Goal: Task Accomplishment & Management: Manage account settings

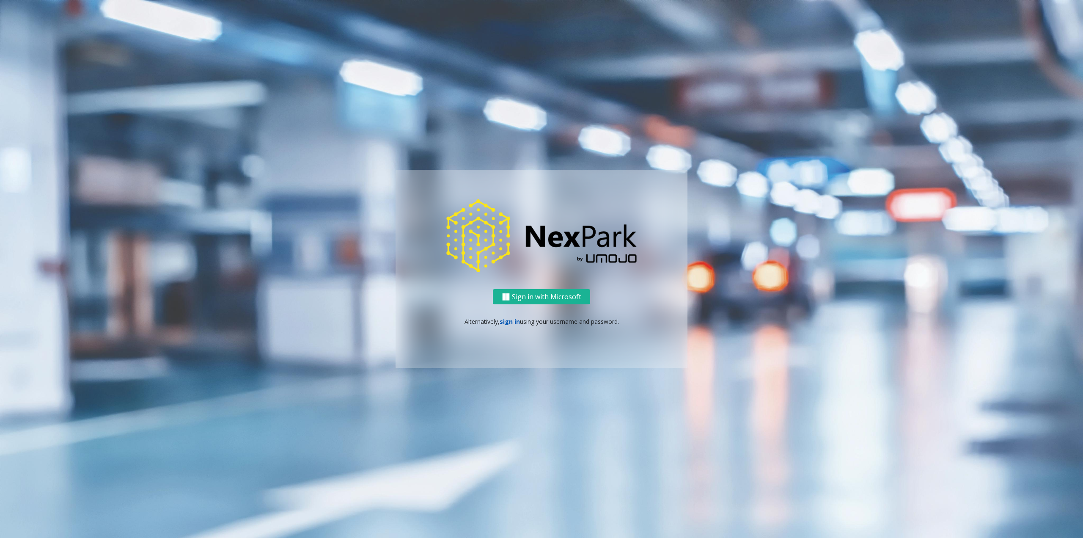
click at [506, 322] on link "sign in" at bounding box center [510, 321] width 20 height 8
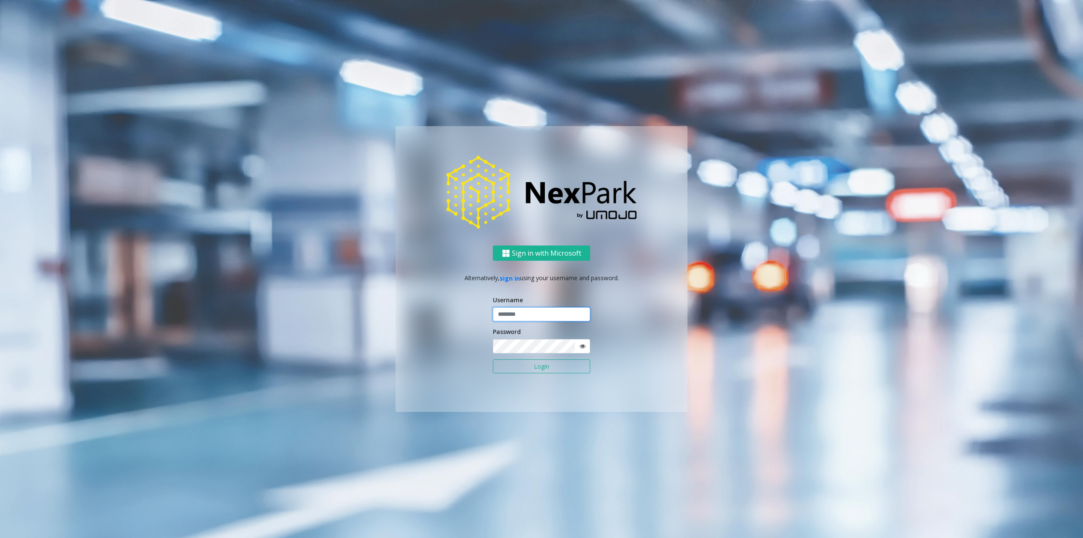
click at [516, 319] on input "text" at bounding box center [541, 314] width 97 height 14
type input "********"
click at [493, 359] on button "Login" at bounding box center [541, 366] width 97 height 14
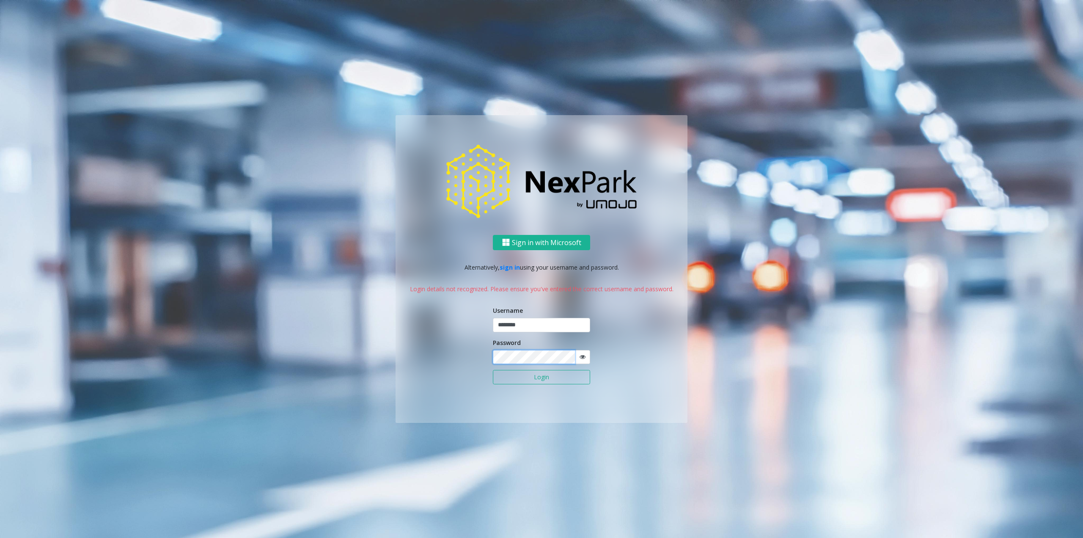
click at [450, 358] on div "Sign in with Microsoft Alternatively, sign in using your username and password.…" at bounding box center [542, 329] width 292 height 188
click at [493, 370] on button "Login" at bounding box center [541, 377] width 97 height 14
click at [446, 355] on div "Sign in with Microsoft Alternatively, sign in using your username and password.…" at bounding box center [542, 329] width 292 height 188
click at [533, 377] on button "Login" at bounding box center [541, 377] width 97 height 14
click at [428, 360] on div "Sign in with Microsoft Alternatively, sign in using your username and password.…" at bounding box center [542, 329] width 292 height 188
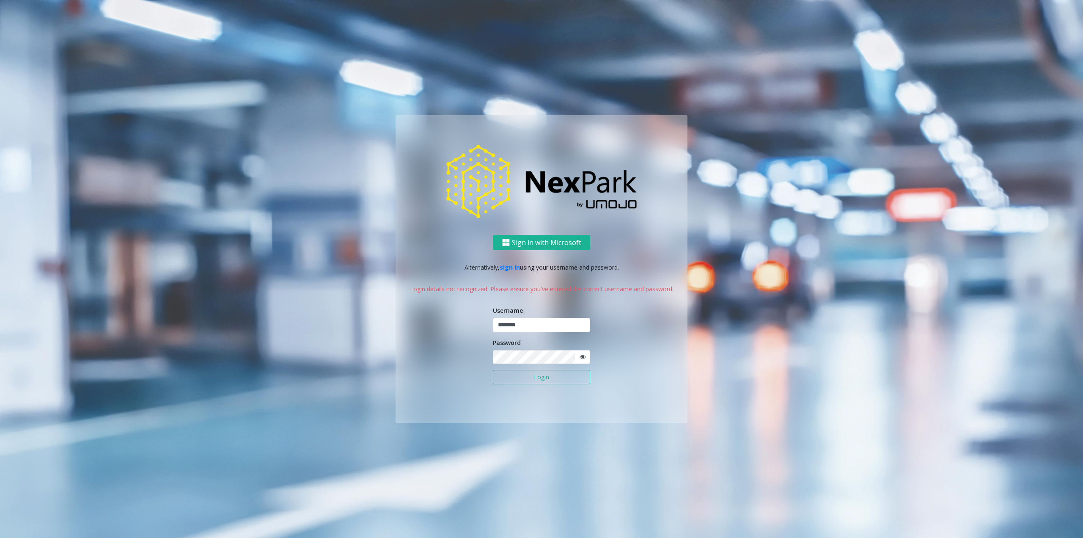
click at [537, 380] on button "Login" at bounding box center [541, 377] width 97 height 14
click at [450, 362] on div "Sign in with Microsoft Alternatively, sign in using your username and password.…" at bounding box center [542, 329] width 292 height 188
click at [532, 371] on button "Login" at bounding box center [541, 377] width 97 height 14
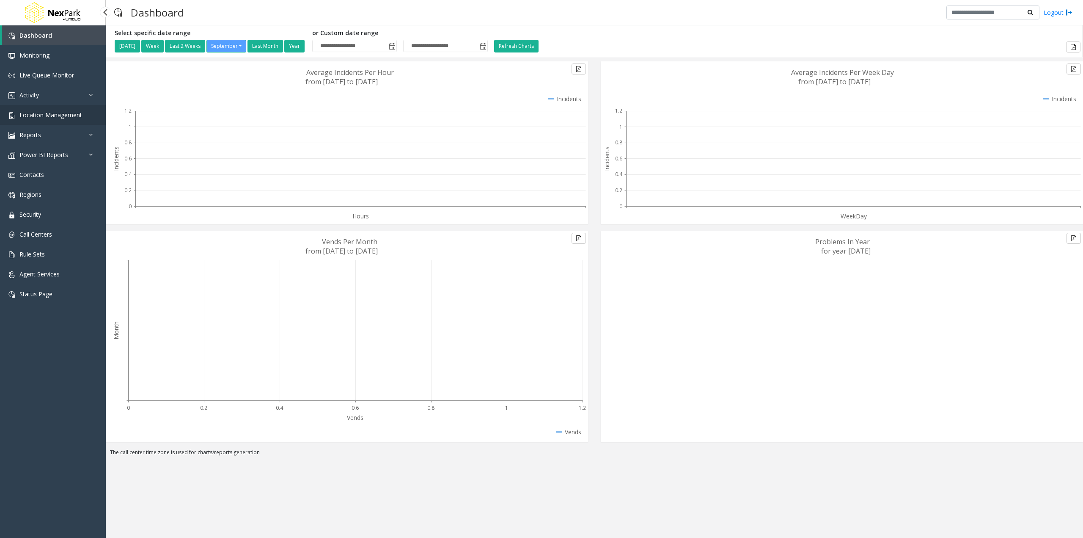
click at [42, 110] on link "Location Management" at bounding box center [53, 115] width 106 height 20
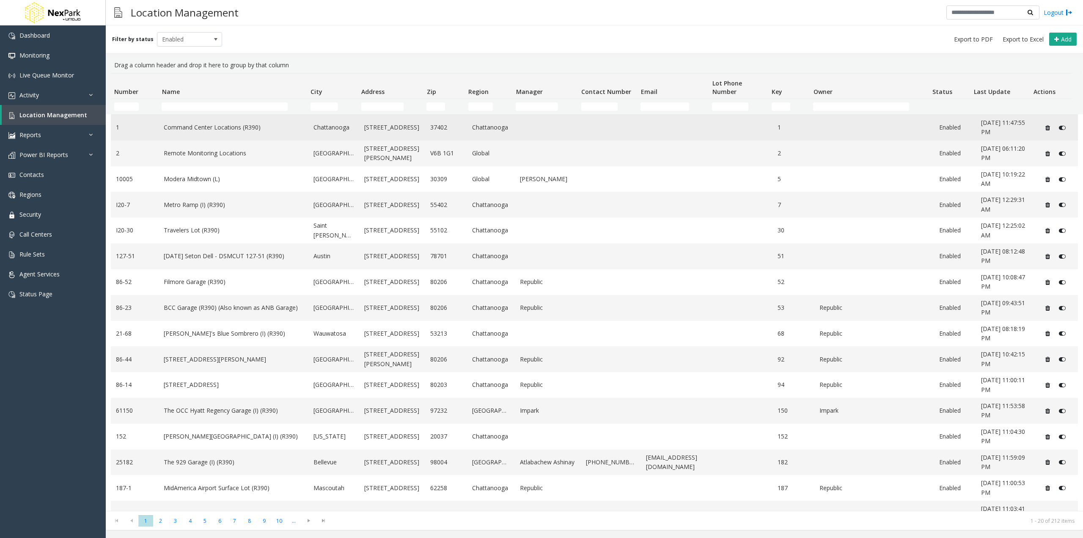
click at [262, 128] on link "Command Center Locations (R390)" at bounding box center [234, 127] width 140 height 9
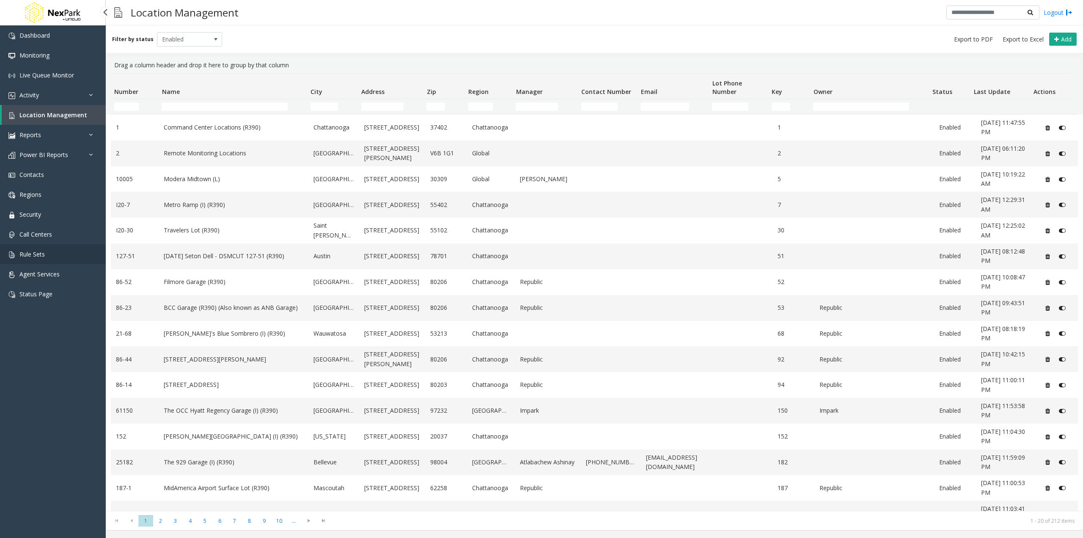
click at [38, 255] on span "Rule Sets" at bounding box center [31, 254] width 25 height 8
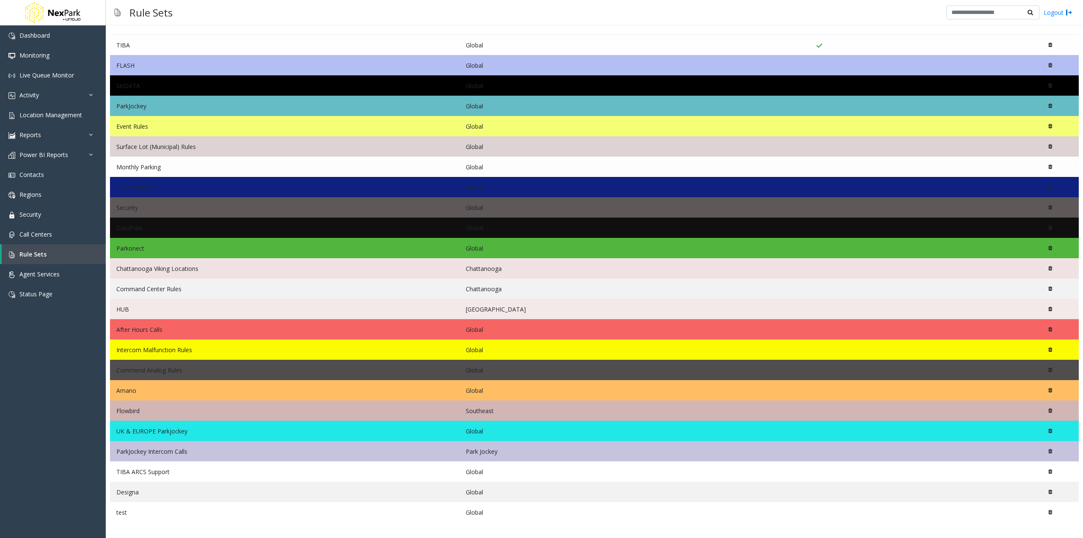
scroll to position [55, 0]
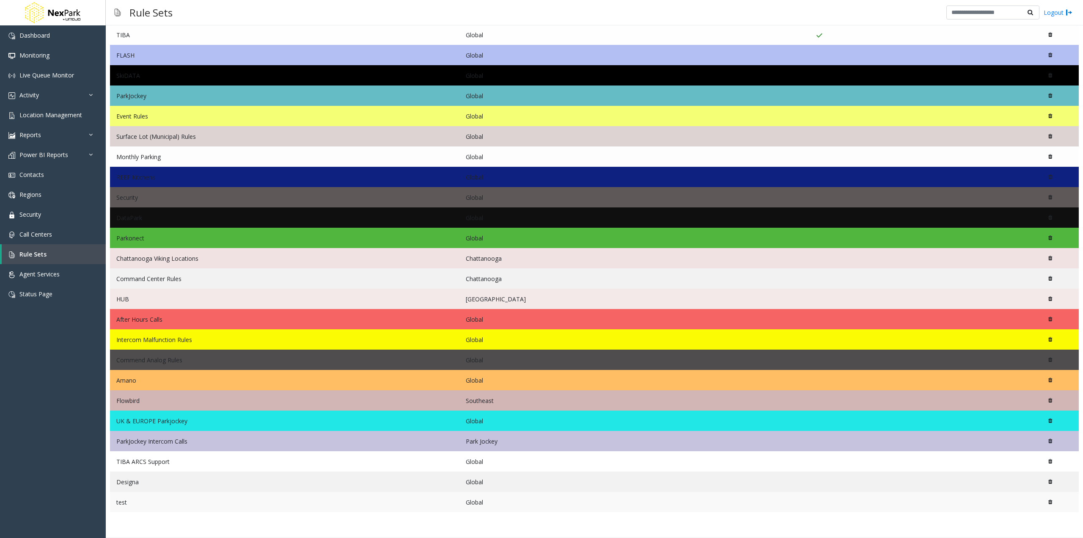
click at [132, 505] on td "test" at bounding box center [285, 502] width 350 height 20
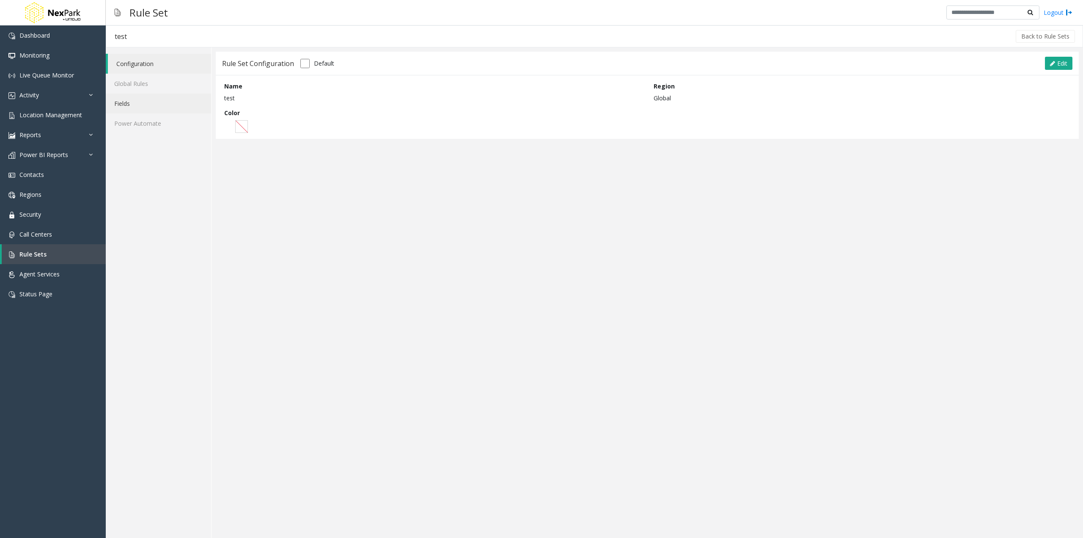
click at [143, 102] on link "Fields" at bounding box center [158, 104] width 105 height 20
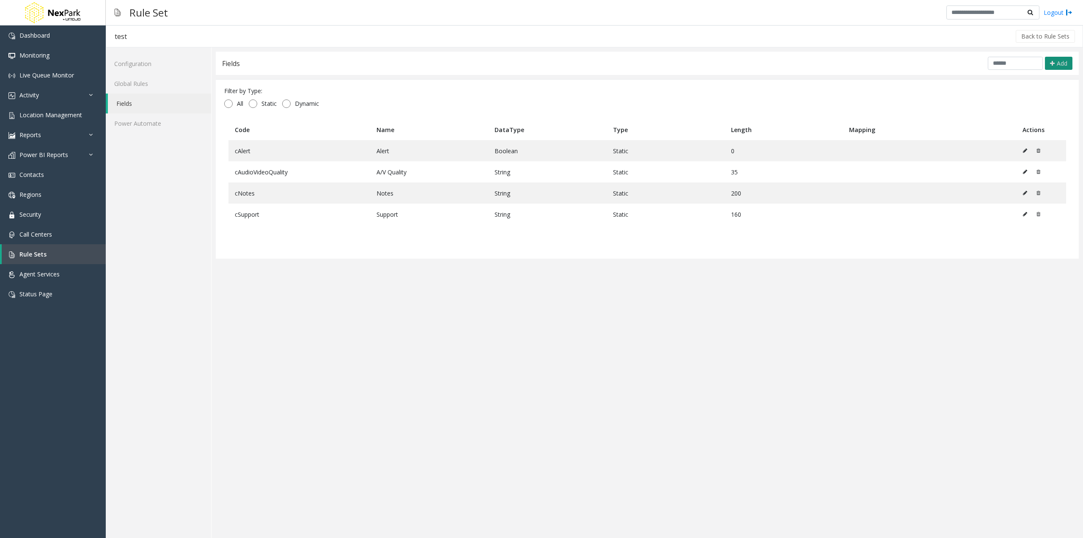
click at [1060, 63] on span "Add" at bounding box center [1062, 63] width 11 height 8
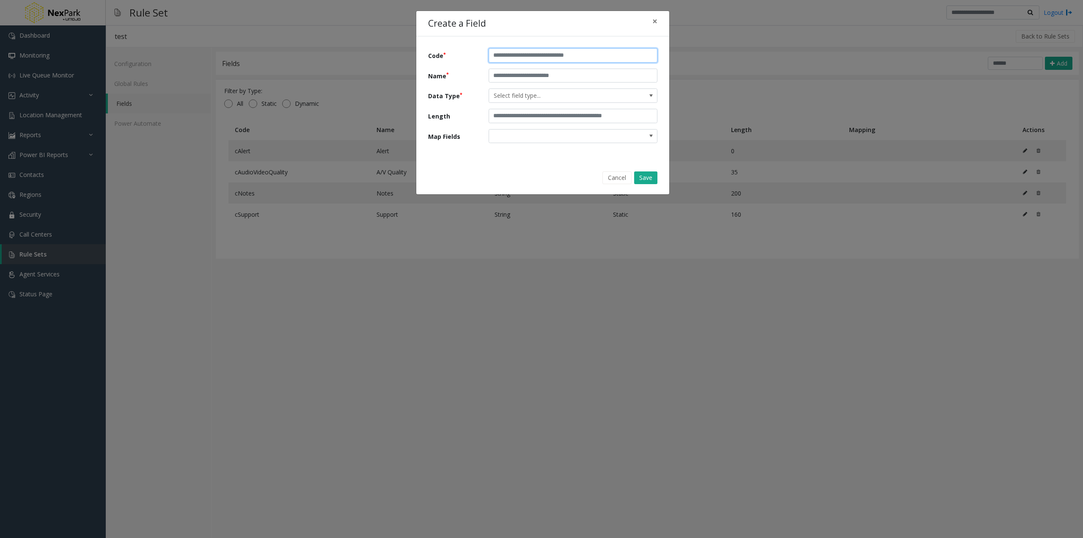
click at [557, 60] on input "text" at bounding box center [573, 55] width 169 height 14
type input "*********"
drag, startPoint x: 535, startPoint y: 56, endPoint x: 496, endPoint y: 56, distance: 38.5
click at [496, 54] on input "*********" at bounding box center [573, 55] width 169 height 14
click at [498, 73] on input "text" at bounding box center [573, 76] width 169 height 14
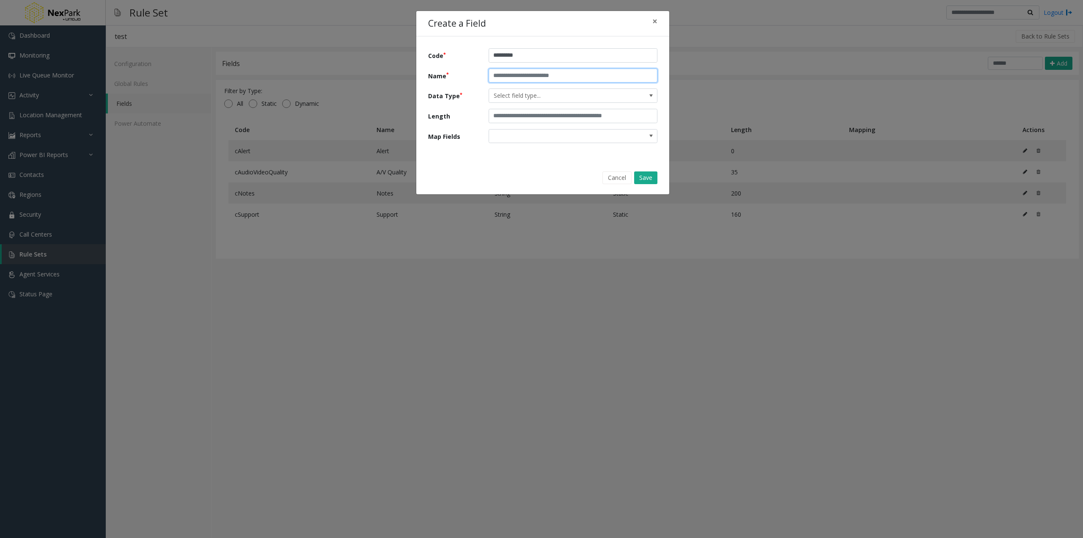
paste input "********"
type input "********"
click at [500, 100] on span "Select field type..." at bounding box center [556, 96] width 135 height 14
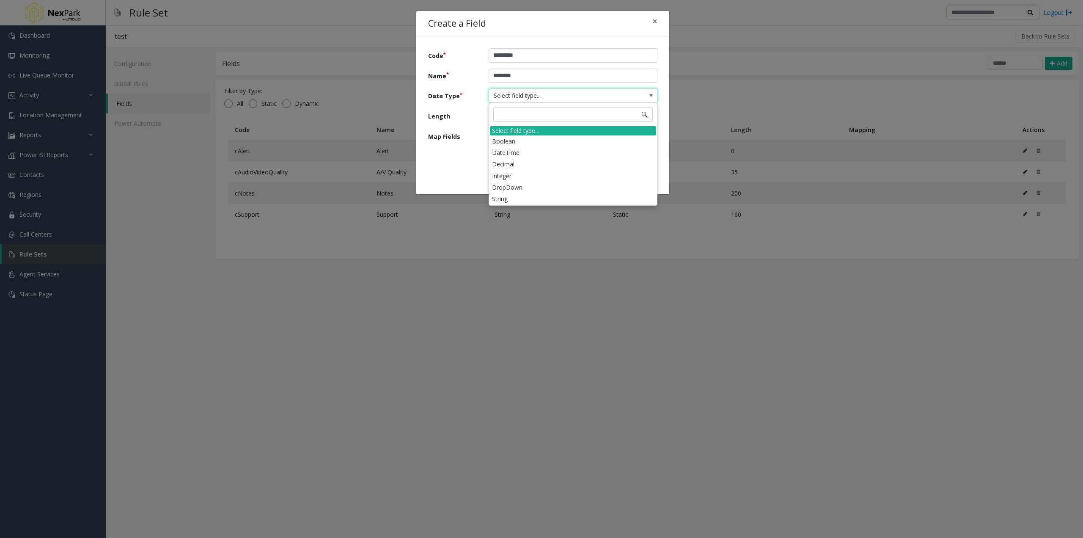
click at [515, 203] on li "String" at bounding box center [573, 198] width 166 height 11
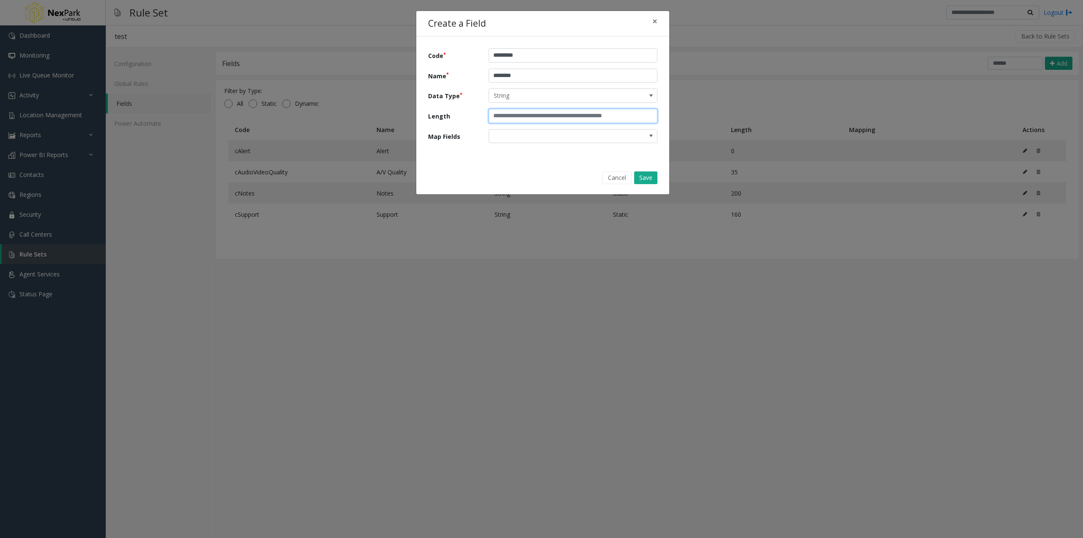
click at [532, 117] on input "text" at bounding box center [573, 116] width 169 height 14
type input "**"
click at [643, 176] on button "Save" at bounding box center [645, 177] width 23 height 13
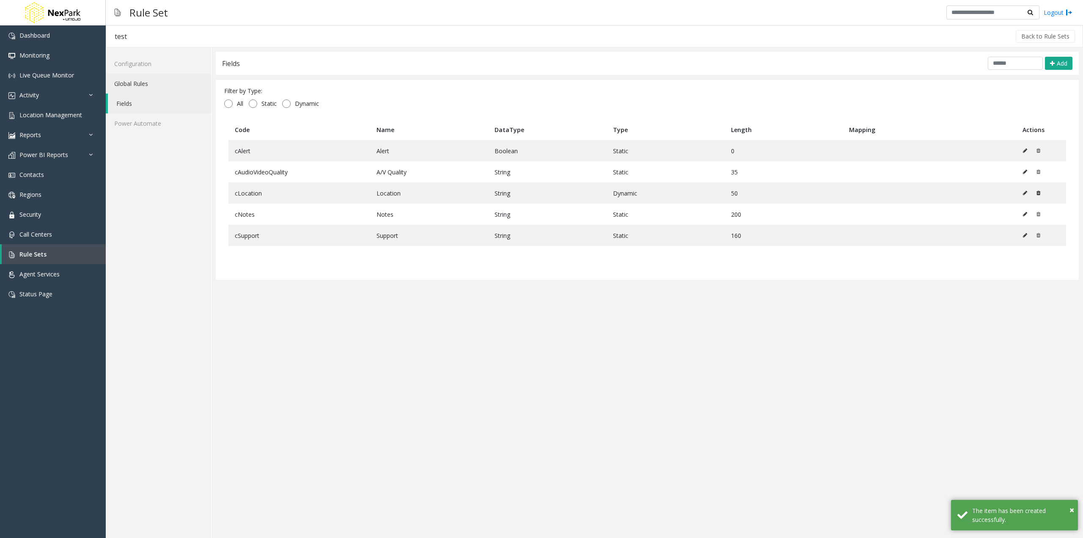
click at [127, 82] on link "Global Rules" at bounding box center [158, 84] width 105 height 20
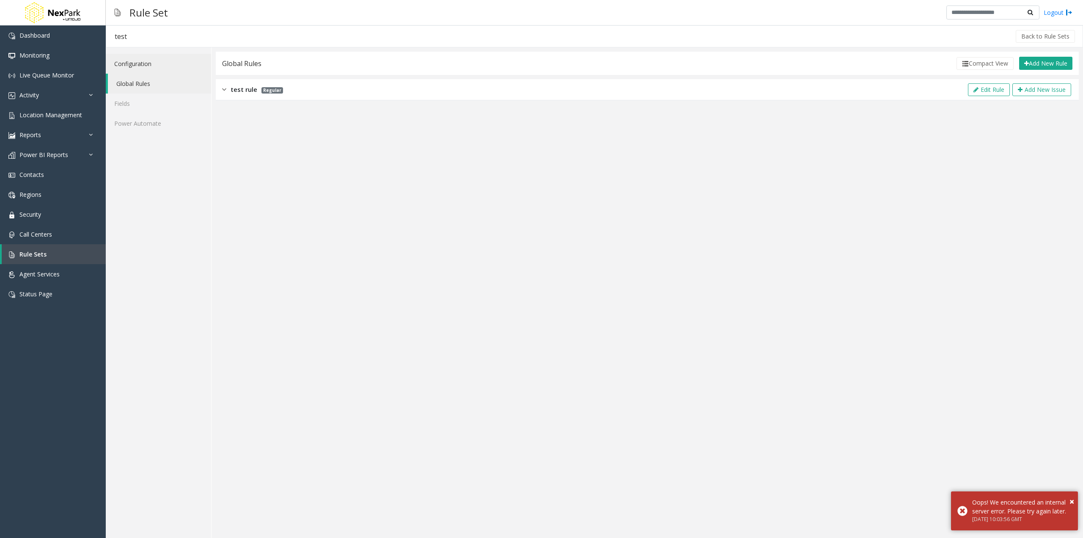
click at [148, 58] on link "Configuration" at bounding box center [158, 64] width 105 height 20
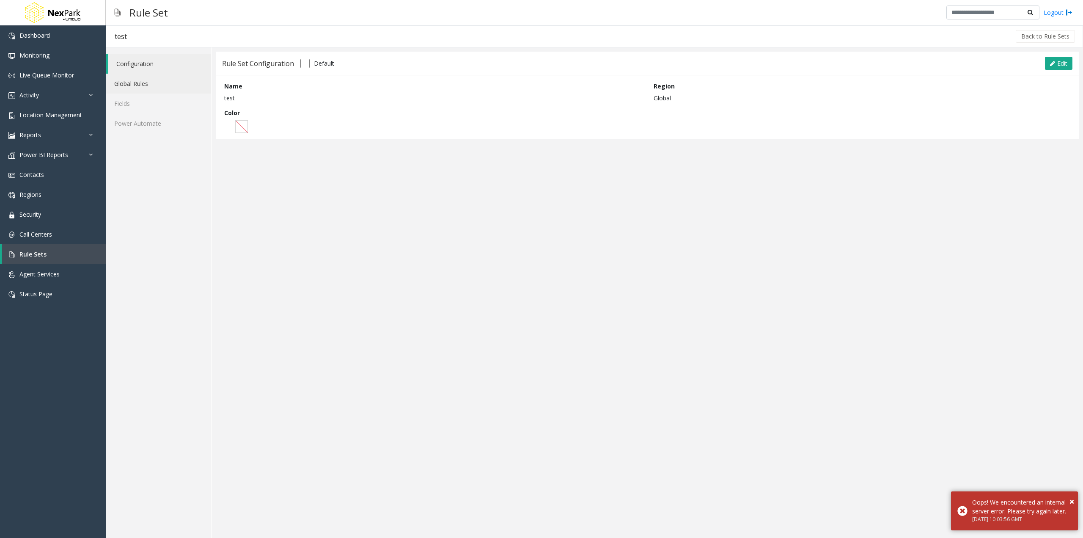
click at [148, 83] on link "Global Rules" at bounding box center [158, 84] width 105 height 20
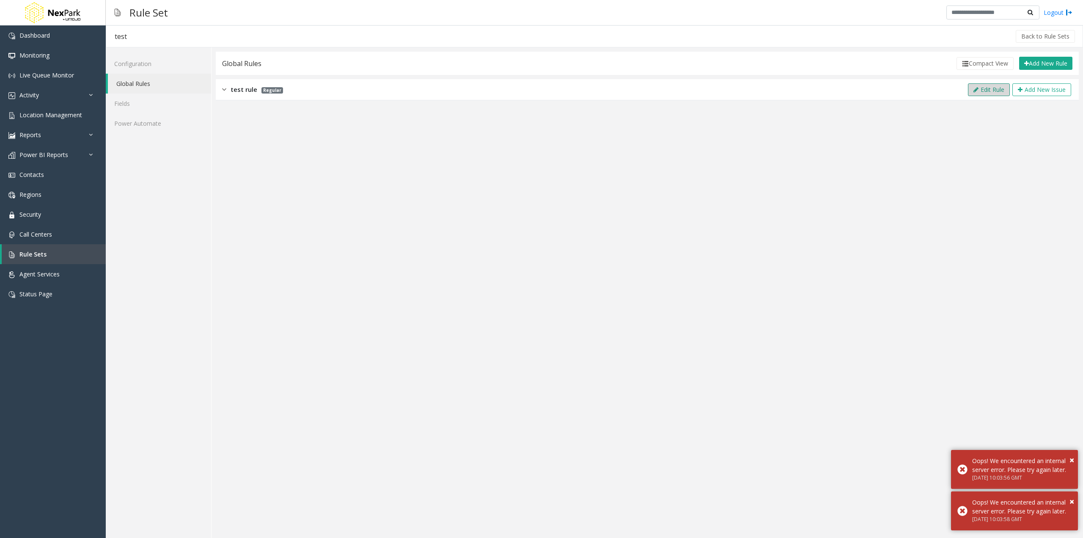
drag, startPoint x: 995, startPoint y: 89, endPoint x: 1000, endPoint y: 90, distance: 4.7
click at [1000, 90] on button "Edit Rule" at bounding box center [989, 89] width 42 height 13
type input "*********"
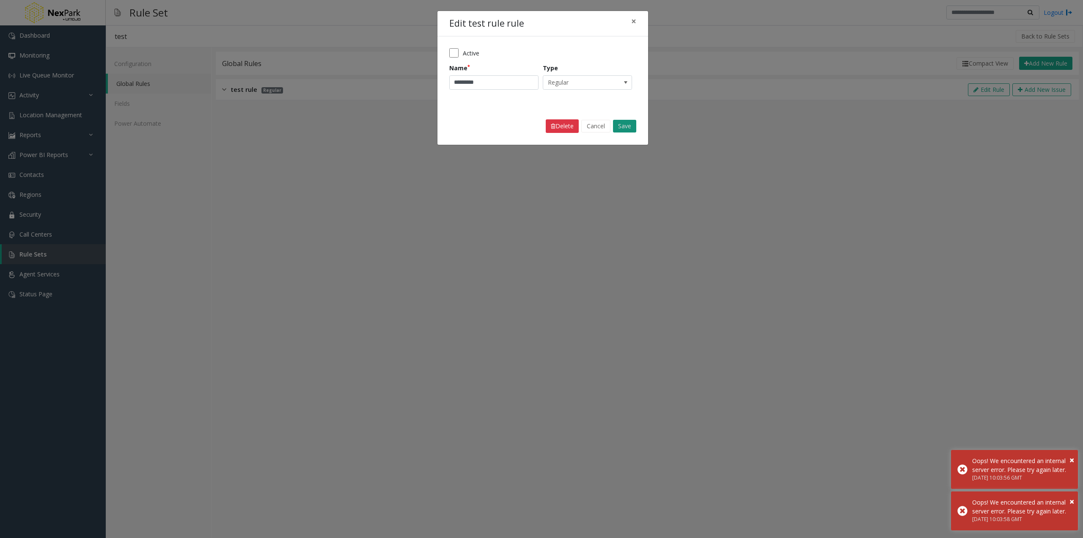
click at [628, 127] on button "Save" at bounding box center [624, 126] width 23 height 13
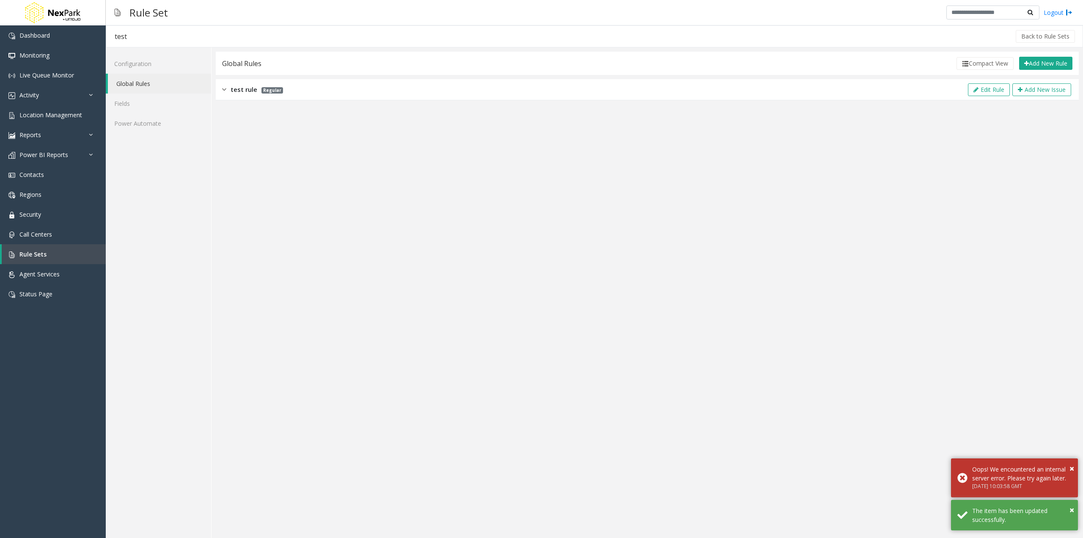
click at [222, 88] on img at bounding box center [224, 90] width 4 height 10
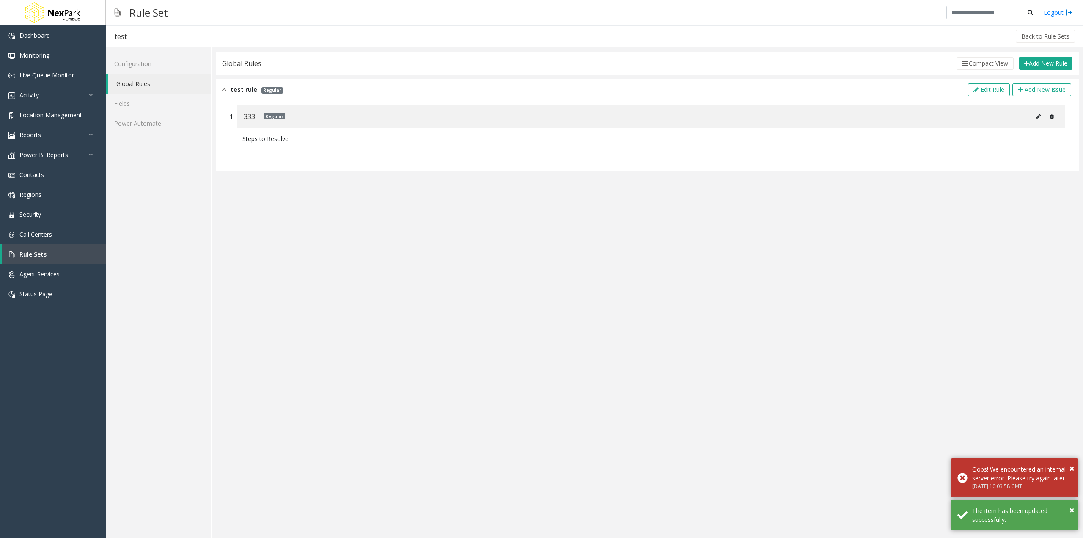
click at [223, 88] on img at bounding box center [224, 90] width 4 height 10
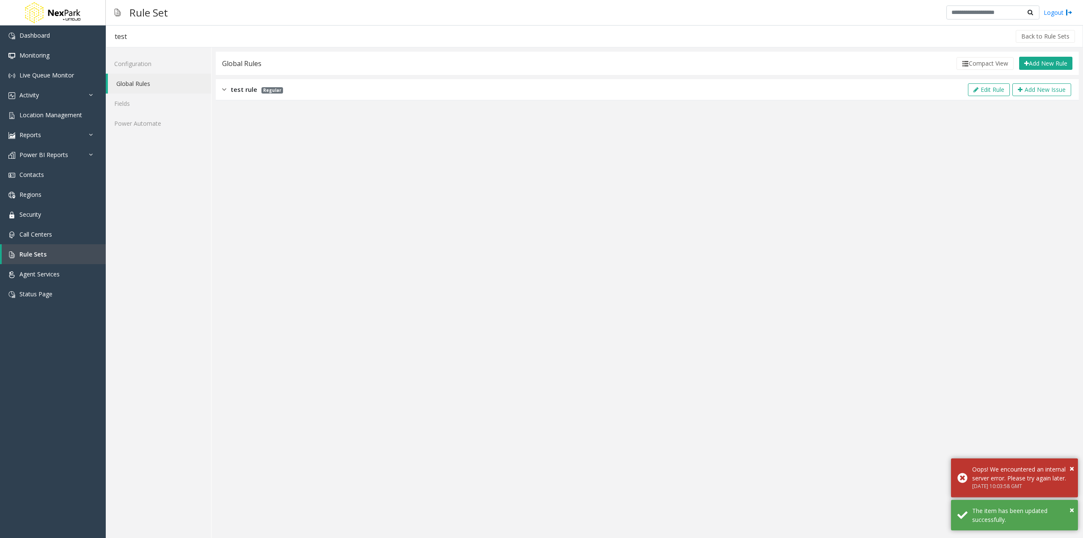
click at [223, 88] on img at bounding box center [224, 90] width 4 height 10
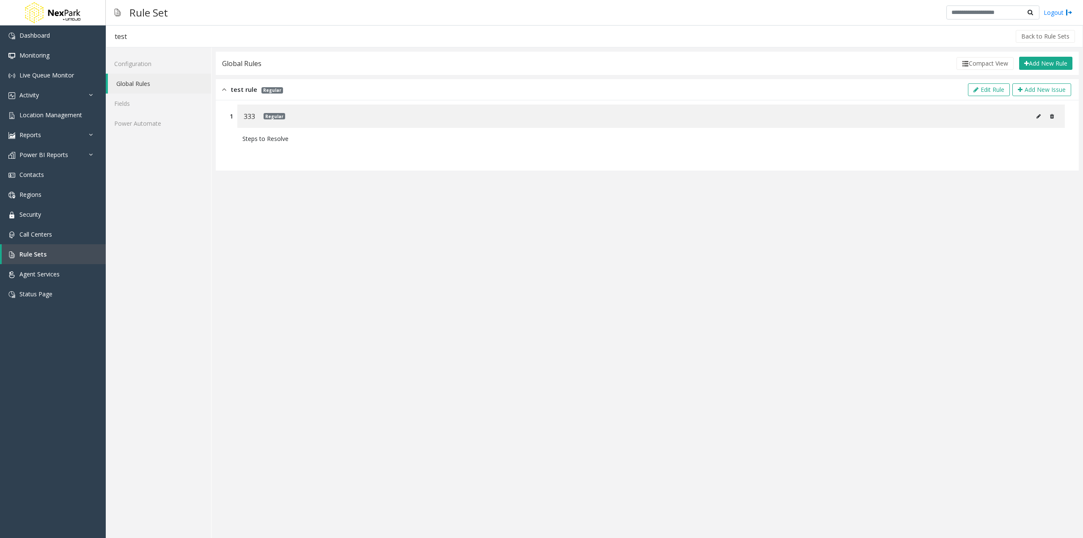
click at [1039, 114] on icon at bounding box center [1039, 116] width 4 height 5
type input "***"
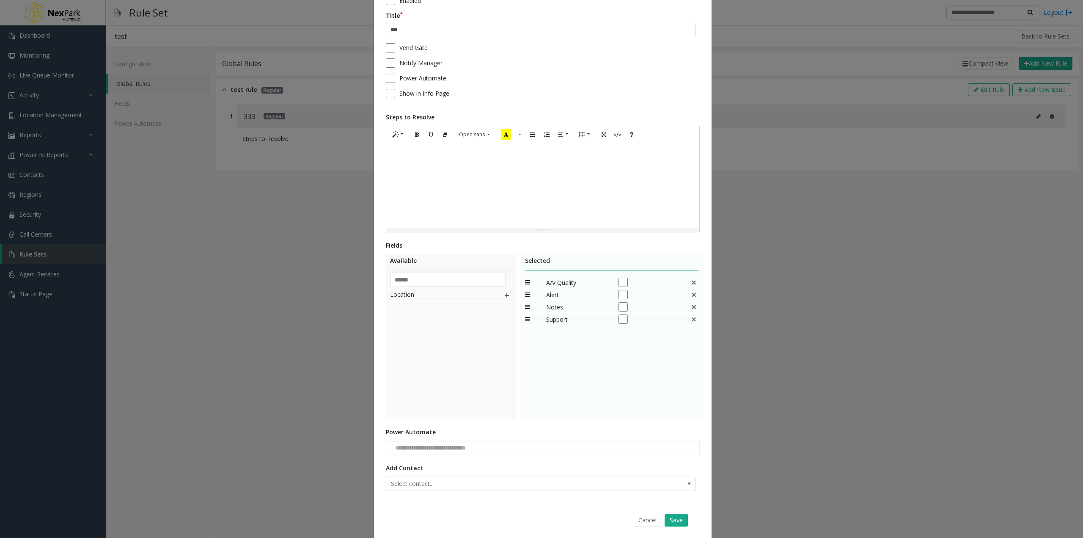
scroll to position [74, 0]
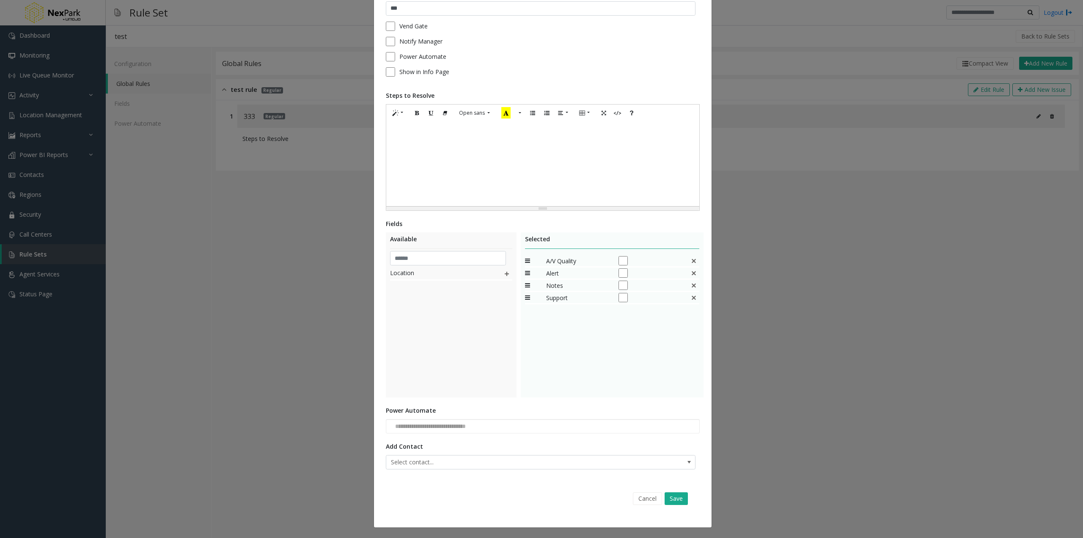
click at [504, 271] on img at bounding box center [507, 273] width 7 height 11
click at [677, 499] on button "Save" at bounding box center [676, 498] width 23 height 13
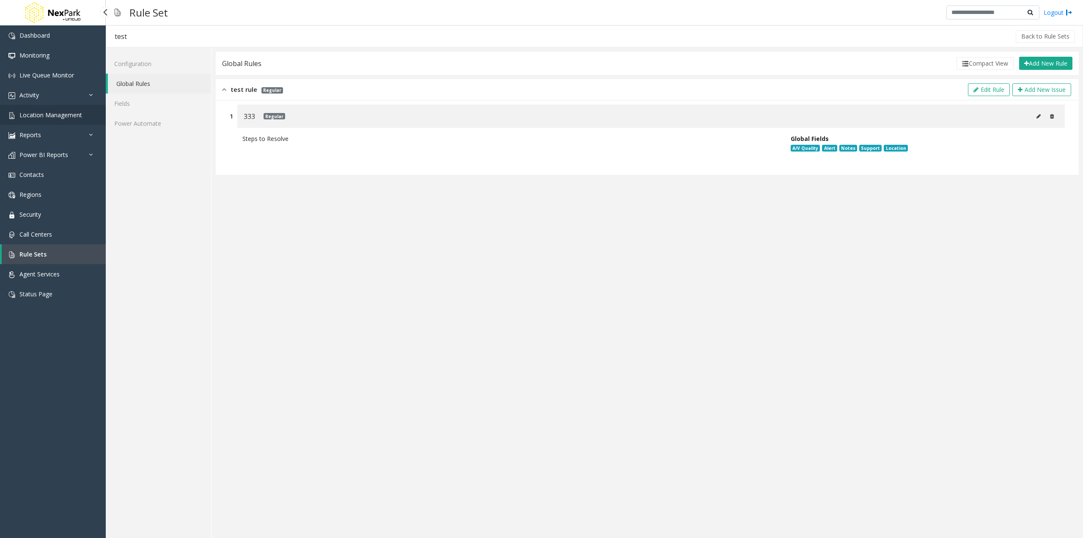
click at [47, 118] on span "Location Management" at bounding box center [50, 115] width 63 height 8
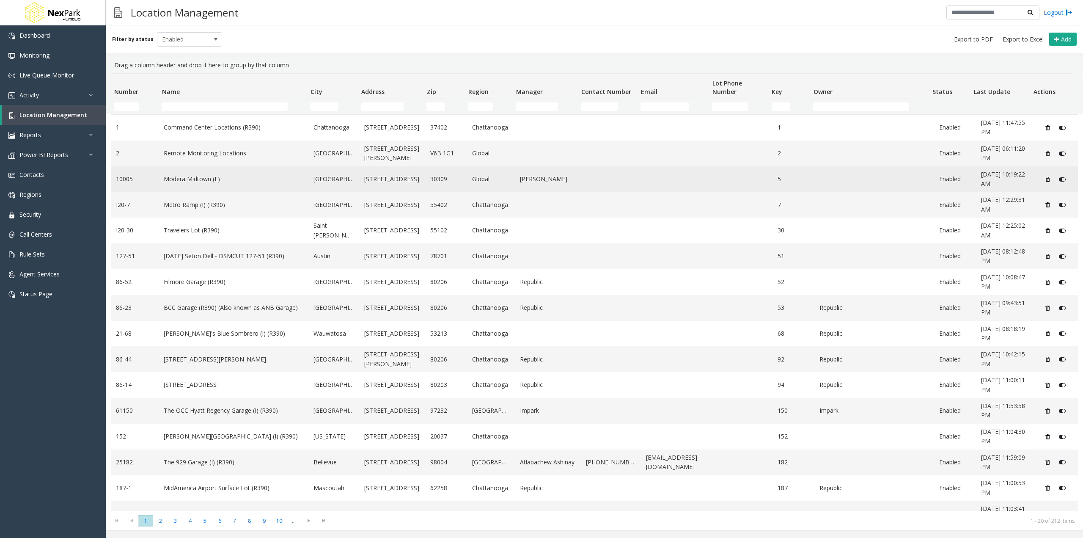
click at [194, 180] on link "Modera Midtown (L)" at bounding box center [234, 178] width 140 height 9
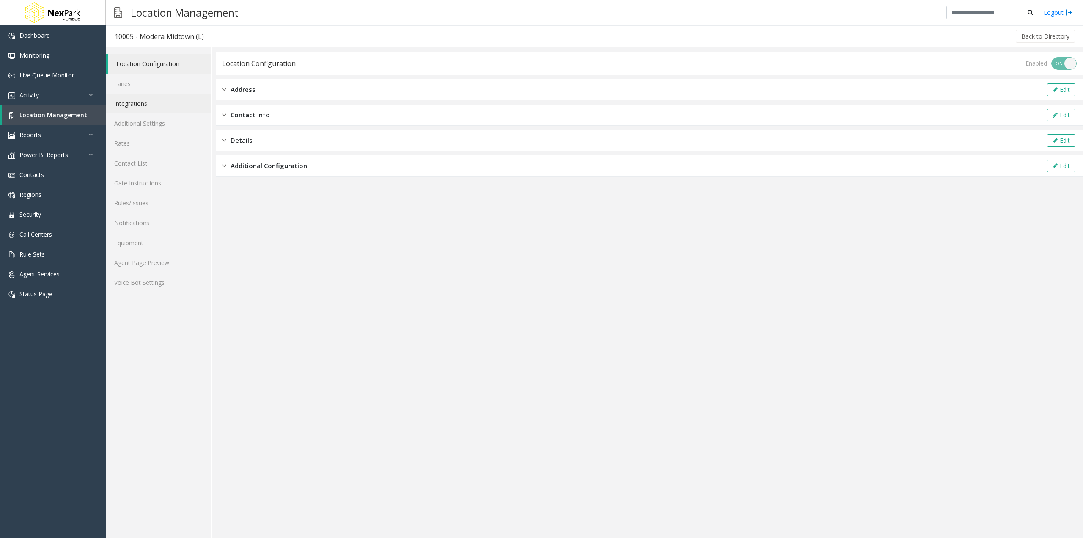
click at [154, 102] on link "Integrations" at bounding box center [158, 104] width 105 height 20
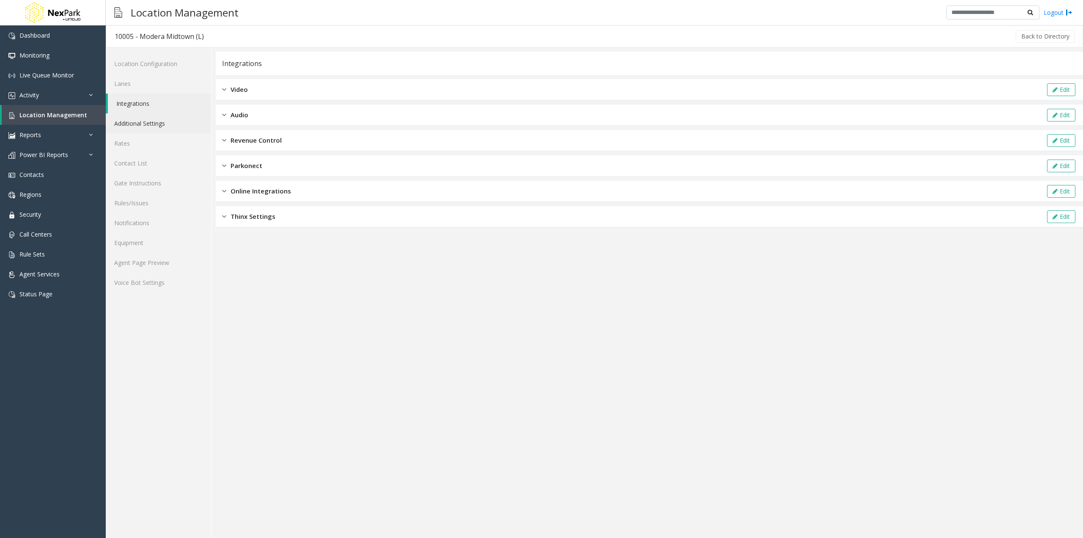
click at [155, 120] on link "Additional Settings" at bounding box center [158, 123] width 105 height 20
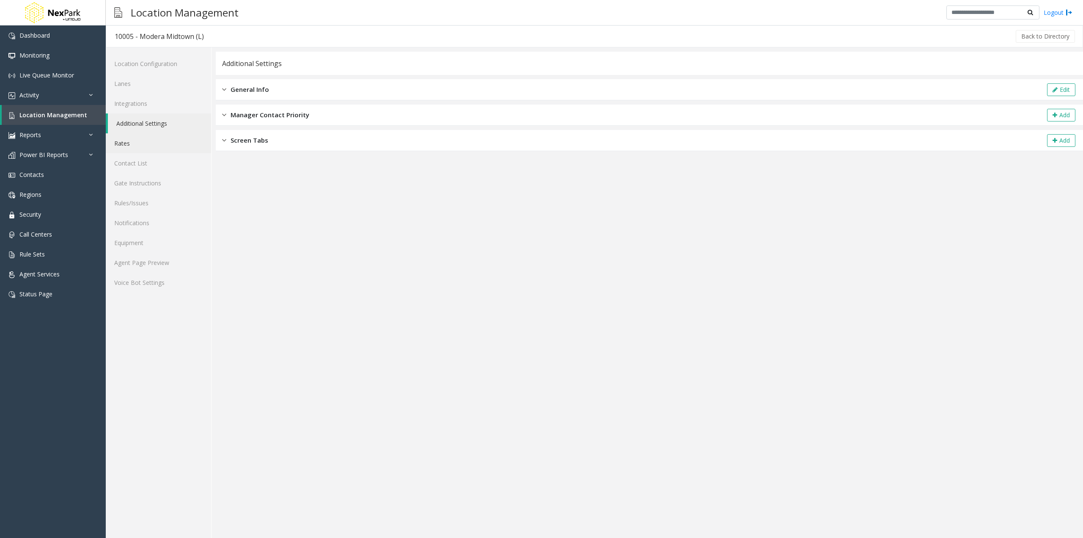
click at [154, 143] on link "Rates" at bounding box center [158, 143] width 105 height 20
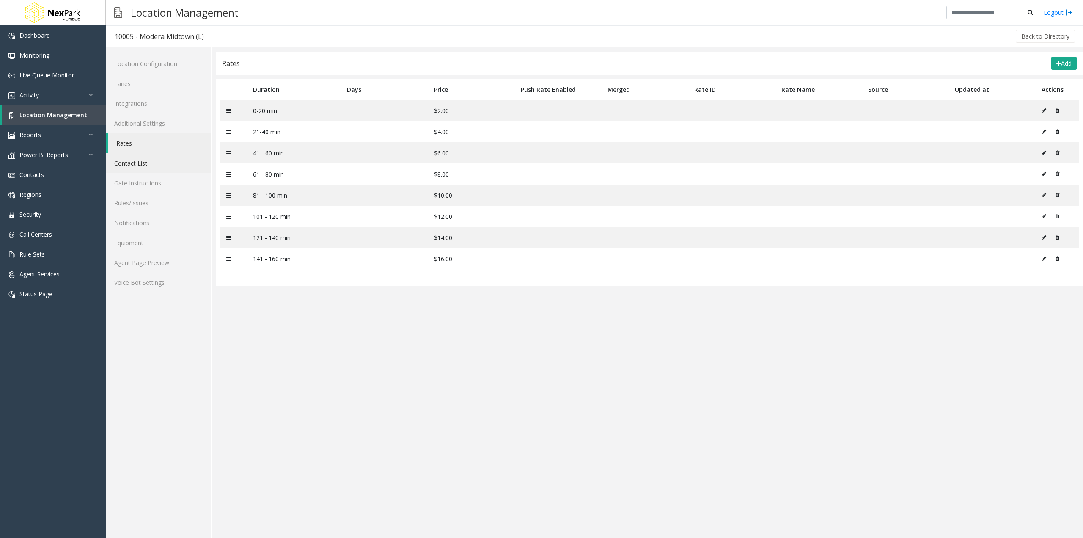
click at [156, 163] on link "Contact List" at bounding box center [158, 163] width 105 height 20
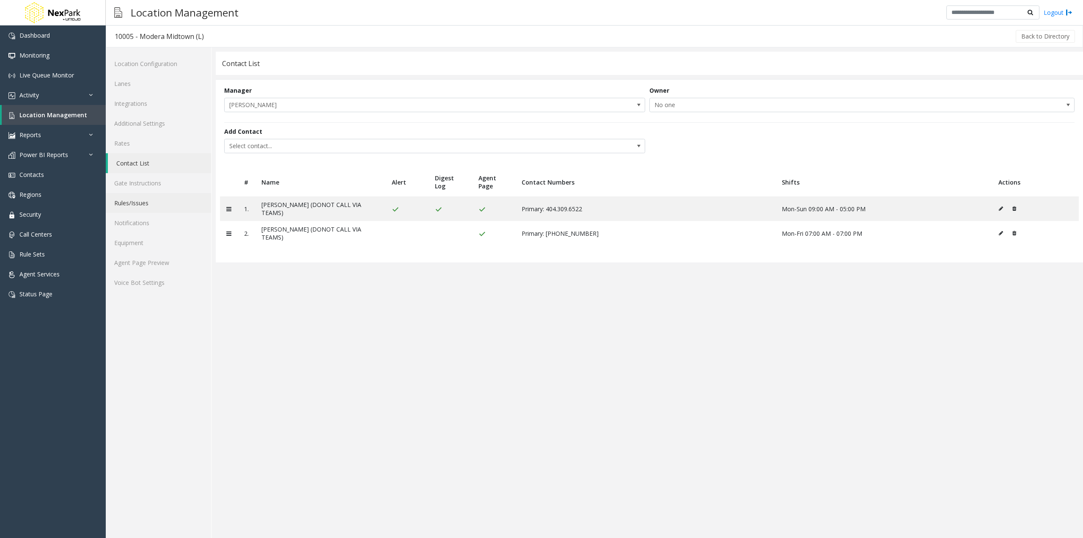
click at [151, 211] on link "Rules/Issues" at bounding box center [158, 203] width 105 height 20
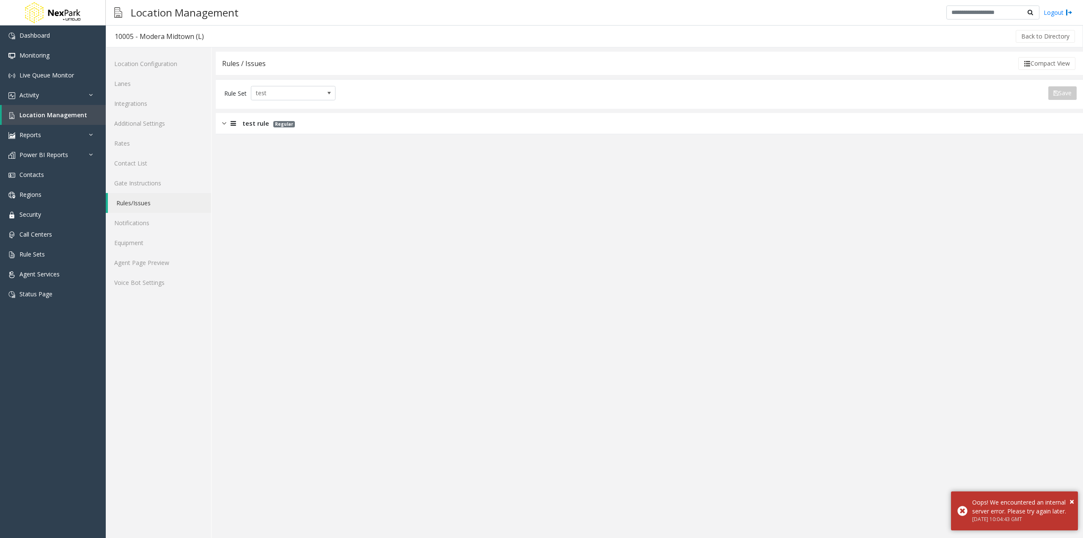
click at [226, 124] on img at bounding box center [224, 123] width 4 height 10
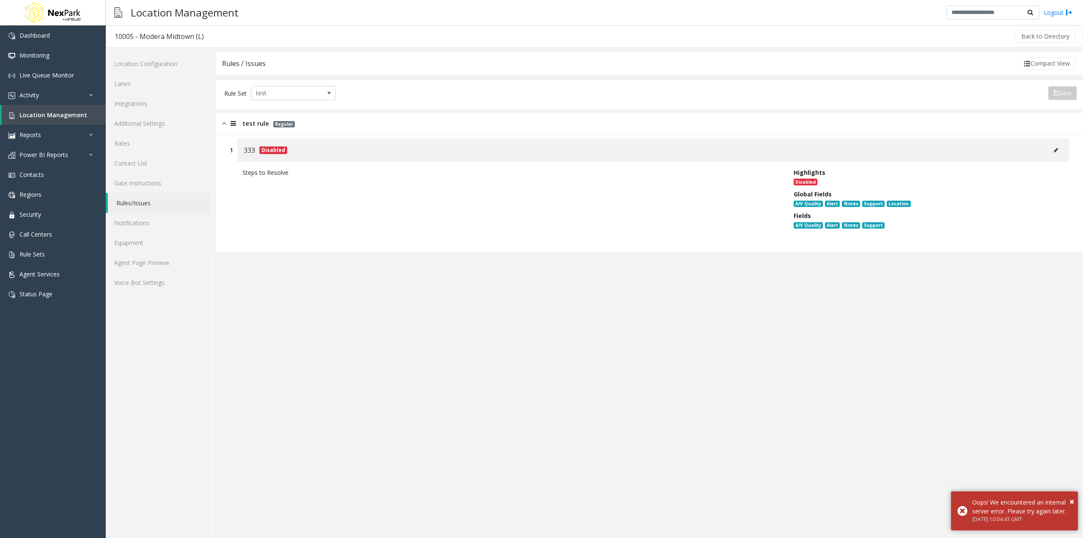
click at [1060, 149] on button at bounding box center [1056, 150] width 14 height 13
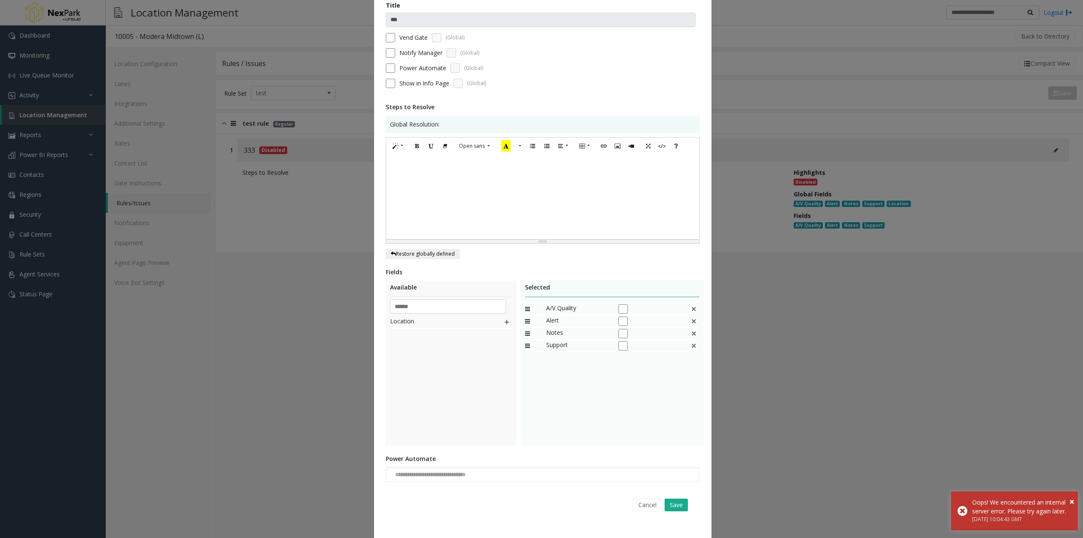
scroll to position [76, 0]
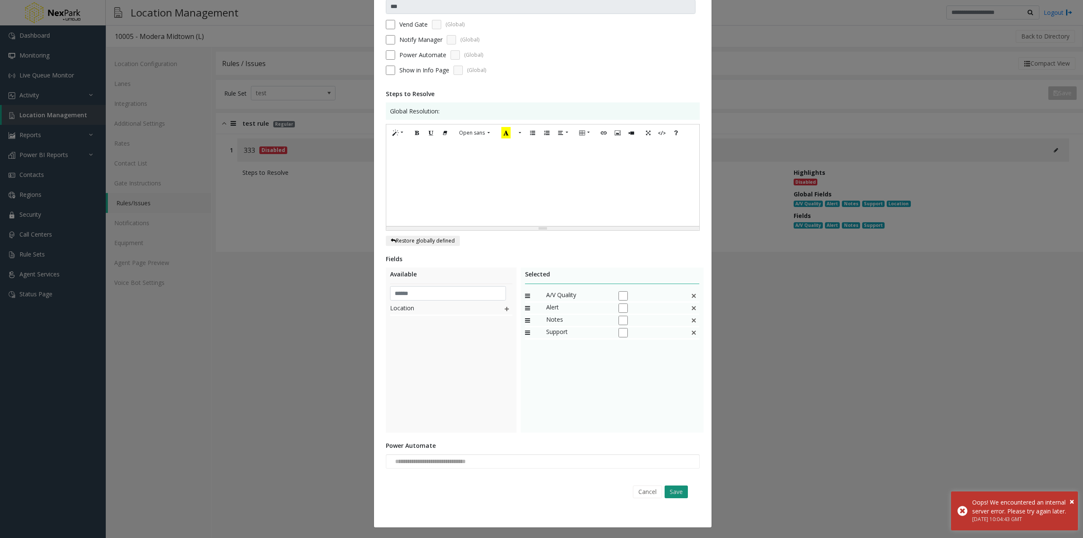
click at [684, 492] on button "Save" at bounding box center [676, 491] width 23 height 13
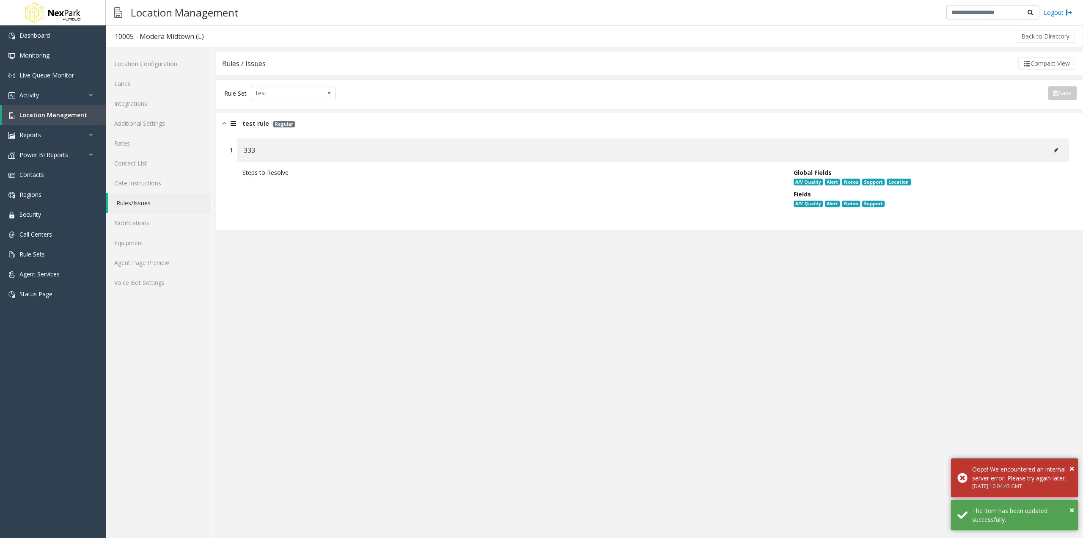
click at [1058, 149] on icon at bounding box center [1056, 150] width 4 height 5
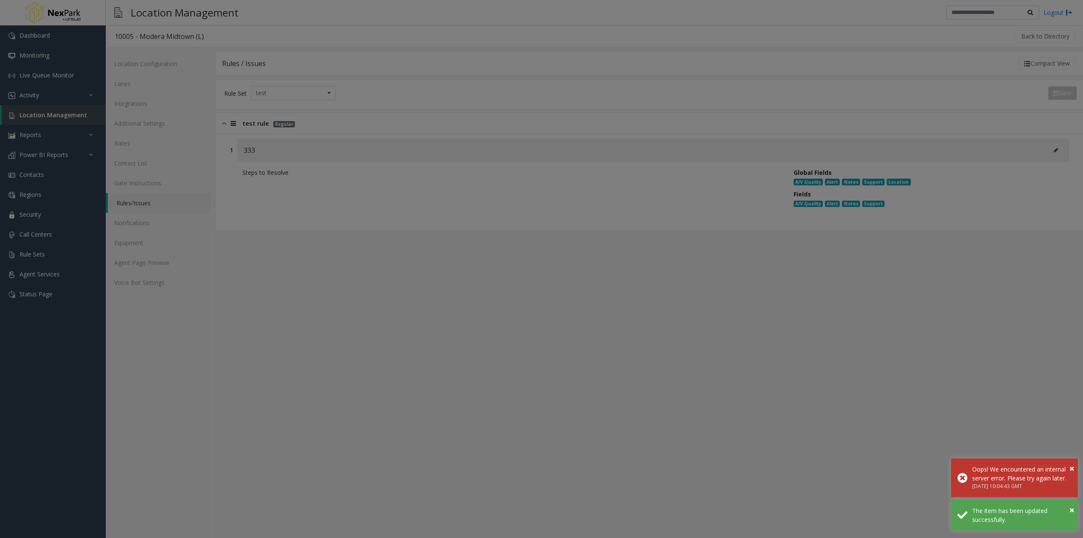
scroll to position [0, 0]
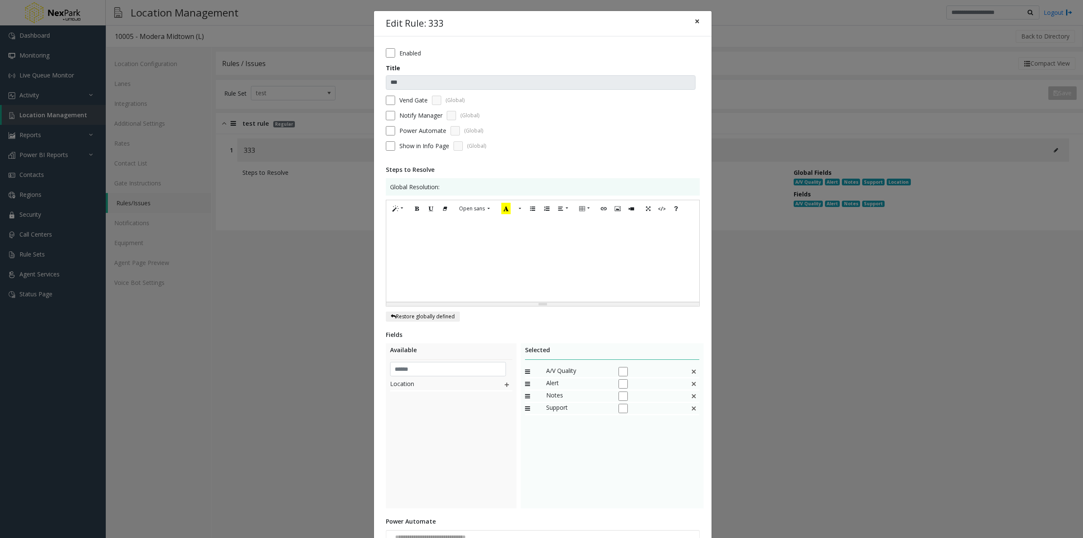
click at [699, 17] on button "×" at bounding box center [697, 21] width 17 height 21
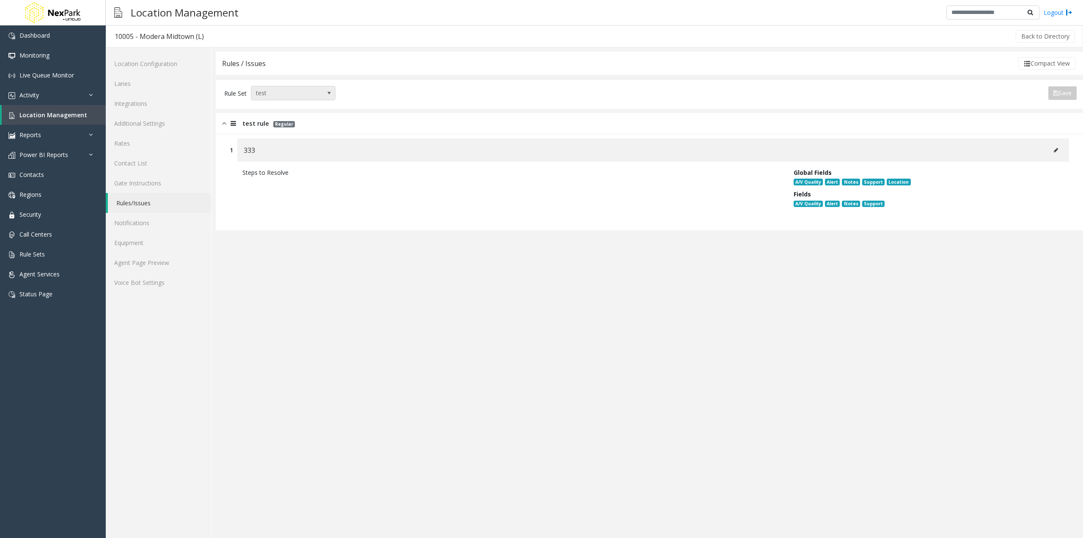
click at [308, 89] on span "test" at bounding box center [284, 93] width 67 height 14
click at [358, 325] on app-rules "**********" at bounding box center [649, 295] width 867 height 486
click at [42, 253] on span "Rule Sets" at bounding box center [31, 254] width 25 height 8
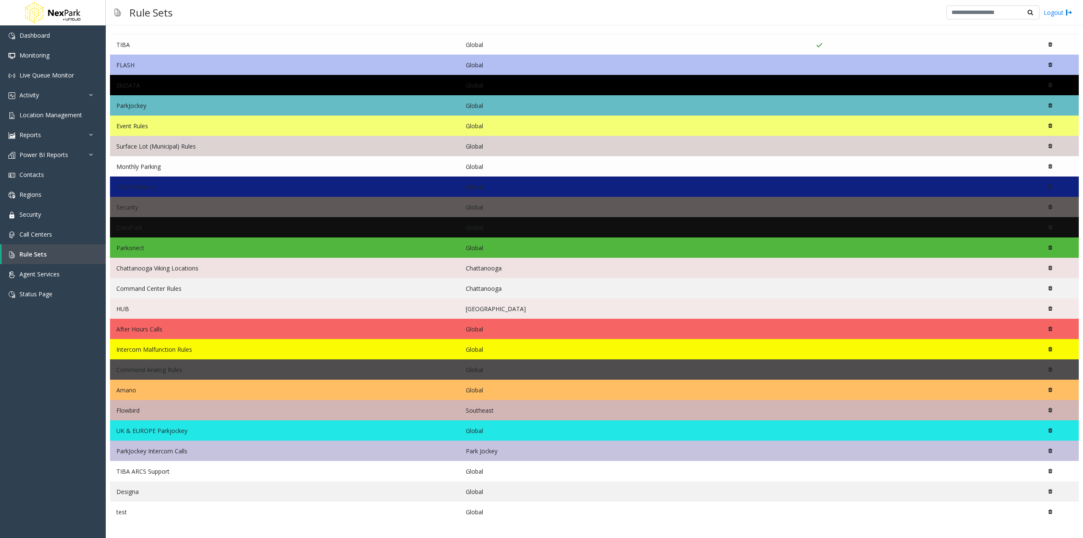
scroll to position [55, 0]
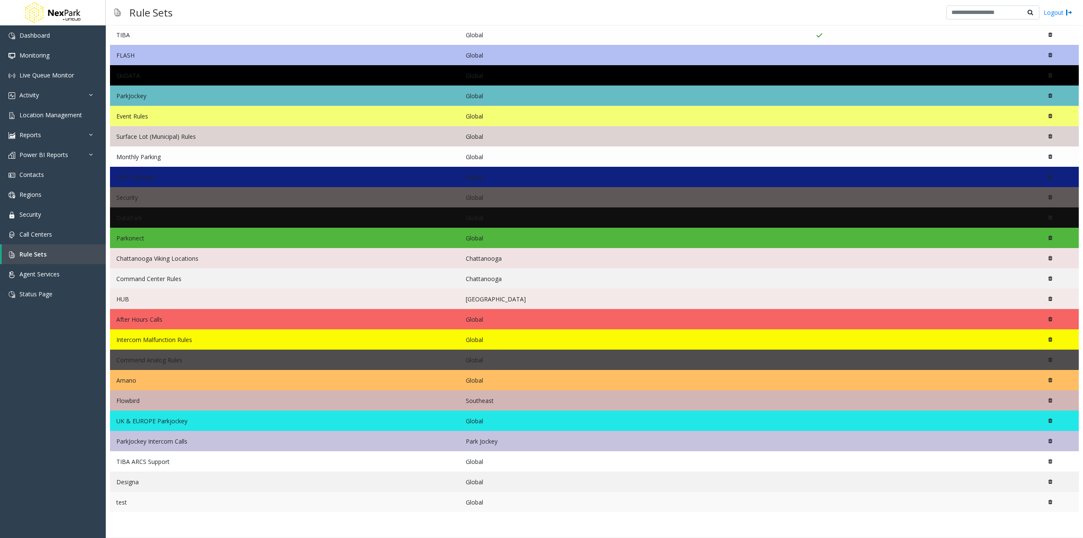
click at [124, 501] on td "test" at bounding box center [285, 502] width 350 height 20
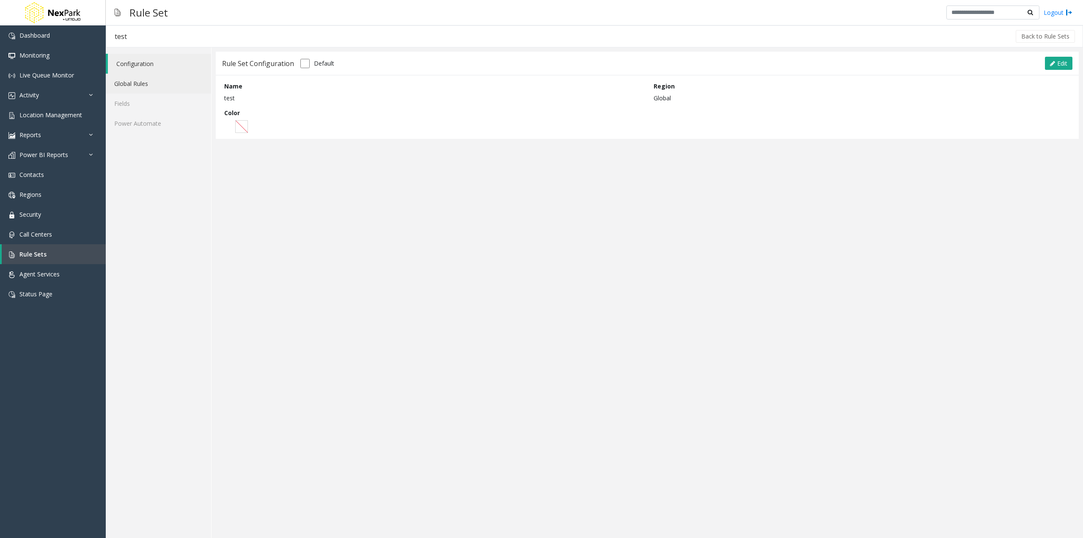
click at [150, 82] on link "Global Rules" at bounding box center [158, 84] width 105 height 20
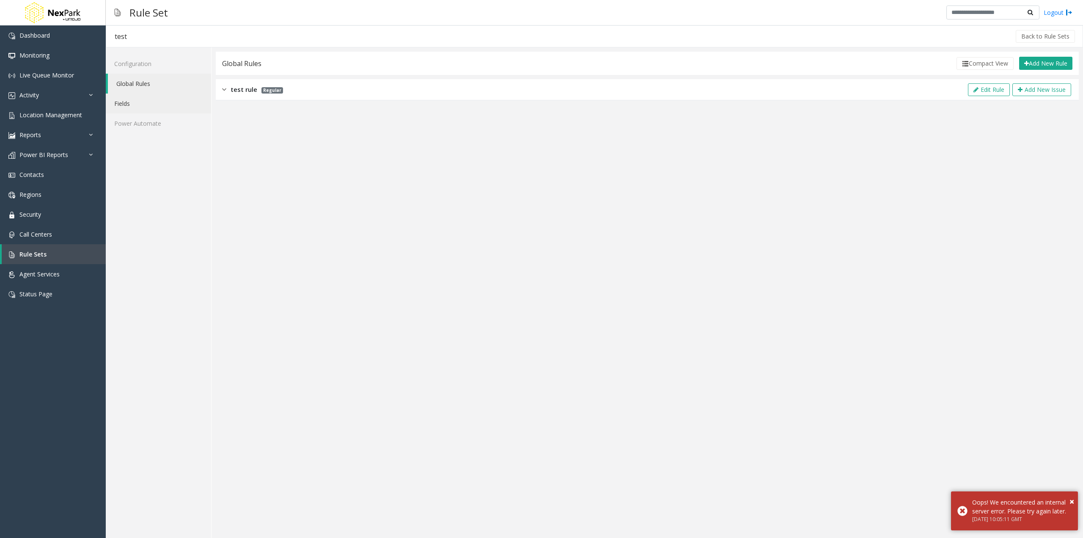
click at [135, 100] on link "Fields" at bounding box center [158, 104] width 105 height 20
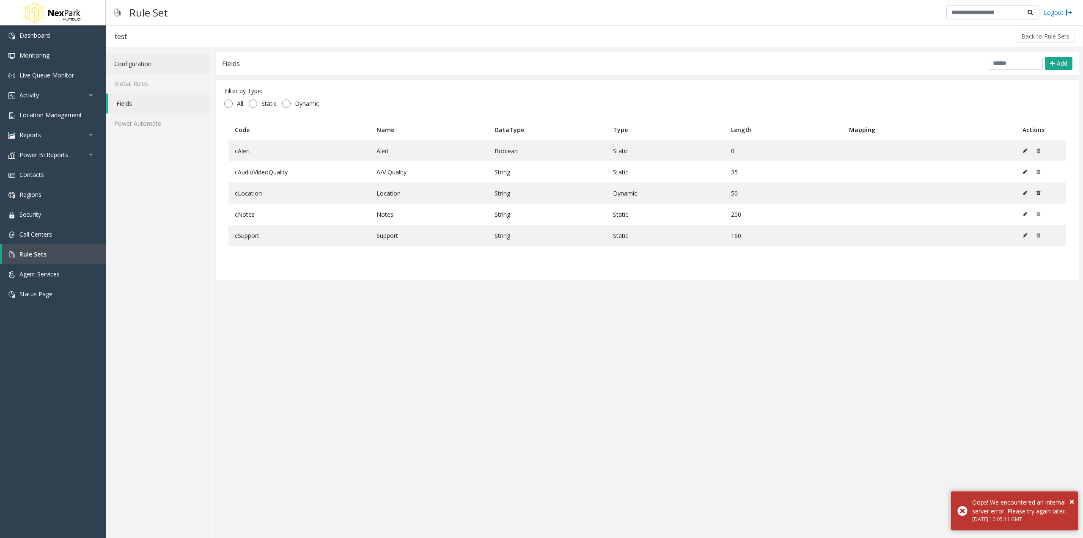
click at [151, 61] on link "Configuration" at bounding box center [158, 64] width 105 height 20
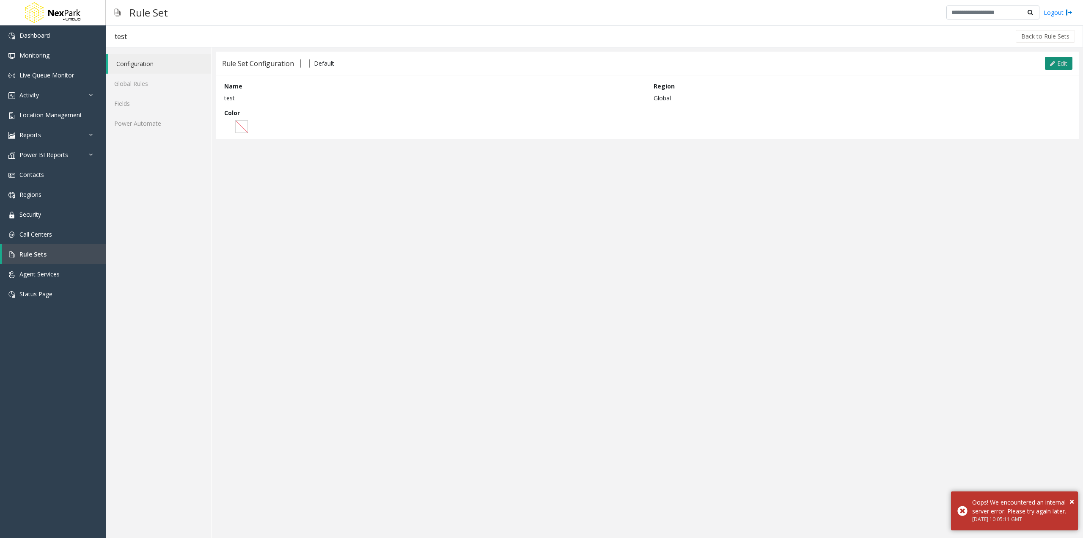
click at [1060, 63] on span "Edit" at bounding box center [1062, 63] width 10 height 8
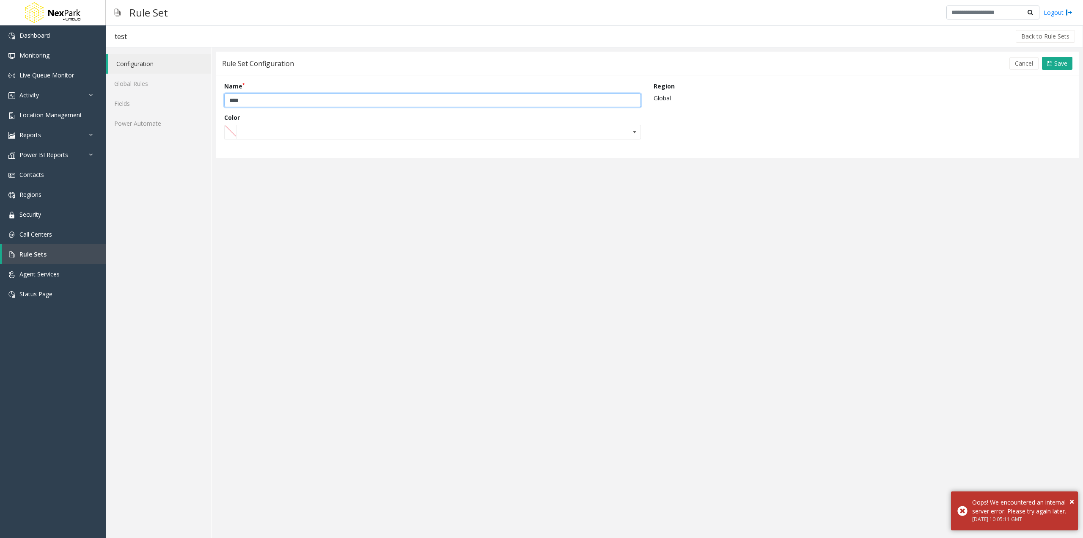
click at [615, 98] on input "****" at bounding box center [432, 101] width 417 height 14
type input "*****"
click at [1067, 64] on span "Save" at bounding box center [1060, 63] width 13 height 8
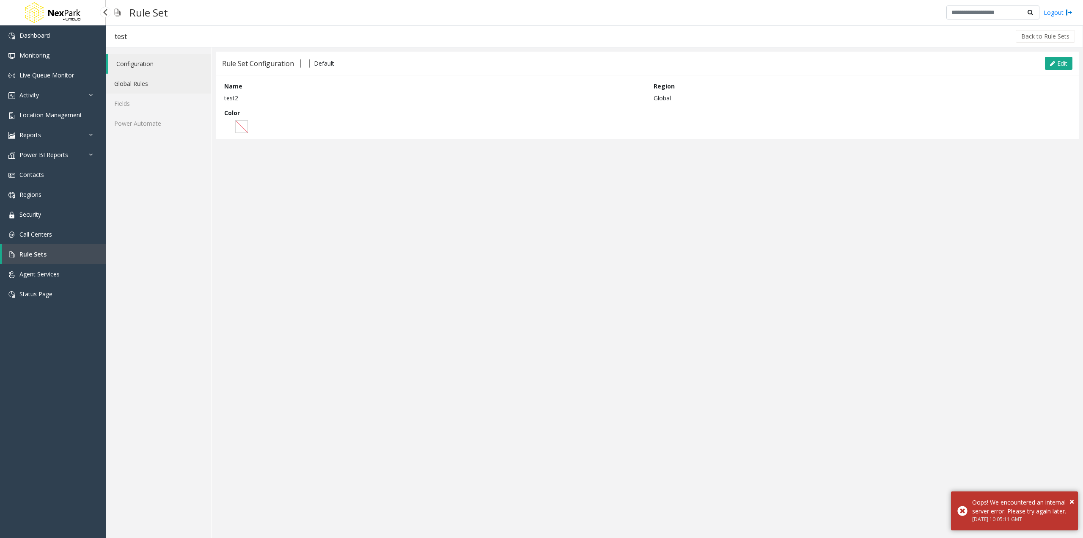
click at [131, 79] on link "Global Rules" at bounding box center [158, 84] width 105 height 20
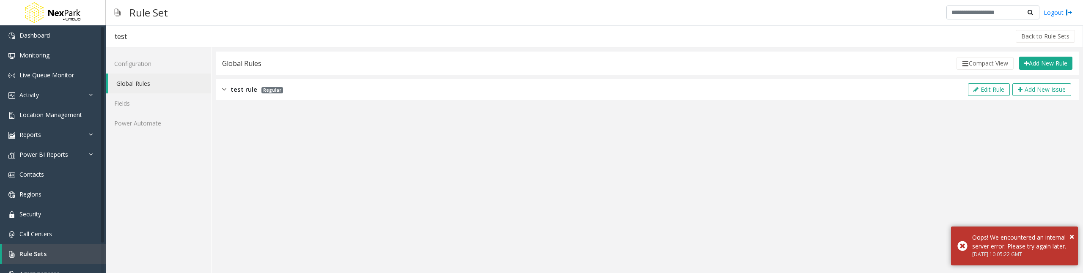
click at [304, 94] on div "test rule Regular Edit Rule Add New Issue" at bounding box center [647, 89] width 863 height 21
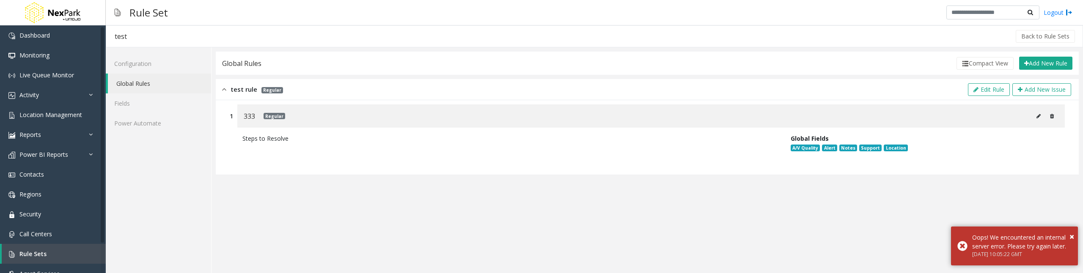
click at [1035, 114] on button at bounding box center [1039, 116] width 14 height 13
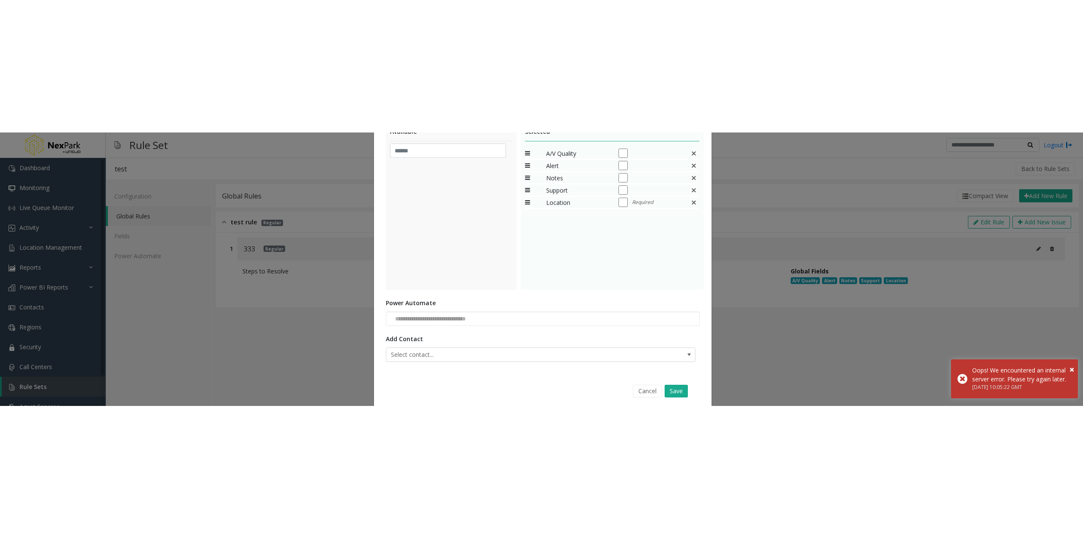
scroll to position [339, 0]
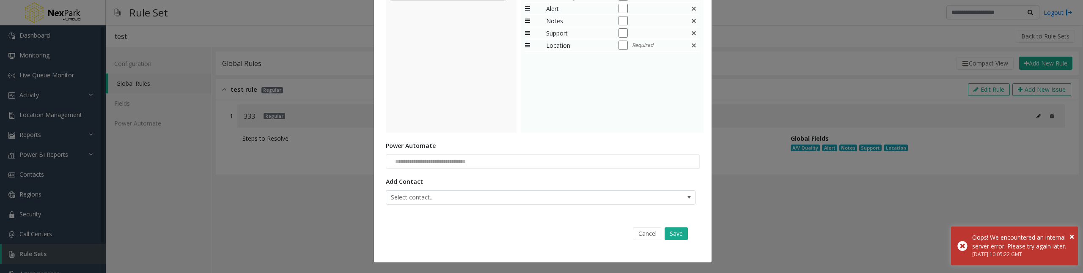
click at [676, 242] on div "Cancel Save" at bounding box center [543, 234] width 302 height 22
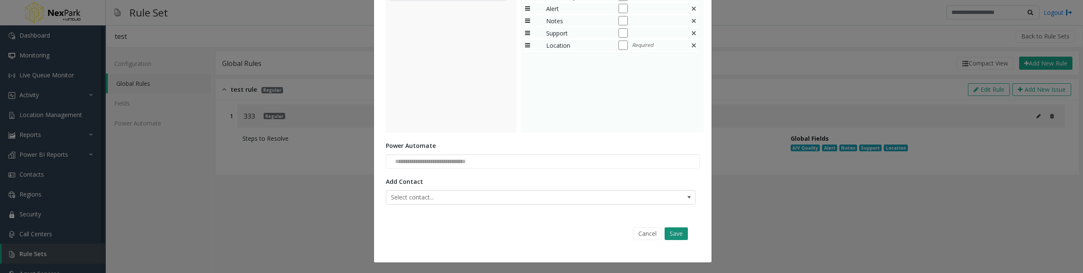
click at [675, 237] on button "Save" at bounding box center [676, 234] width 23 height 13
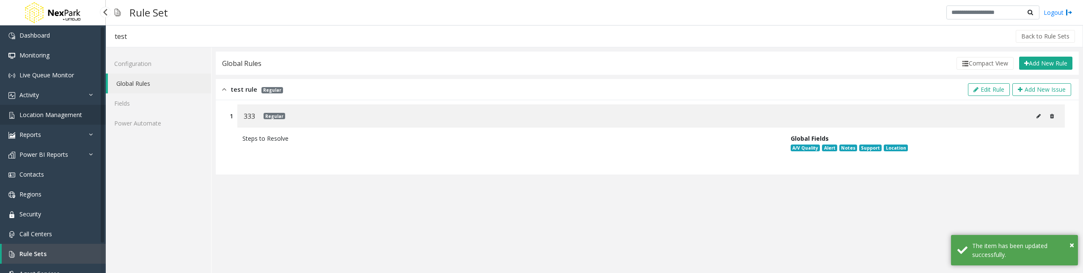
click at [49, 113] on span "Location Management" at bounding box center [50, 115] width 63 height 8
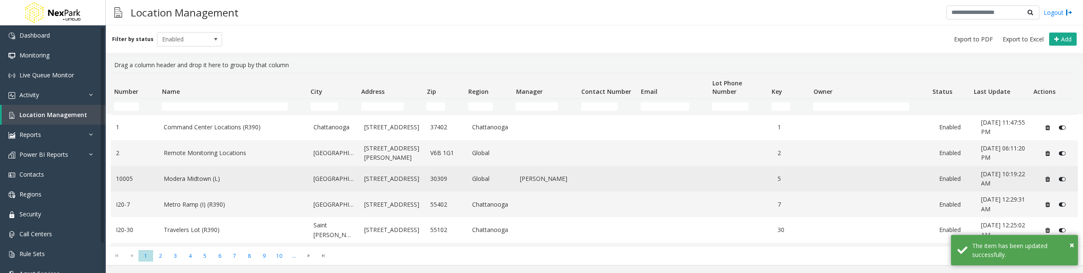
click at [196, 178] on link "Modera Midtown (L)" at bounding box center [234, 178] width 140 height 9
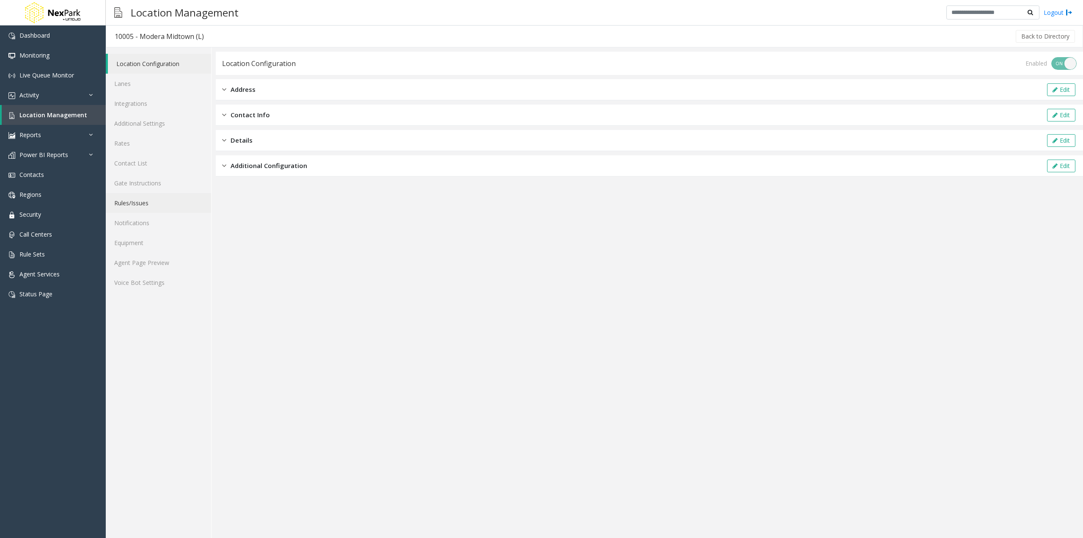
click at [144, 199] on link "Rules/Issues" at bounding box center [158, 203] width 105 height 20
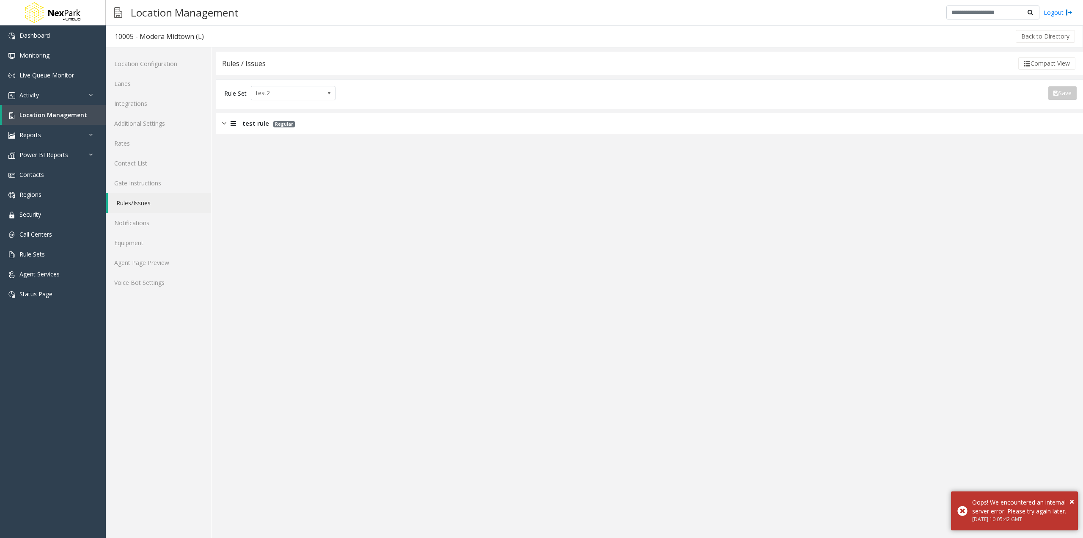
click at [222, 125] on img at bounding box center [224, 123] width 4 height 10
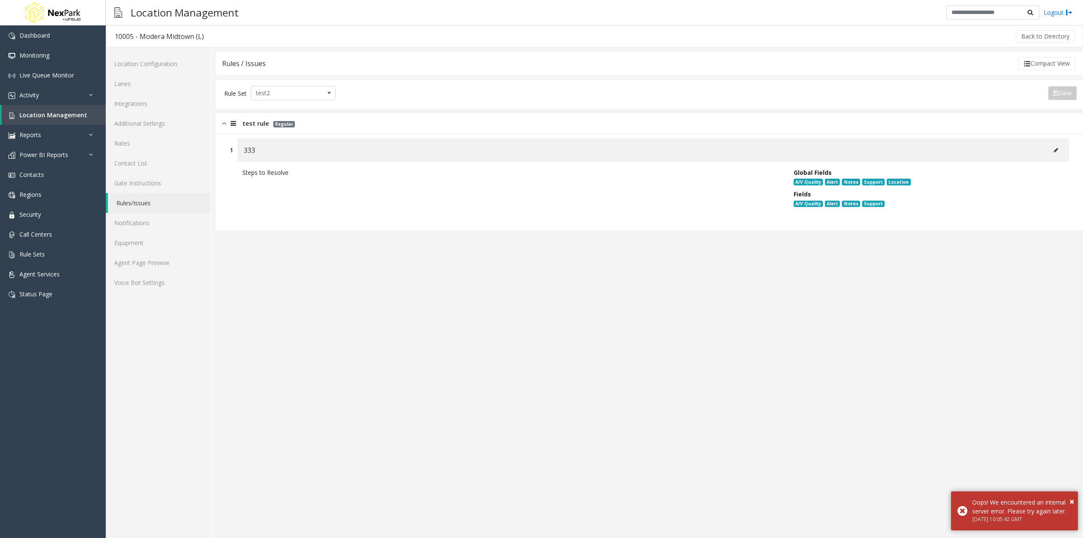
click at [1057, 154] on button at bounding box center [1056, 150] width 14 height 13
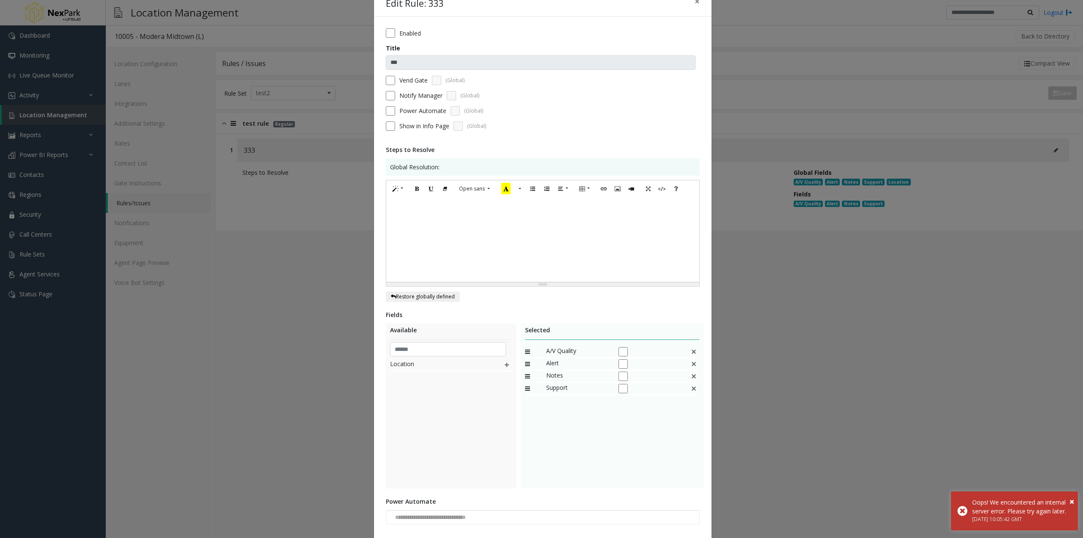
scroll to position [76, 0]
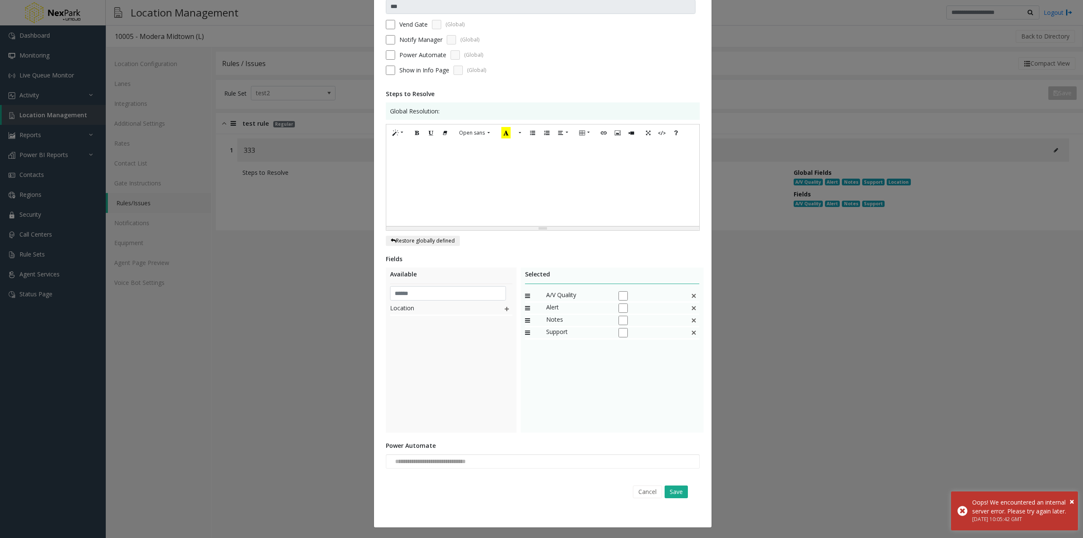
click at [504, 308] on img at bounding box center [507, 308] width 7 height 11
click at [681, 490] on button "Save" at bounding box center [676, 491] width 23 height 13
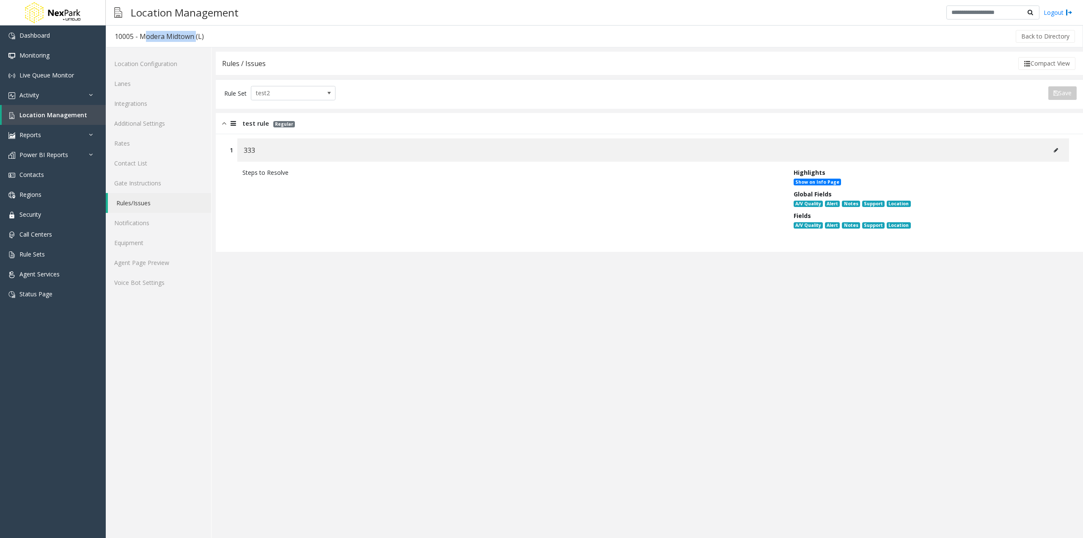
drag, startPoint x: 194, startPoint y: 37, endPoint x: 140, endPoint y: 31, distance: 54.1
click at [140, 31] on div "10005 - Modera Midtown (L)" at bounding box center [159, 36] width 89 height 11
copy div "Modera Midtown"
click at [421, 278] on app-rules "**********" at bounding box center [649, 295] width 867 height 486
click at [1057, 150] on icon at bounding box center [1056, 150] width 4 height 5
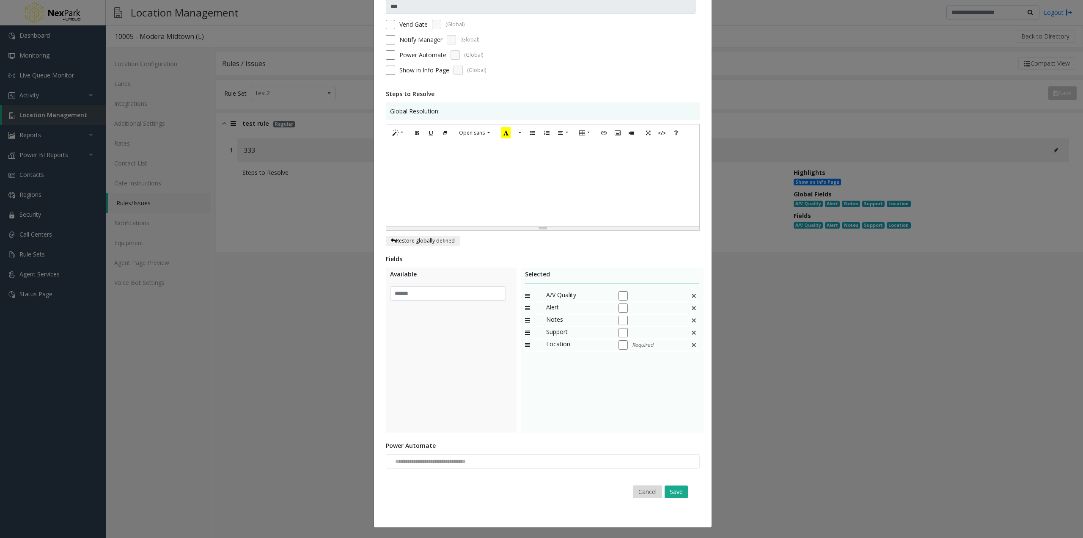
click at [647, 491] on button "Cancel" at bounding box center [647, 491] width 29 height 13
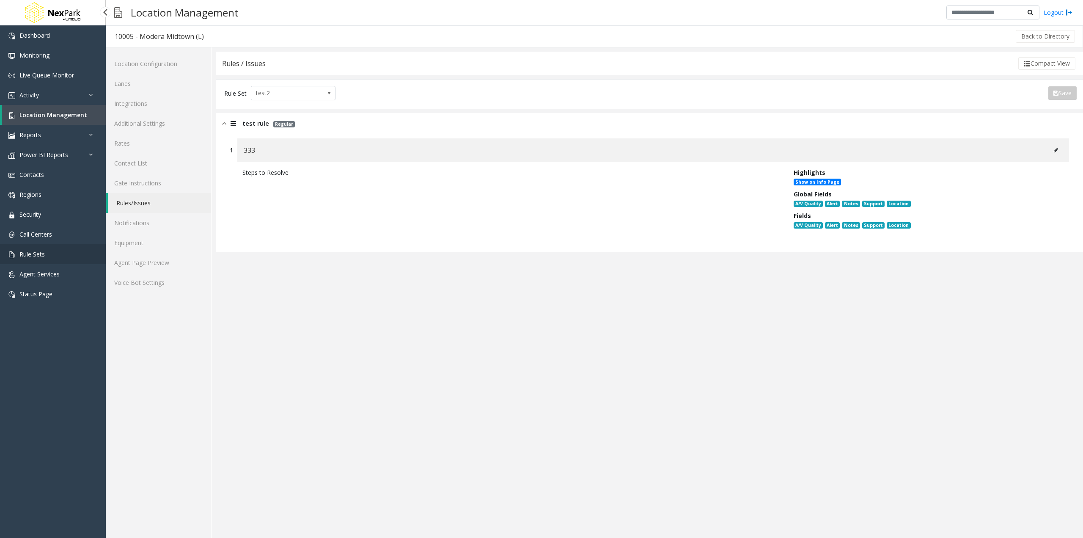
click at [41, 253] on span "Rule Sets" at bounding box center [31, 254] width 25 height 8
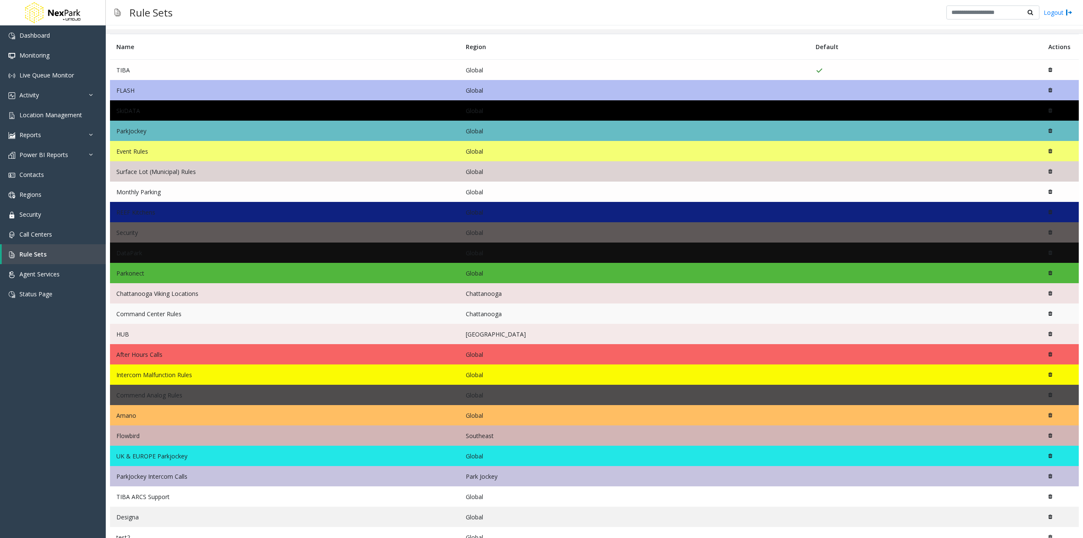
scroll to position [55, 0]
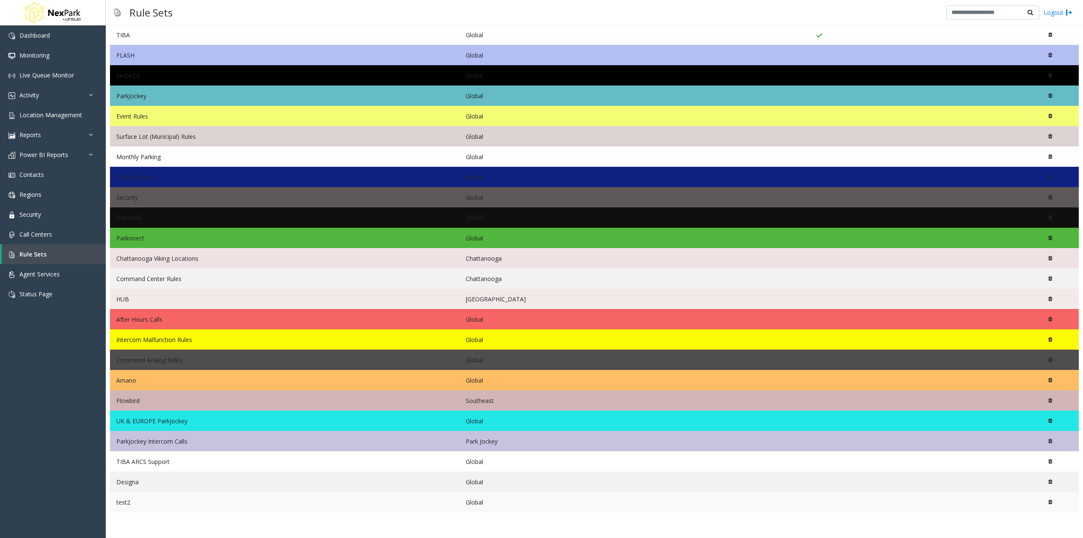
click at [191, 502] on td "test2" at bounding box center [285, 502] width 350 height 20
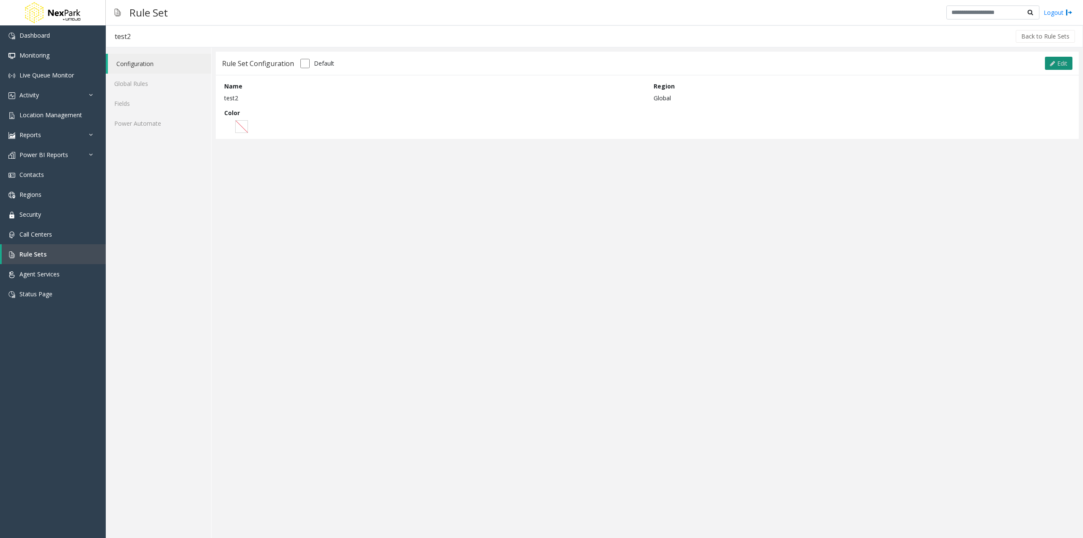
click at [1053, 57] on button "Edit" at bounding box center [1059, 64] width 28 height 14
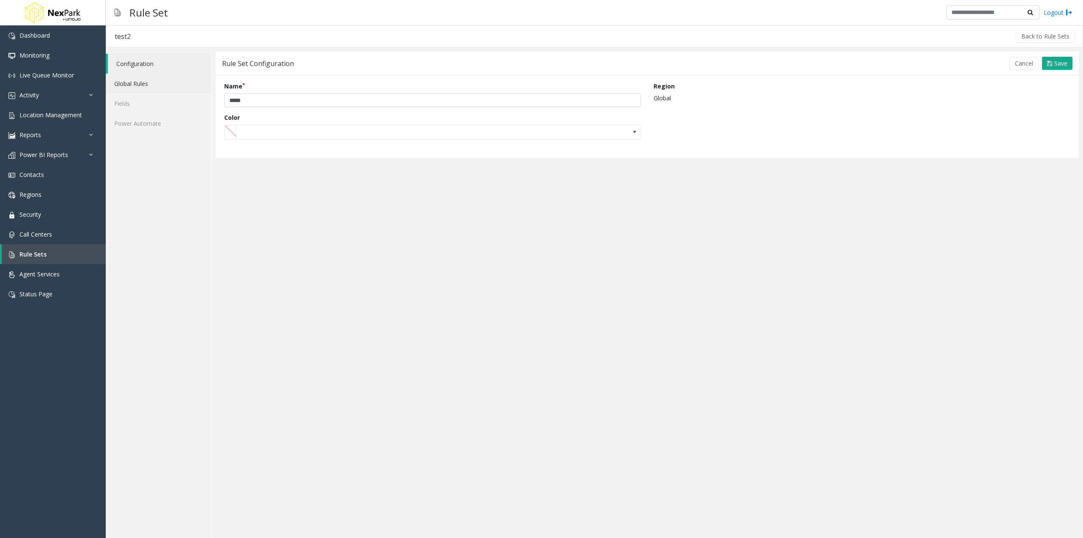
click at [148, 85] on link "Global Rules" at bounding box center [158, 84] width 105 height 20
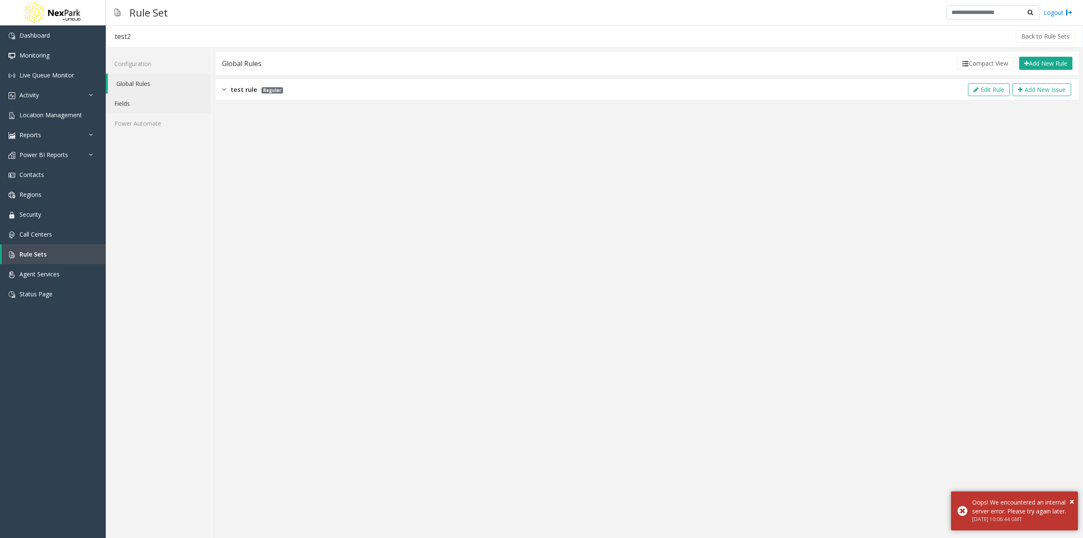
click at [136, 100] on link "Fields" at bounding box center [158, 104] width 105 height 20
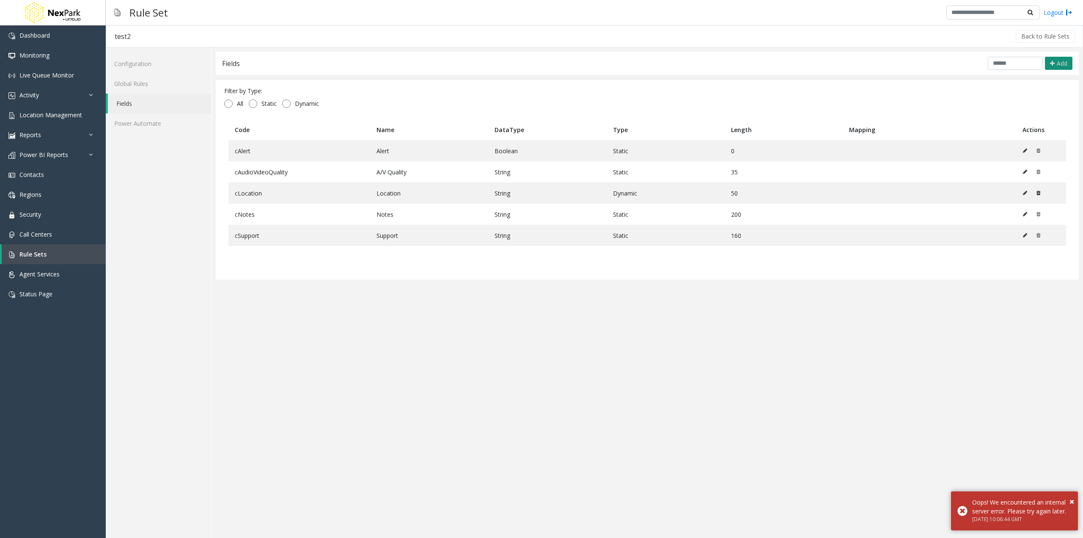
click at [1068, 63] on button "Add" at bounding box center [1059, 64] width 28 height 14
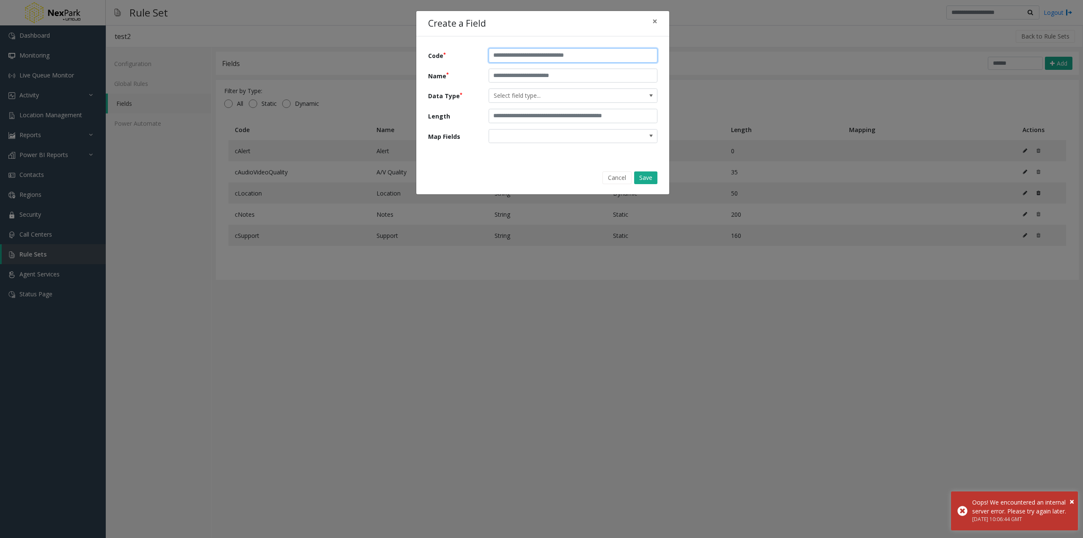
click at [550, 59] on input "text" at bounding box center [573, 55] width 169 height 14
drag, startPoint x: 493, startPoint y: 60, endPoint x: 418, endPoint y: 63, distance: 74.5
click at [421, 62] on div "Code ***** Name Data Type Select field type... Length Map Fields" at bounding box center [542, 98] width 253 height 124
type input "*****"
click at [515, 75] on input "text" at bounding box center [573, 76] width 169 height 14
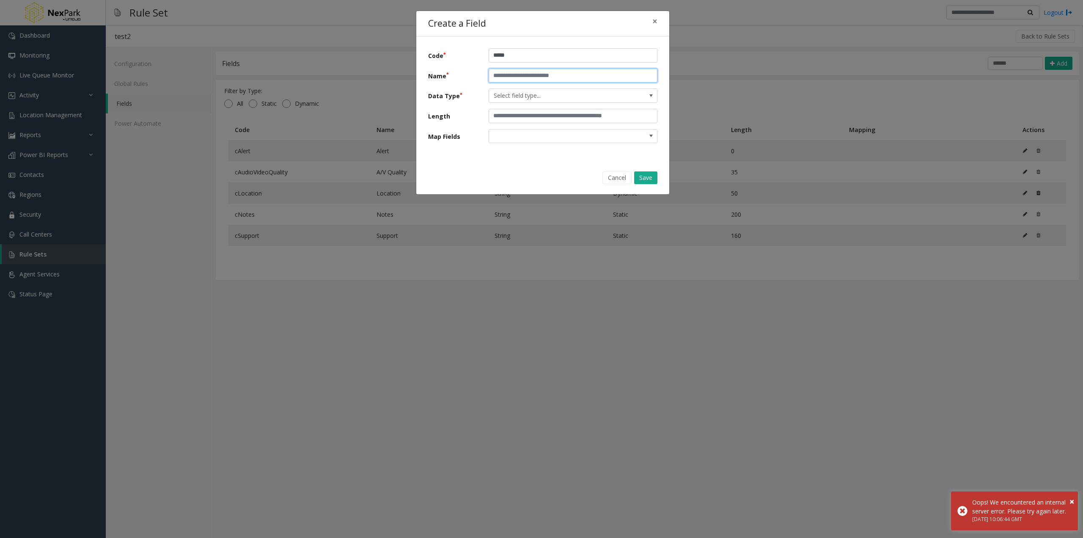
paste input "*****"
drag, startPoint x: 495, startPoint y: 74, endPoint x: 477, endPoint y: 74, distance: 17.8
click at [477, 74] on div "Name *****" at bounding box center [543, 76] width 242 height 14
type input "****"
click at [542, 91] on span "Select field type..." at bounding box center [556, 96] width 135 height 14
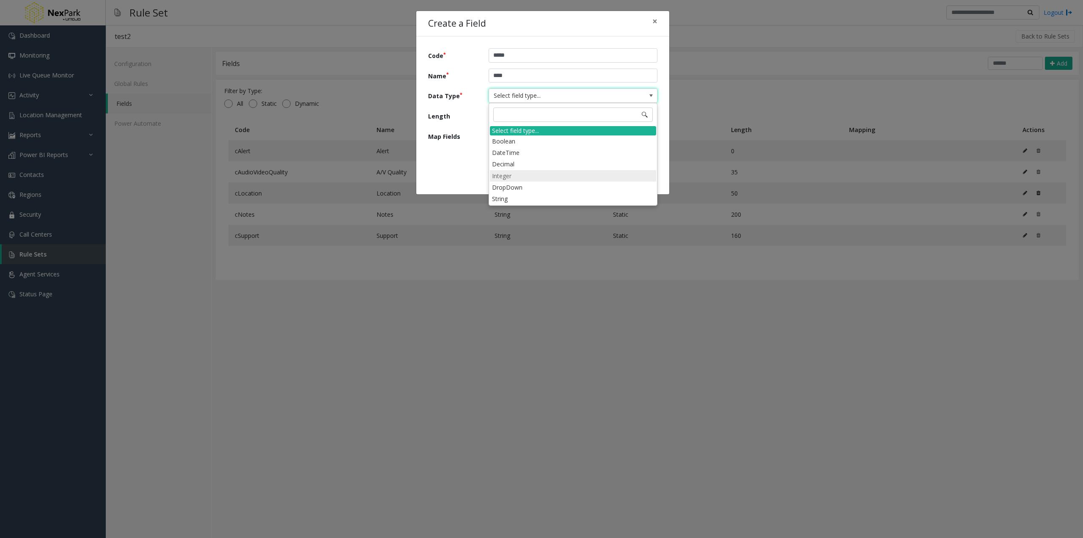
click at [520, 178] on li "Integer" at bounding box center [573, 175] width 166 height 11
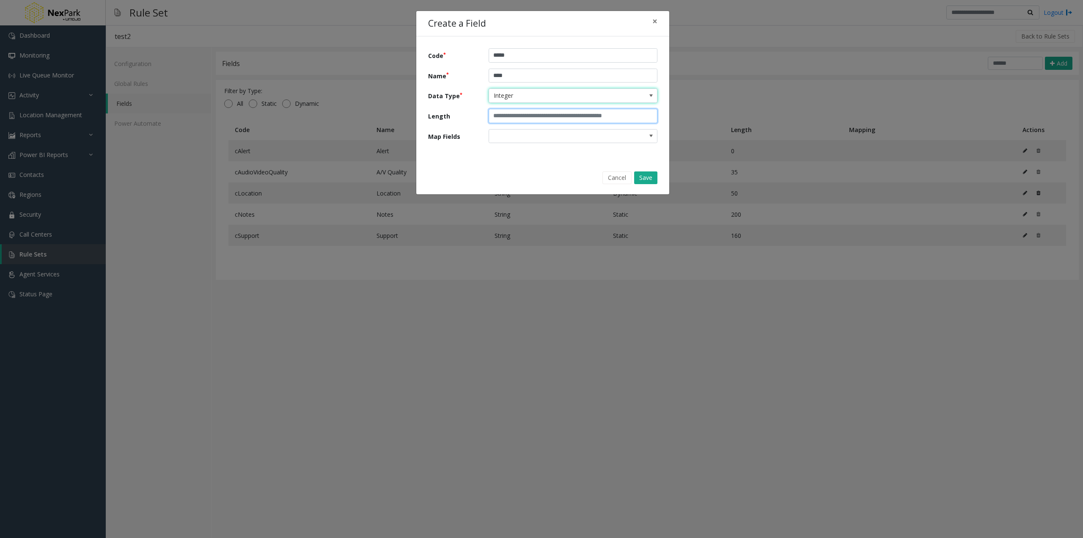
click at [526, 117] on input "text" at bounding box center [573, 116] width 169 height 14
click at [647, 173] on button "Save" at bounding box center [645, 177] width 23 height 13
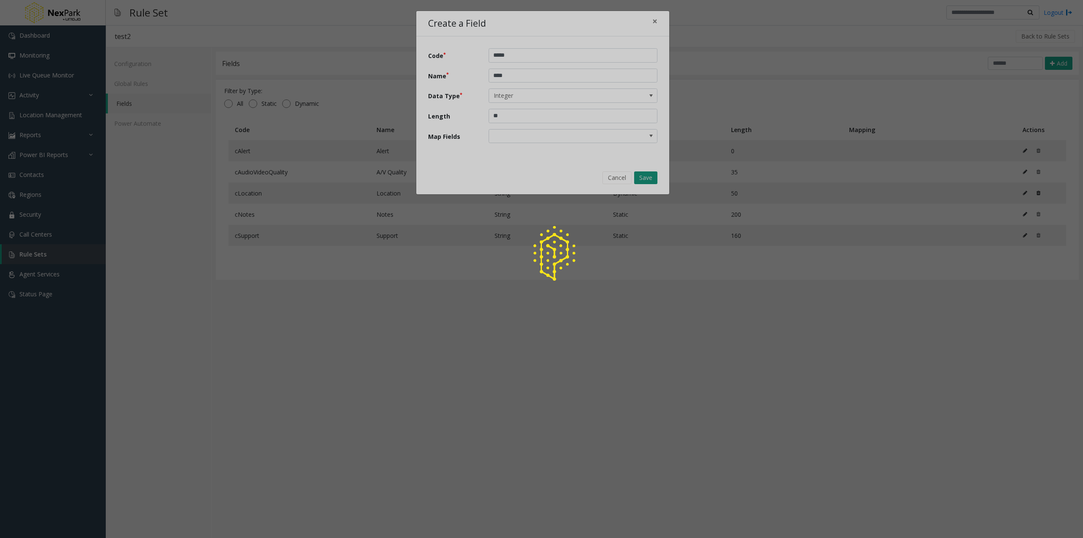
type input "*"
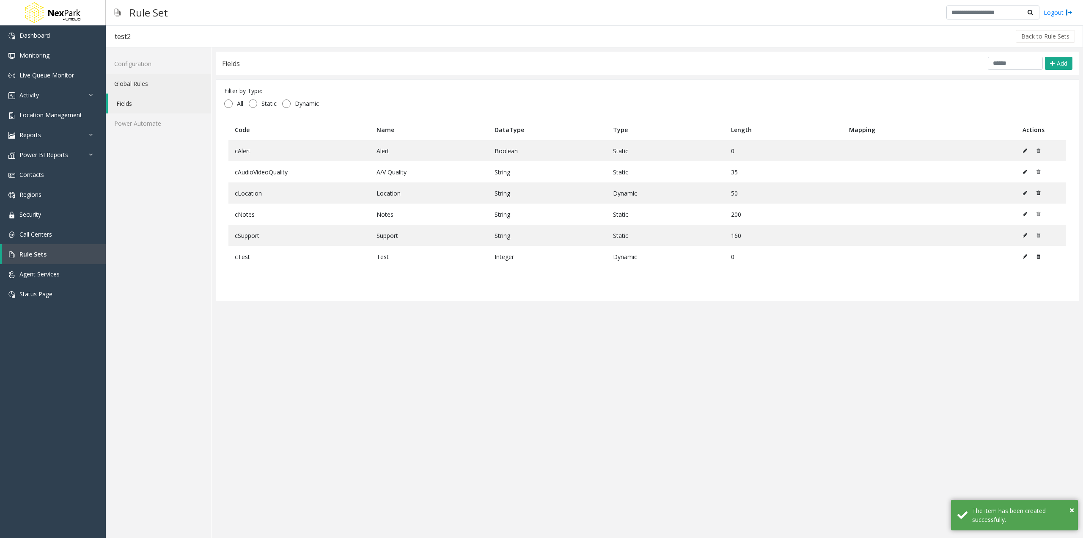
click at [138, 83] on link "Global Rules" at bounding box center [158, 84] width 105 height 20
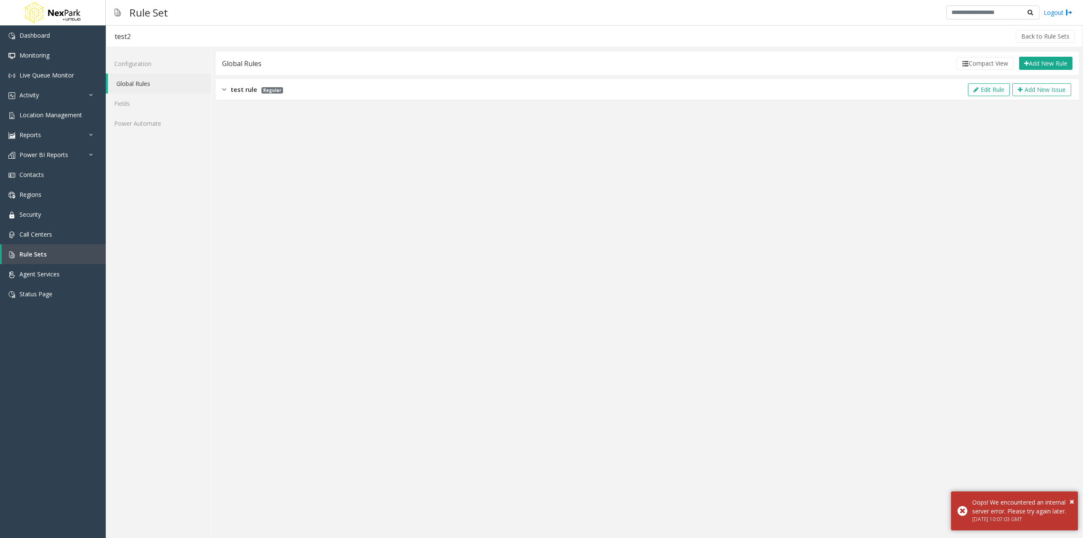
click at [221, 89] on div "test rule Regular Edit Rule Add New Issue" at bounding box center [647, 89] width 863 height 21
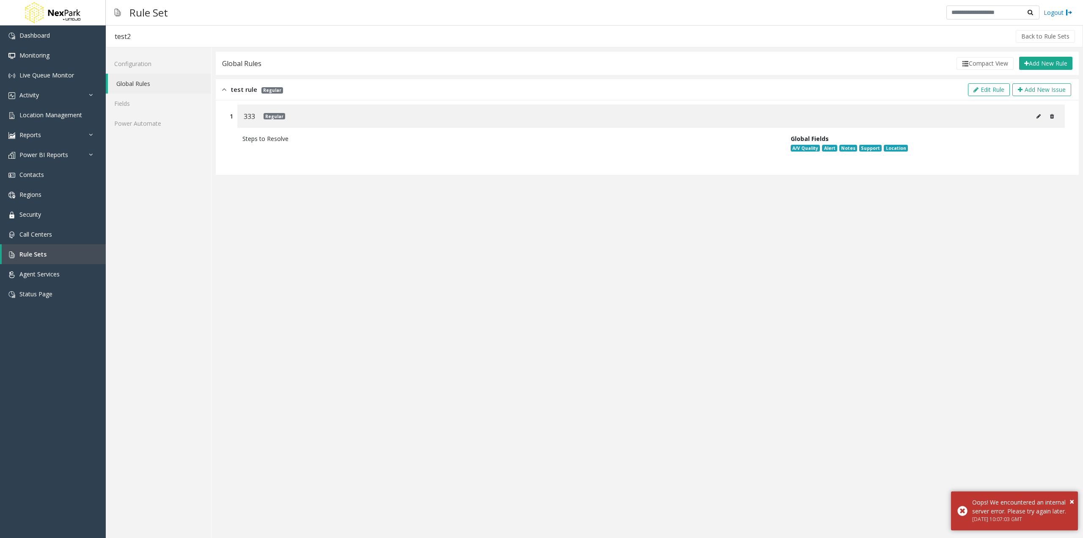
click at [1035, 118] on button at bounding box center [1039, 116] width 14 height 13
type input "***"
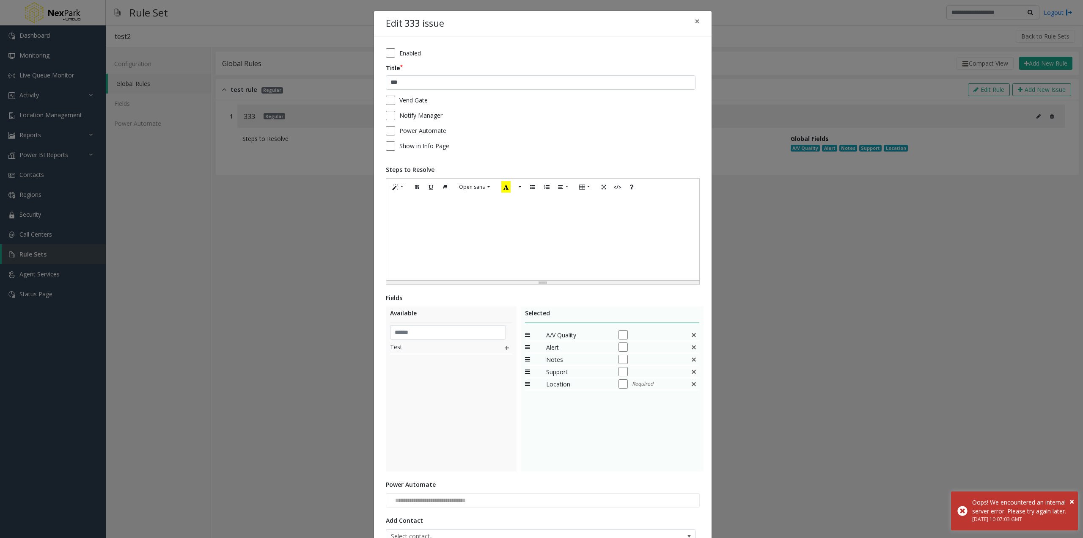
click at [504, 346] on img at bounding box center [507, 347] width 7 height 11
click at [627, 400] on div at bounding box center [650, 395] width 63 height 9
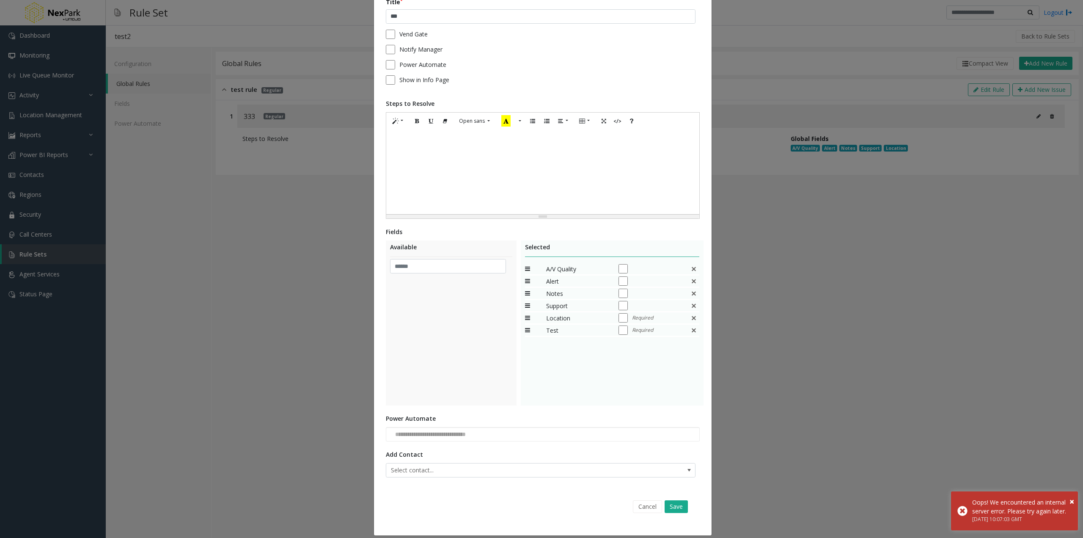
scroll to position [74, 0]
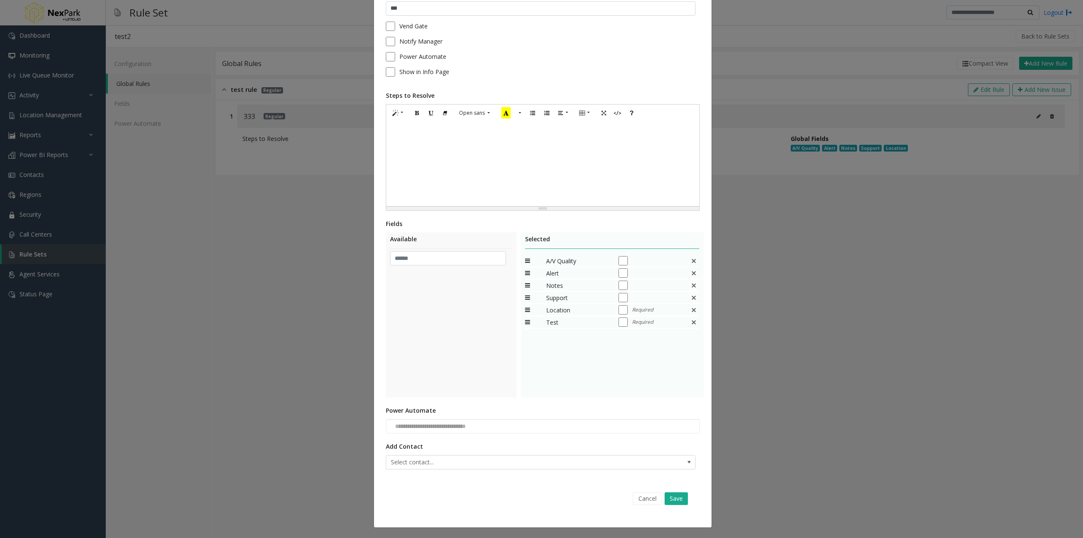
drag, startPoint x: 676, startPoint y: 494, endPoint x: 650, endPoint y: 408, distance: 89.8
click at [650, 409] on div "**********" at bounding box center [543, 244] width 338 height 565
click at [669, 503] on button "Save" at bounding box center [676, 498] width 23 height 13
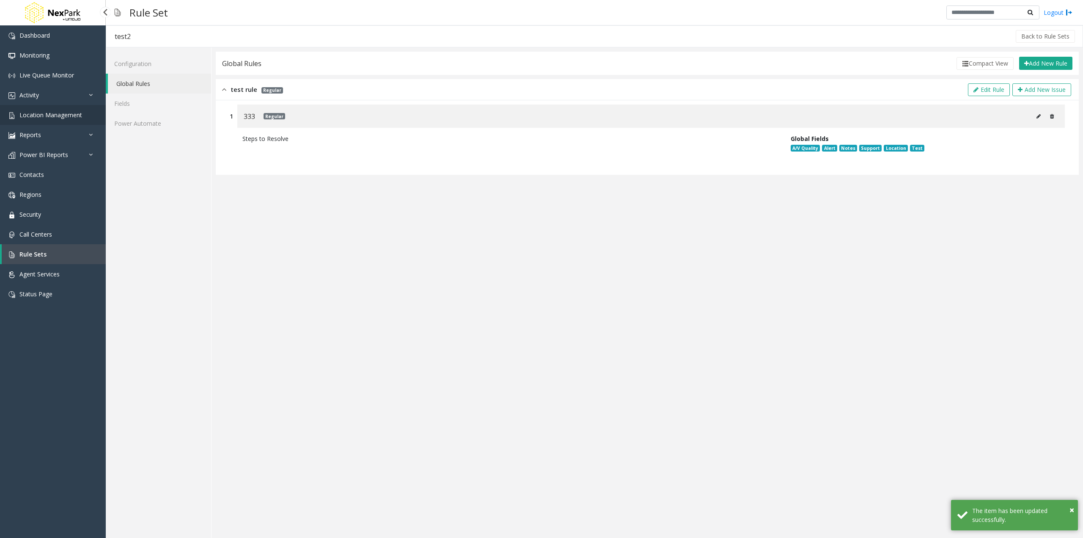
click at [55, 115] on span "Location Management" at bounding box center [50, 115] width 63 height 8
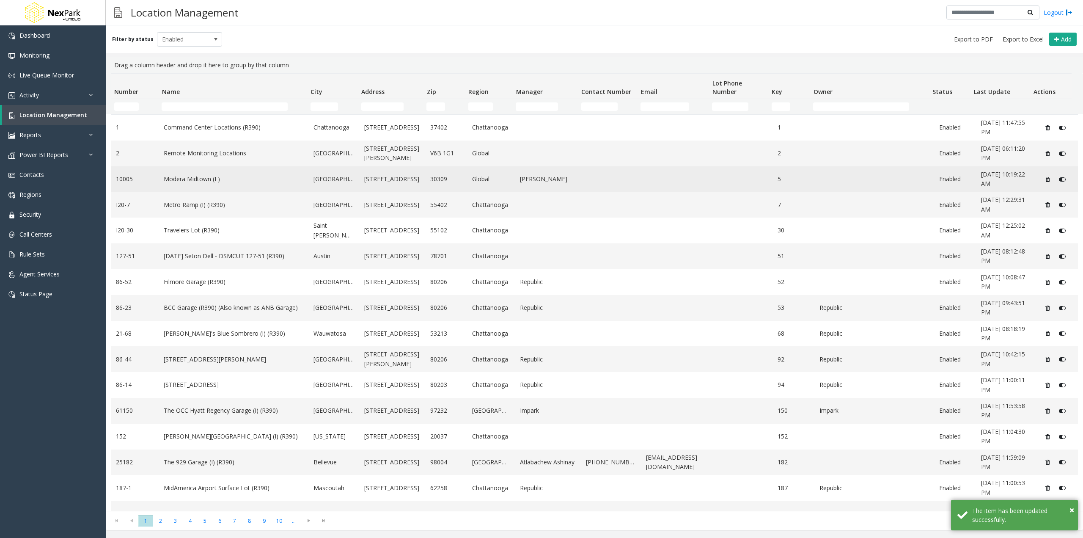
click at [197, 175] on link "Modera Midtown (L)" at bounding box center [234, 178] width 140 height 9
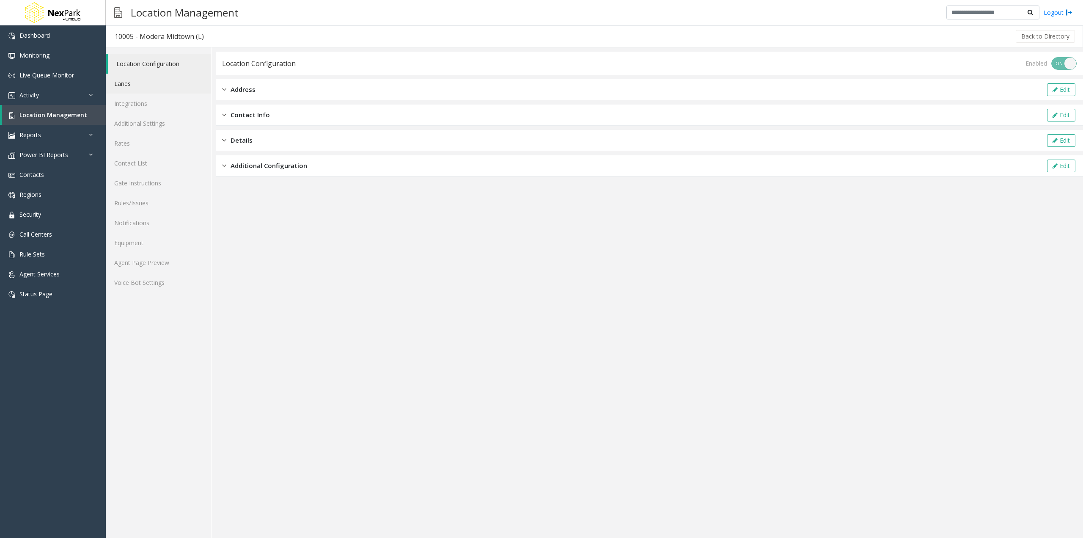
click at [143, 85] on link "Lanes" at bounding box center [158, 84] width 105 height 20
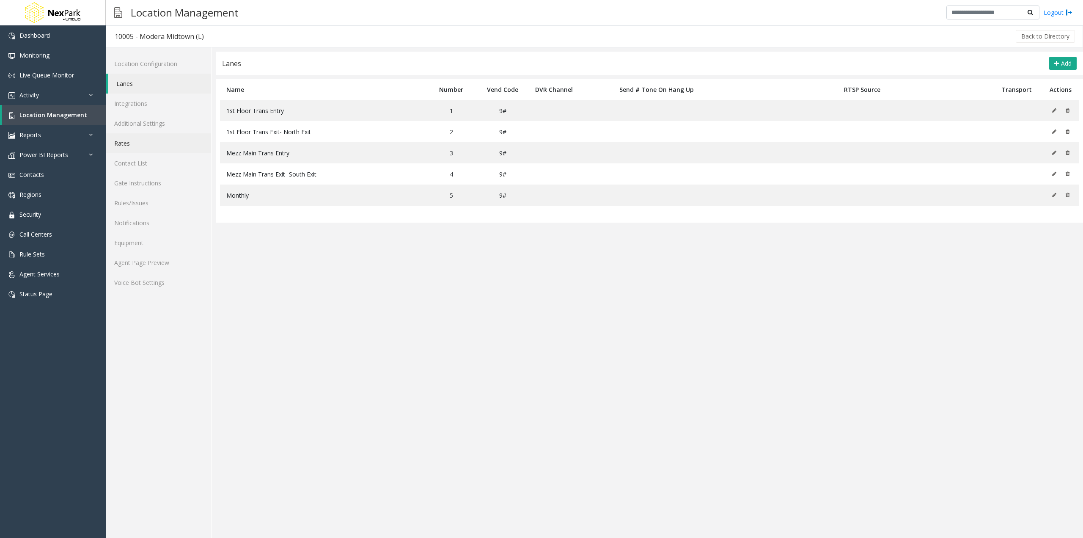
click at [144, 143] on link "Rates" at bounding box center [158, 143] width 105 height 20
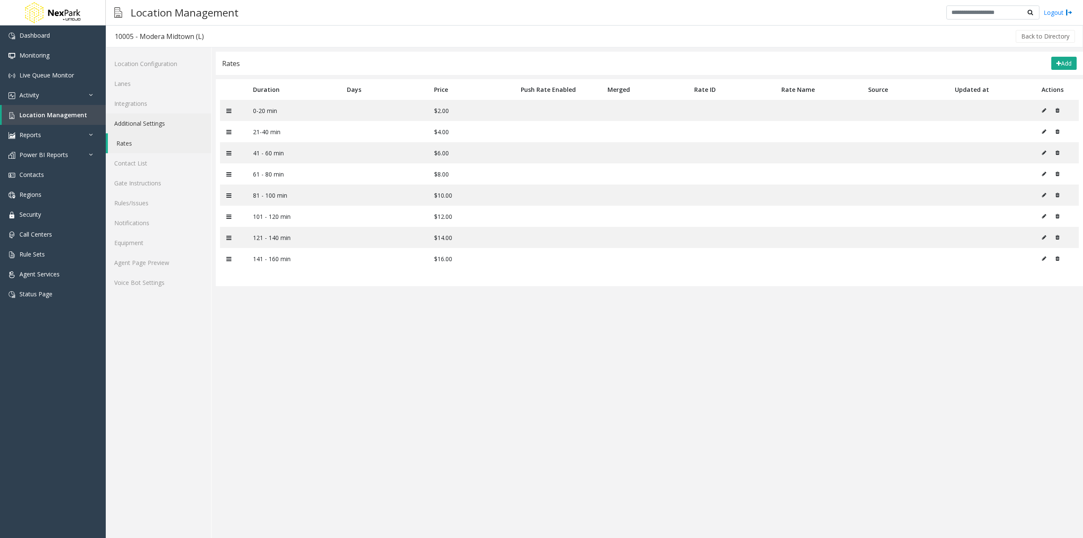
click at [142, 126] on link "Additional Settings" at bounding box center [158, 123] width 105 height 20
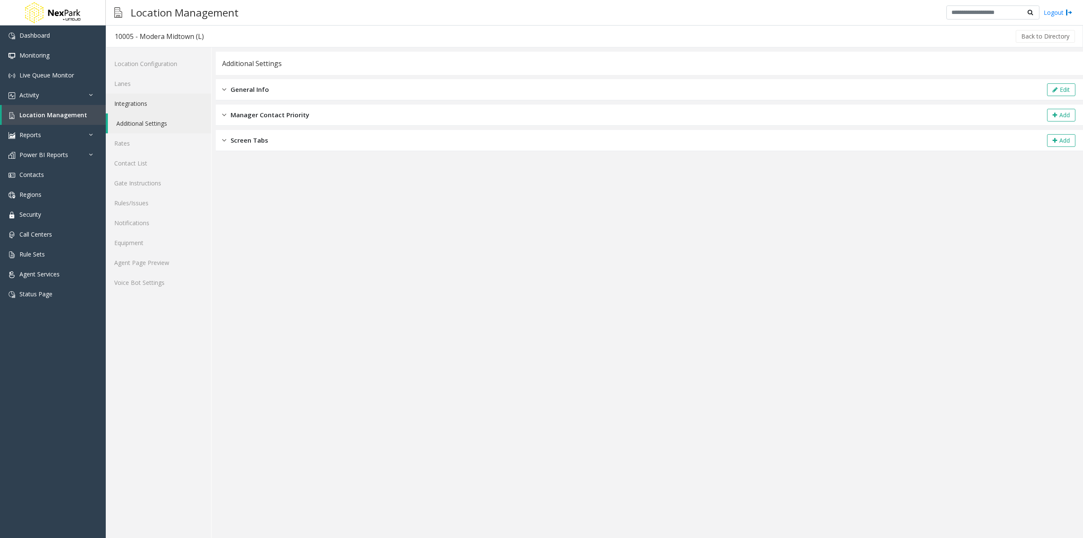
click at [142, 101] on link "Integrations" at bounding box center [158, 104] width 105 height 20
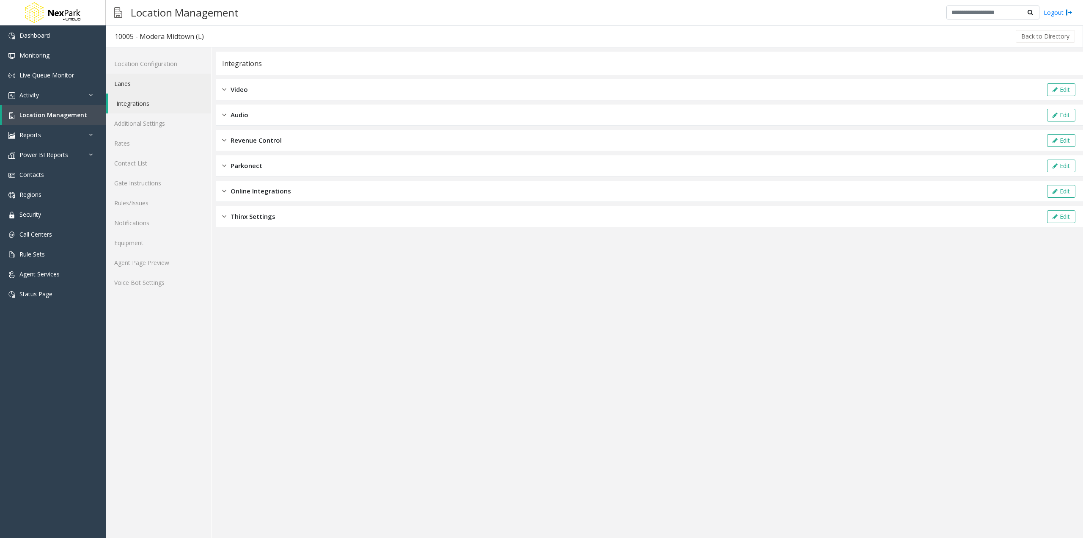
click at [137, 90] on link "Lanes" at bounding box center [158, 84] width 105 height 20
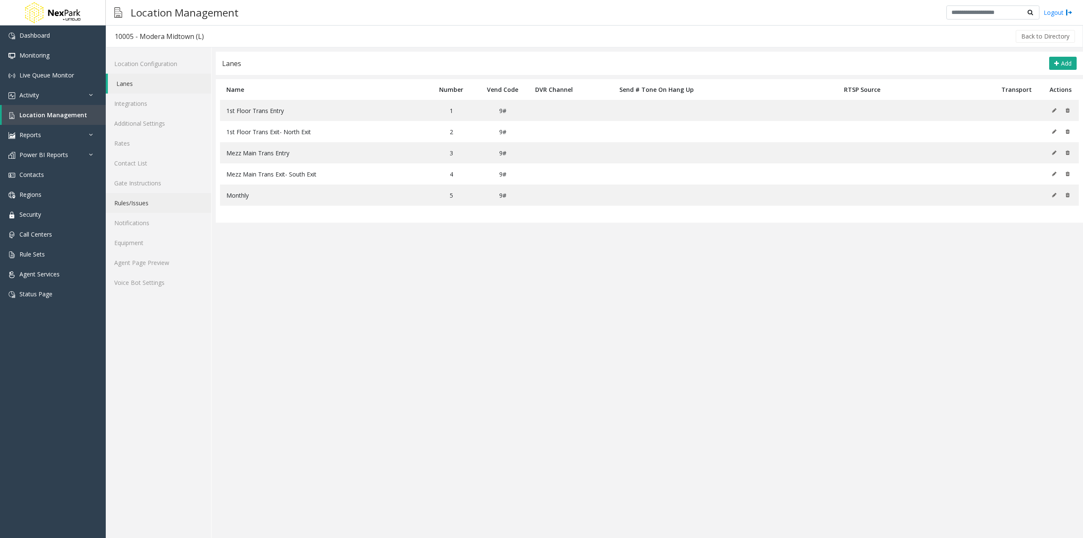
click at [146, 200] on link "Rules/Issues" at bounding box center [158, 203] width 105 height 20
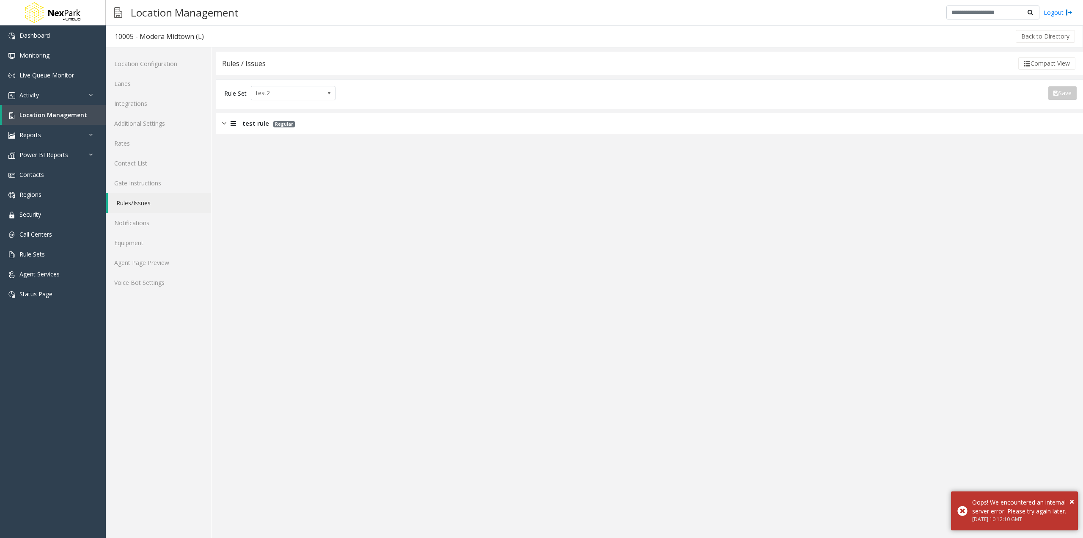
click at [226, 122] on div at bounding box center [232, 123] width 12 height 10
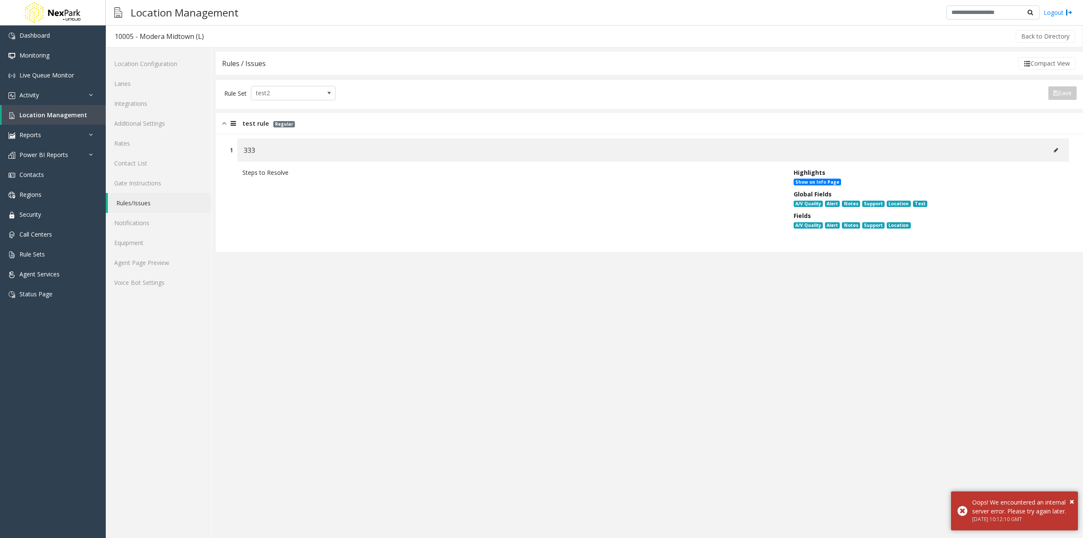
click at [1064, 149] on div "333" at bounding box center [653, 149] width 832 height 23
click at [1059, 148] on button at bounding box center [1056, 150] width 14 height 13
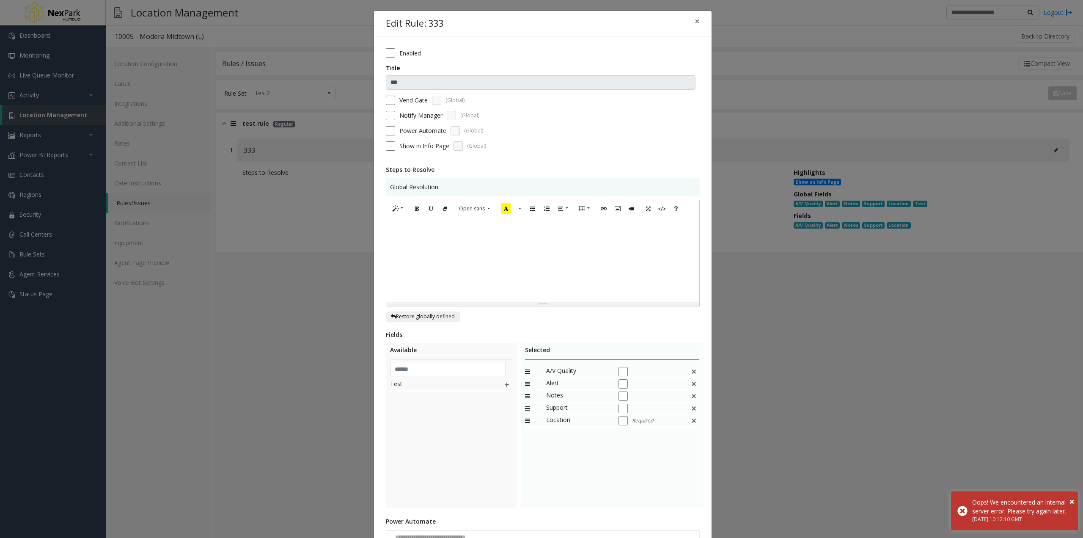
click at [499, 384] on div "Test" at bounding box center [451, 385] width 122 height 12
click at [504, 384] on img at bounding box center [507, 384] width 7 height 11
click at [625, 436] on div at bounding box center [650, 432] width 63 height 11
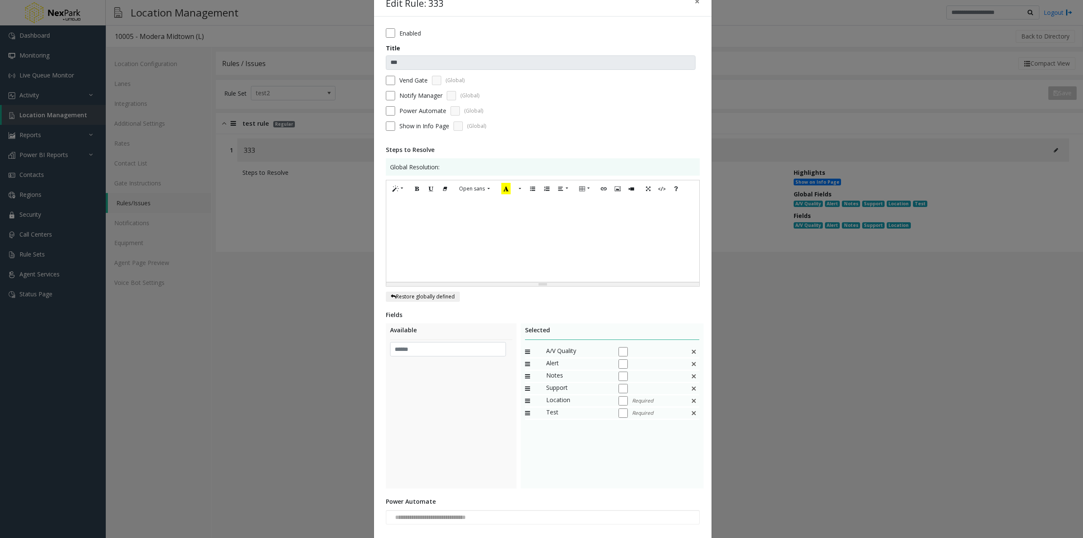
scroll to position [76, 0]
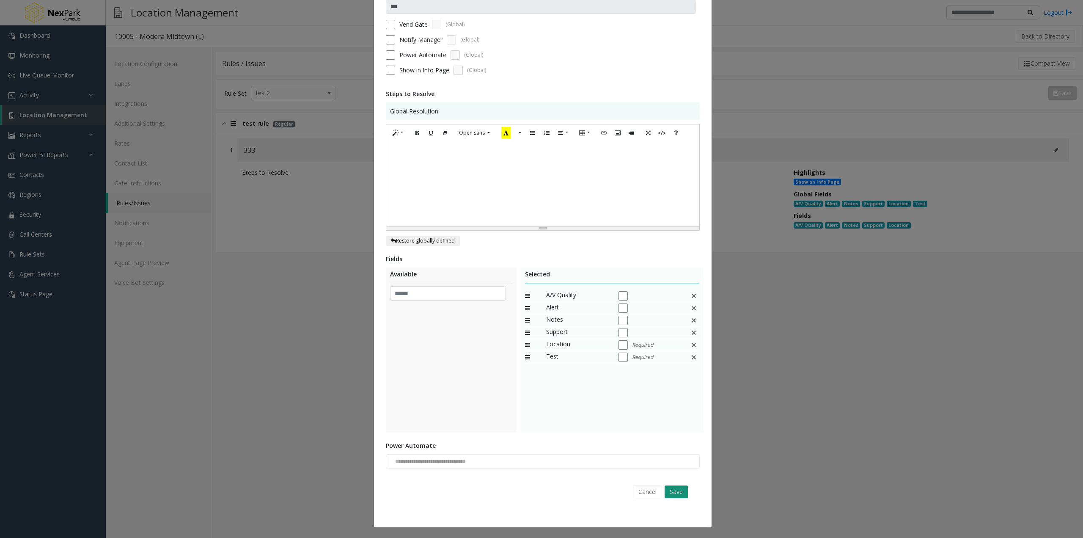
click at [668, 489] on button "Save" at bounding box center [676, 491] width 23 height 13
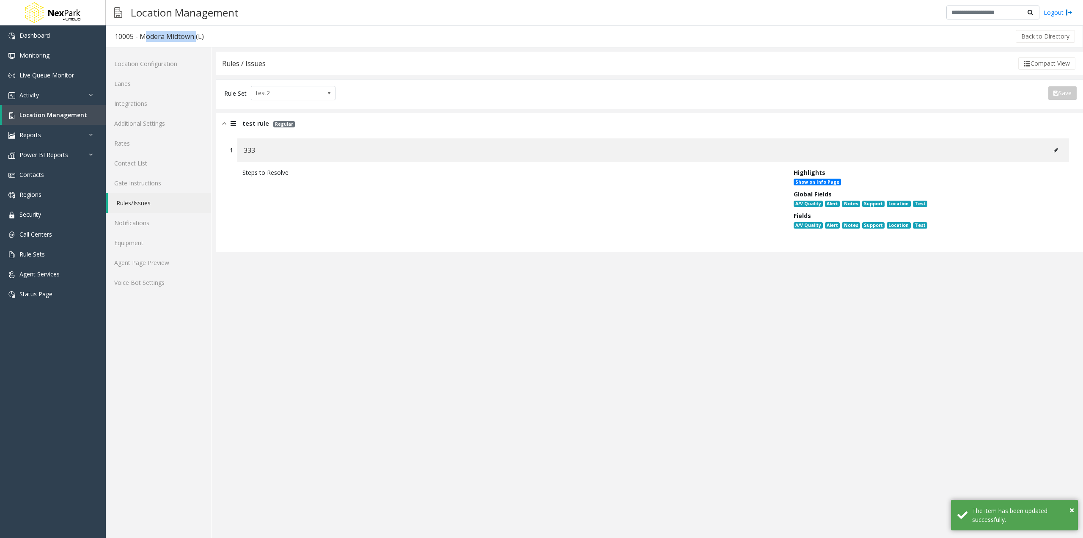
drag, startPoint x: 193, startPoint y: 38, endPoint x: 141, endPoint y: 37, distance: 52.5
click at [141, 37] on div "10005 - Modera Midtown (L)" at bounding box center [159, 36] width 89 height 11
copy div "Modera Midtown"
click at [55, 110] on link "Location Management" at bounding box center [54, 115] width 104 height 20
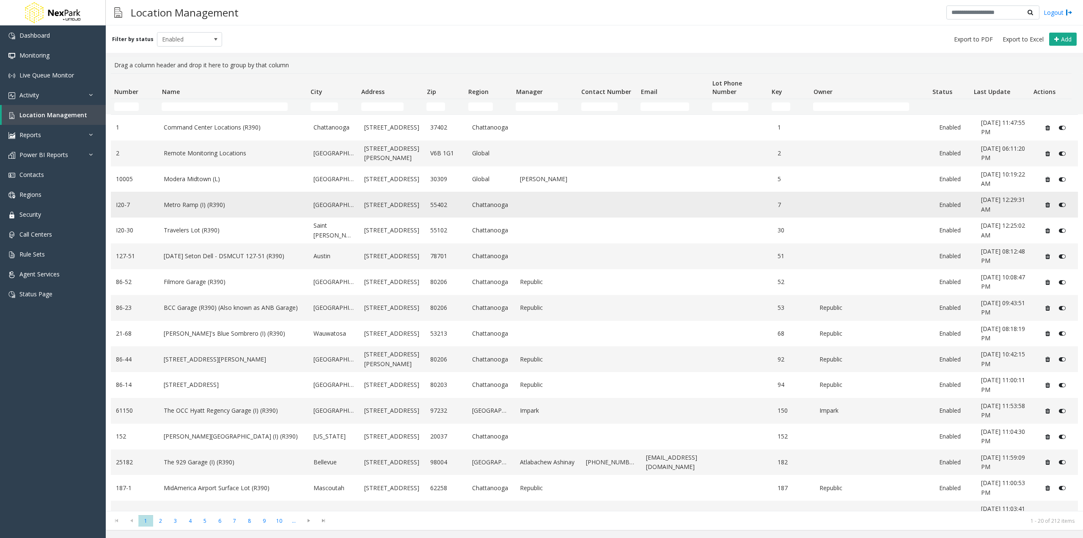
click at [222, 204] on link "Metro Ramp (I) (R390)" at bounding box center [234, 204] width 140 height 9
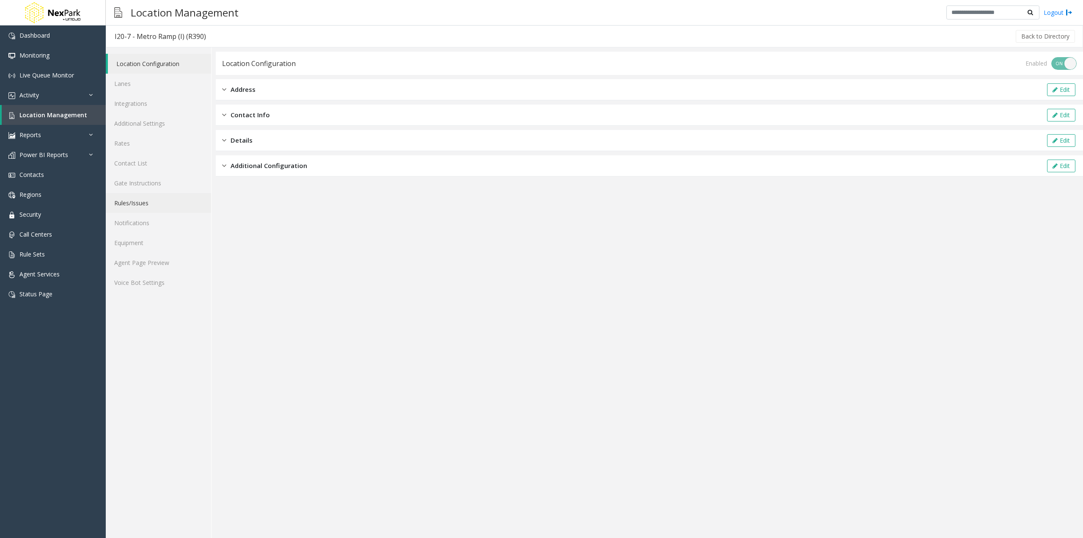
click at [153, 201] on link "Rules/Issues" at bounding box center [158, 203] width 105 height 20
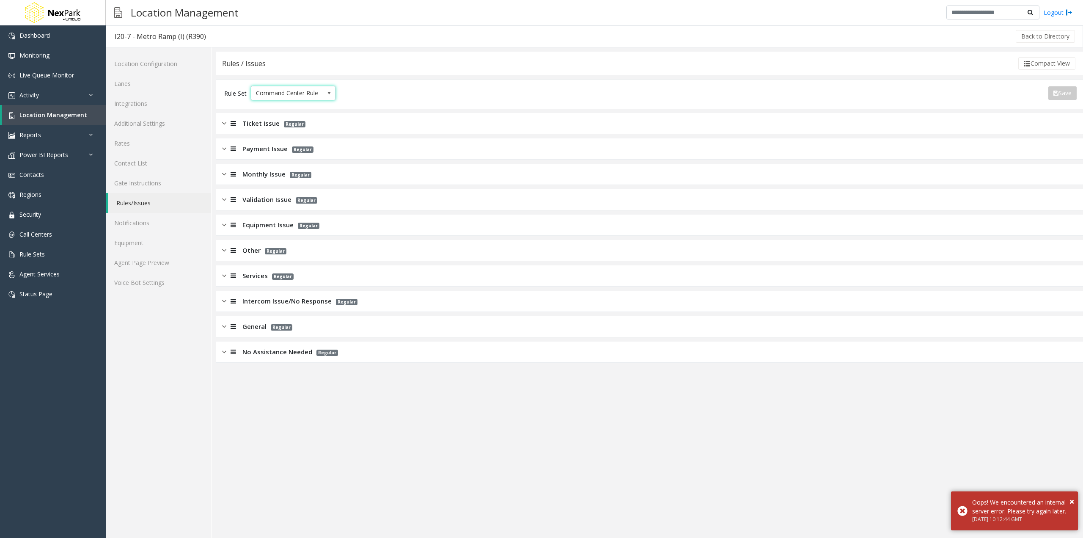
click at [305, 91] on span "Command Center Rules" at bounding box center [284, 93] width 67 height 14
click at [284, 198] on li "test2" at bounding box center [293, 202] width 82 height 11
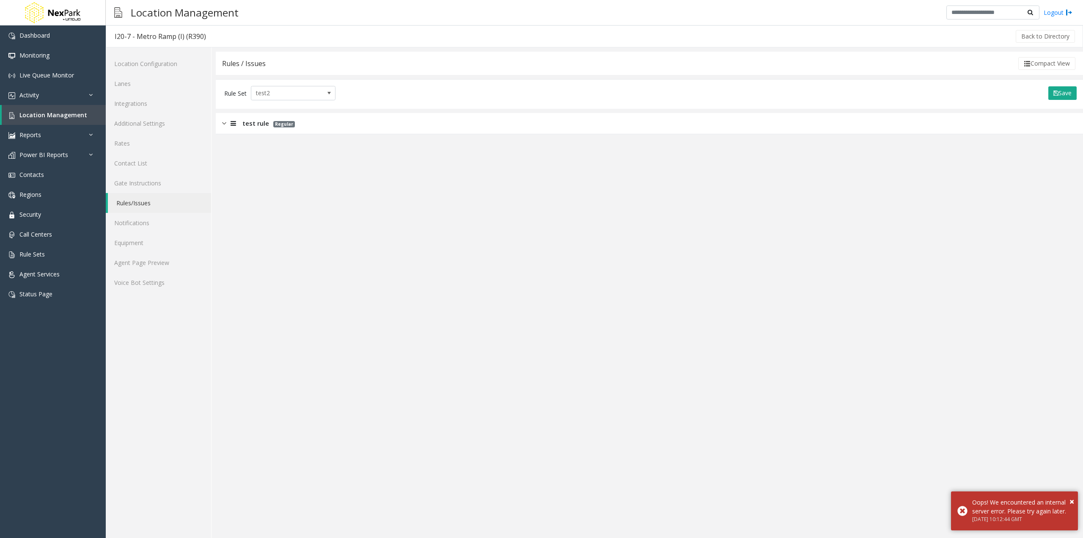
click at [327, 129] on div "test rule Regular" at bounding box center [649, 123] width 867 height 21
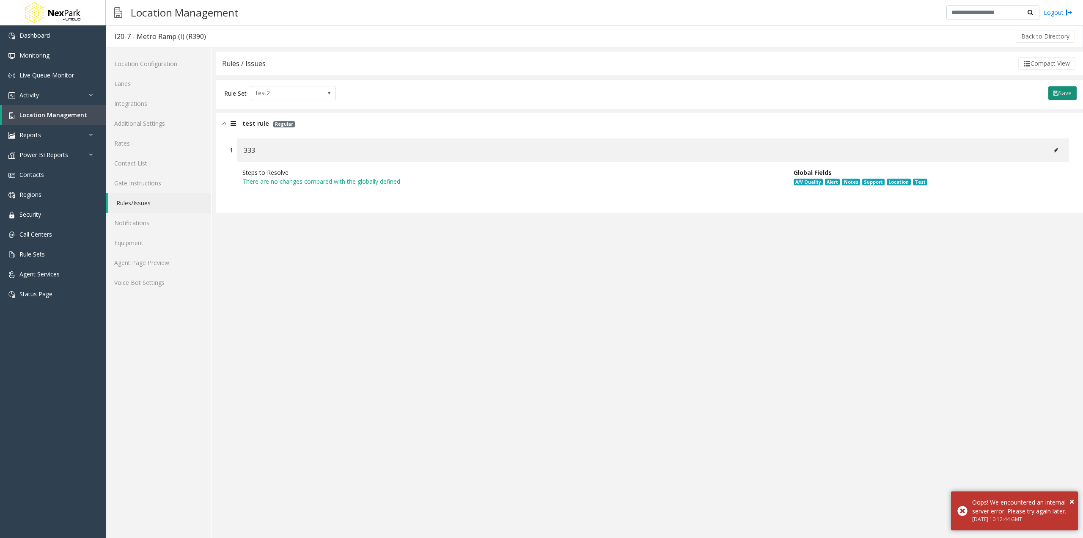
click at [1055, 95] on icon at bounding box center [1056, 93] width 5 height 6
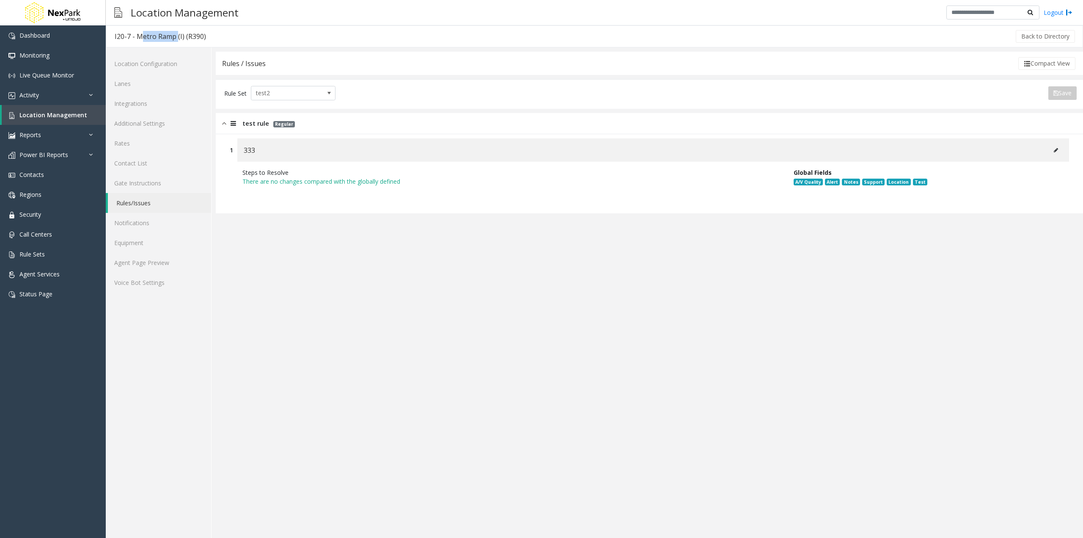
drag, startPoint x: 174, startPoint y: 39, endPoint x: 136, endPoint y: 38, distance: 38.1
click at [136, 38] on div "I20-7 - Metro Ramp (I) (R390)" at bounding box center [160, 36] width 91 height 11
copy div "Metro Ramp"
click at [1055, 148] on icon at bounding box center [1056, 150] width 4 height 5
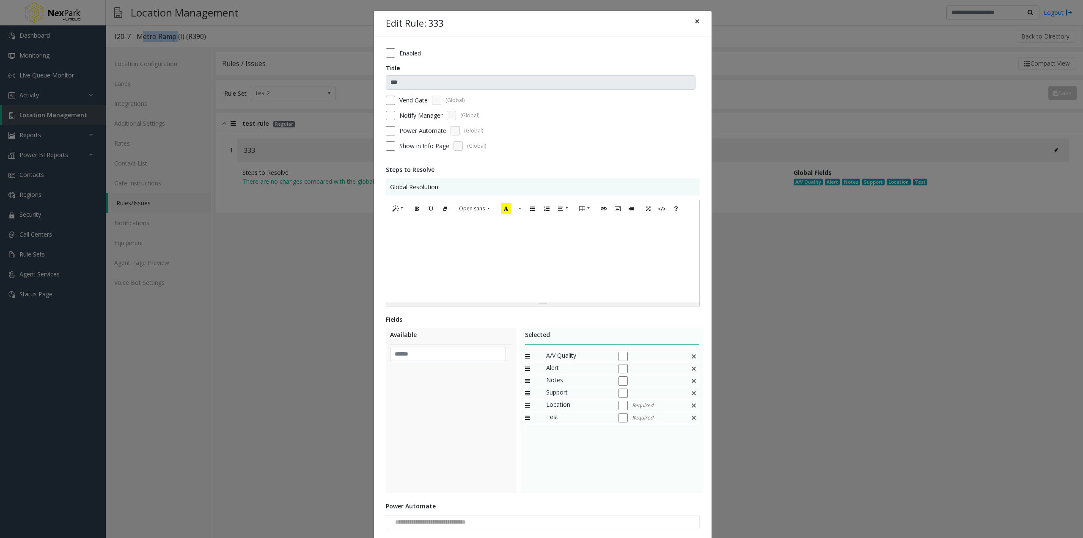
click at [695, 17] on span "×" at bounding box center [697, 21] width 5 height 12
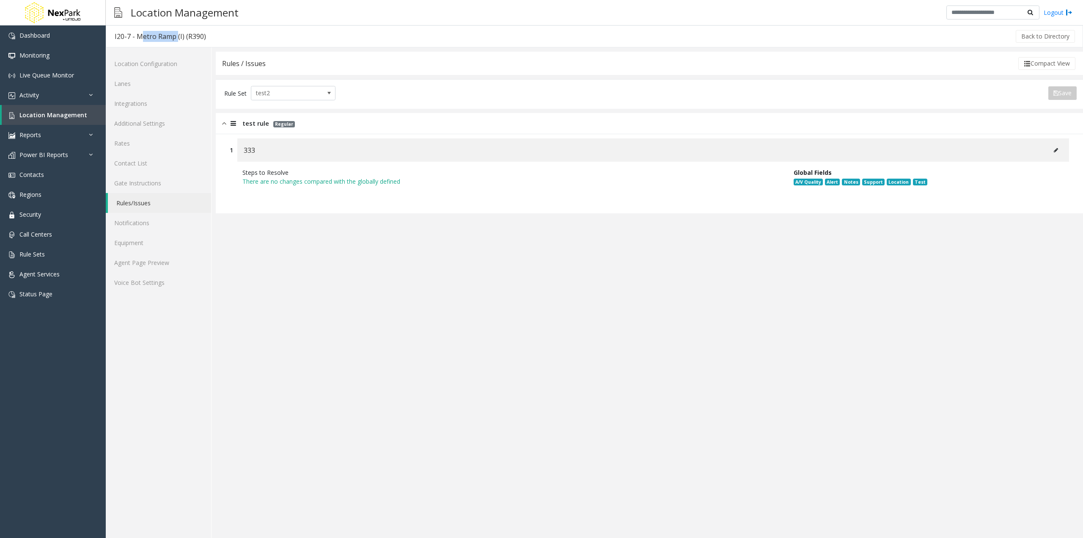
click at [1054, 150] on icon at bounding box center [1056, 150] width 4 height 5
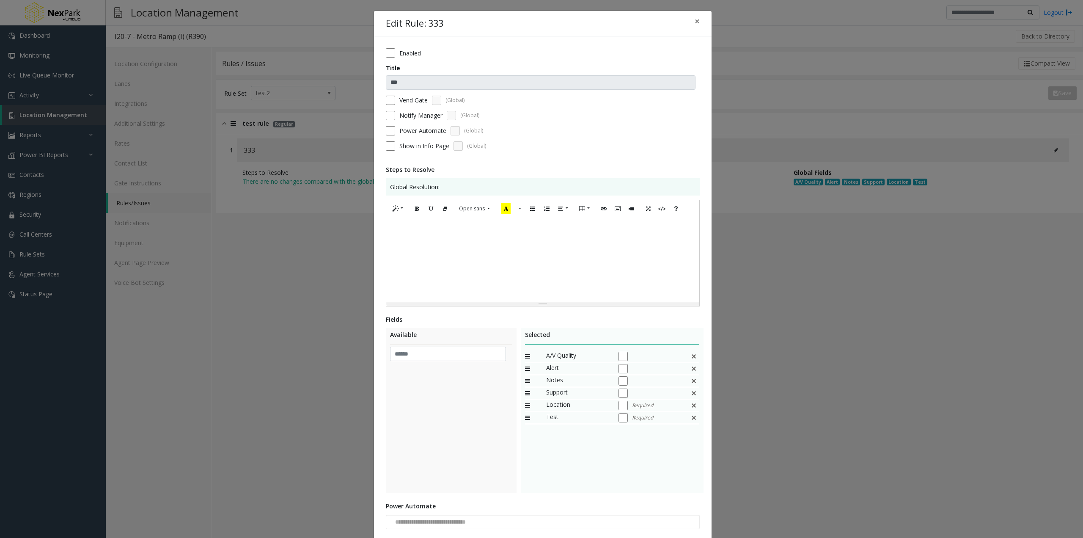
click at [486, 232] on div at bounding box center [542, 259] width 313 height 85
drag, startPoint x: 502, startPoint y: 231, endPoint x: 330, endPoint y: 216, distance: 172.5
click at [330, 216] on div "**********" at bounding box center [541, 269] width 1083 height 538
click at [403, 99] on label "Vend Gate" at bounding box center [413, 100] width 28 height 9
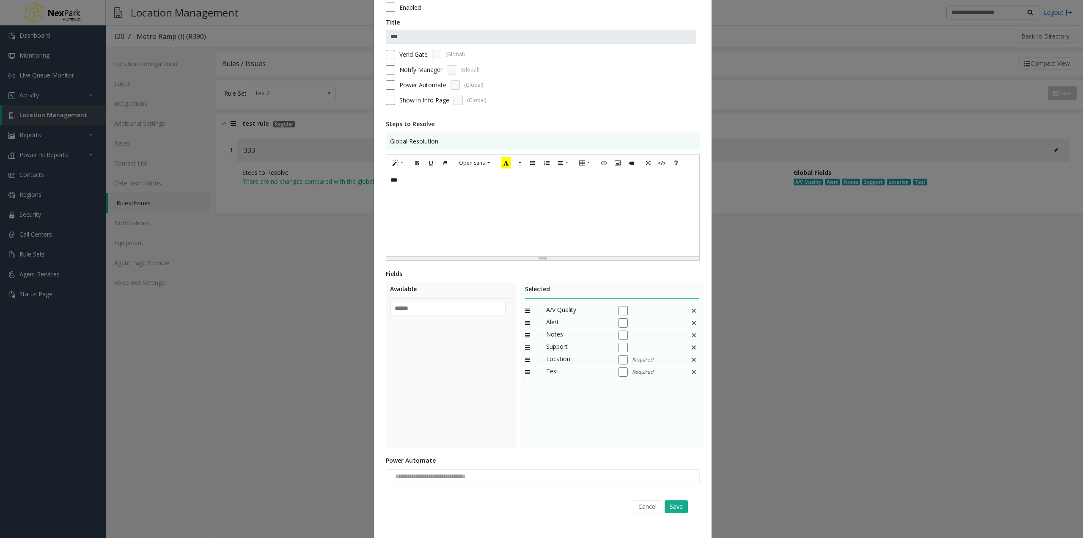
scroll to position [61, 0]
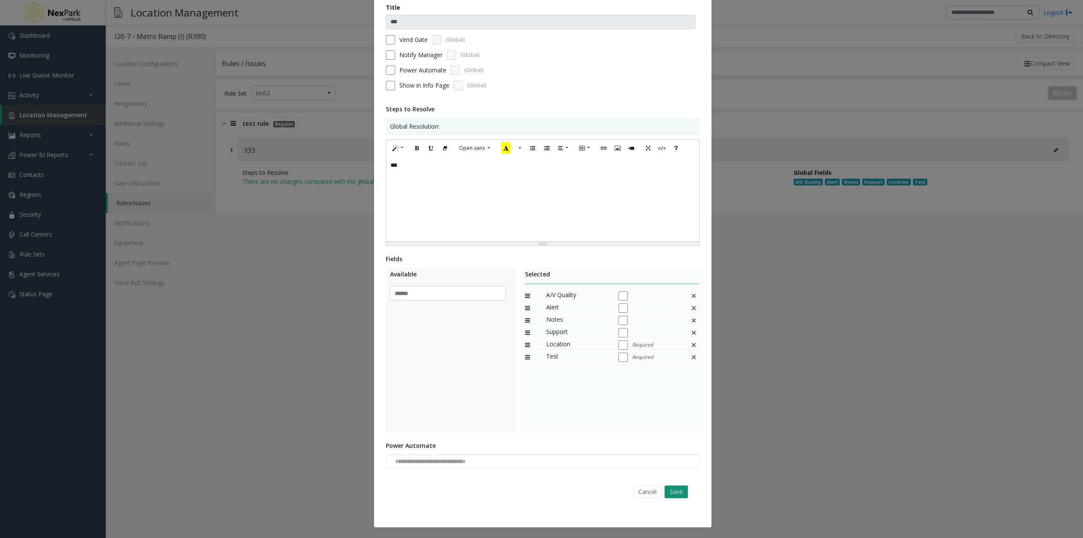
click at [677, 492] on button "Save" at bounding box center [676, 491] width 23 height 13
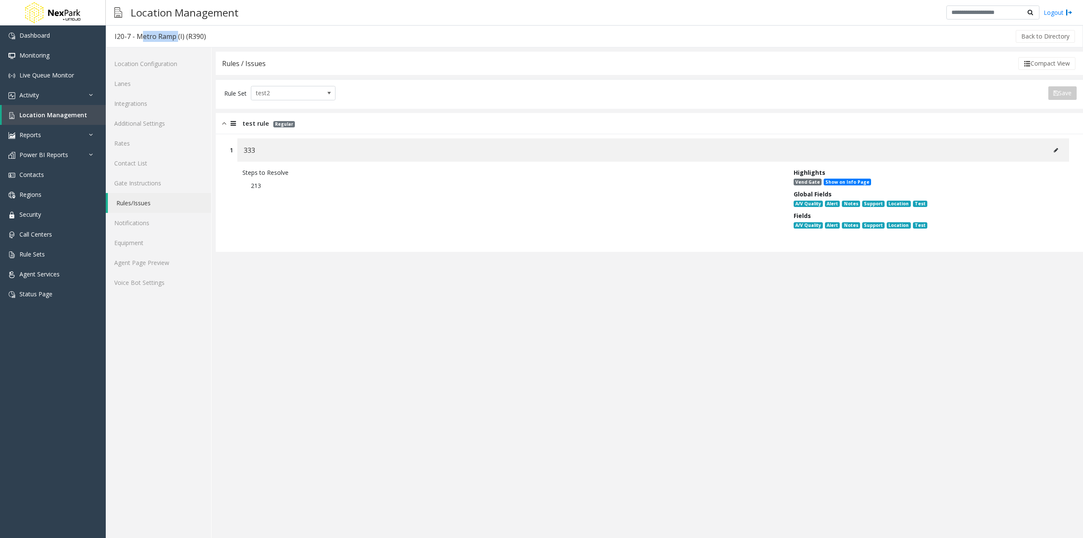
drag, startPoint x: 176, startPoint y: 37, endPoint x: 136, endPoint y: 36, distance: 39.8
click at [136, 36] on div "I20-7 - Metro Ramp (I) (R390)" at bounding box center [160, 36] width 91 height 11
copy div "Metro Ramp"
click at [1054, 151] on icon at bounding box center [1056, 150] width 4 height 5
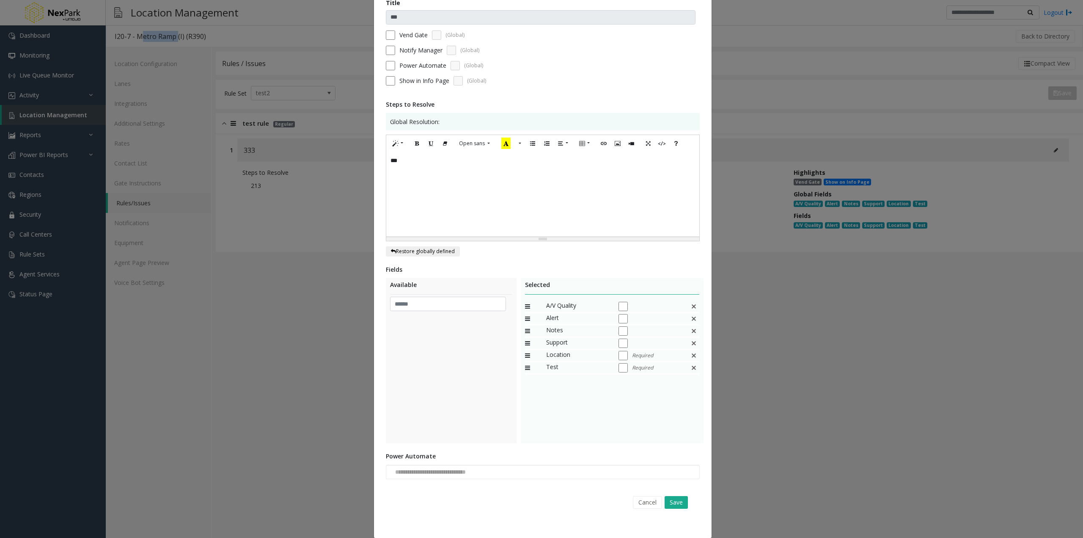
scroll to position [76, 0]
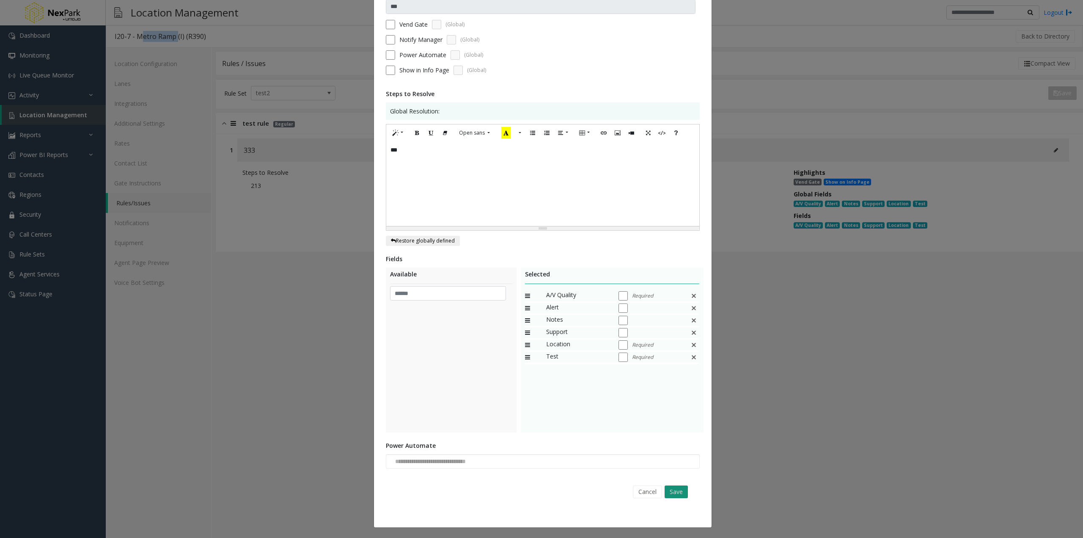
click at [677, 489] on button "Save" at bounding box center [676, 491] width 23 height 13
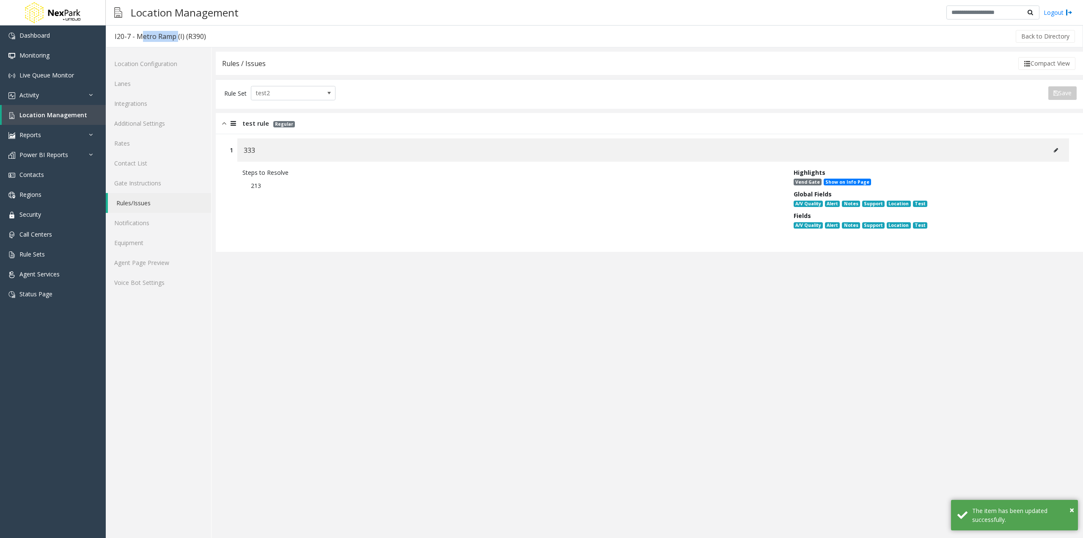
click at [153, 30] on h3 "I20-7 - Metro Ramp (I) (R390)" at bounding box center [160, 36] width 108 height 19
click at [137, 35] on div "I20-7 - Metro Ramp (I) (R390)" at bounding box center [160, 36] width 91 height 11
drag, startPoint x: 137, startPoint y: 38, endPoint x: 174, endPoint y: 35, distance: 37.8
click at [174, 35] on div "I20-7 - Metro Ramp (I) (R390)" at bounding box center [160, 36] width 91 height 11
copy div "Metro Ramp"
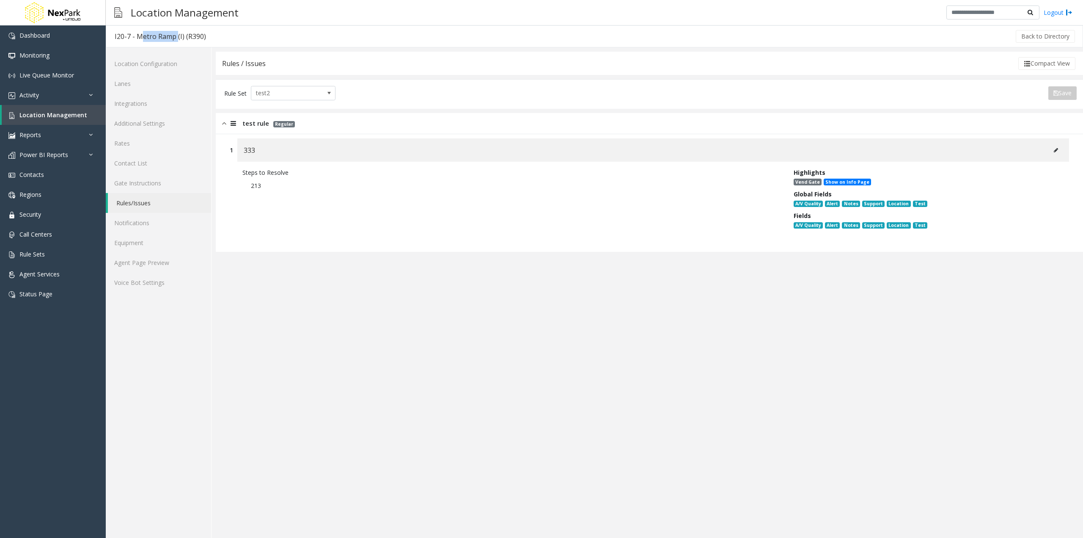
copy div "Metro Ramp"
click at [1057, 152] on icon at bounding box center [1056, 150] width 4 height 5
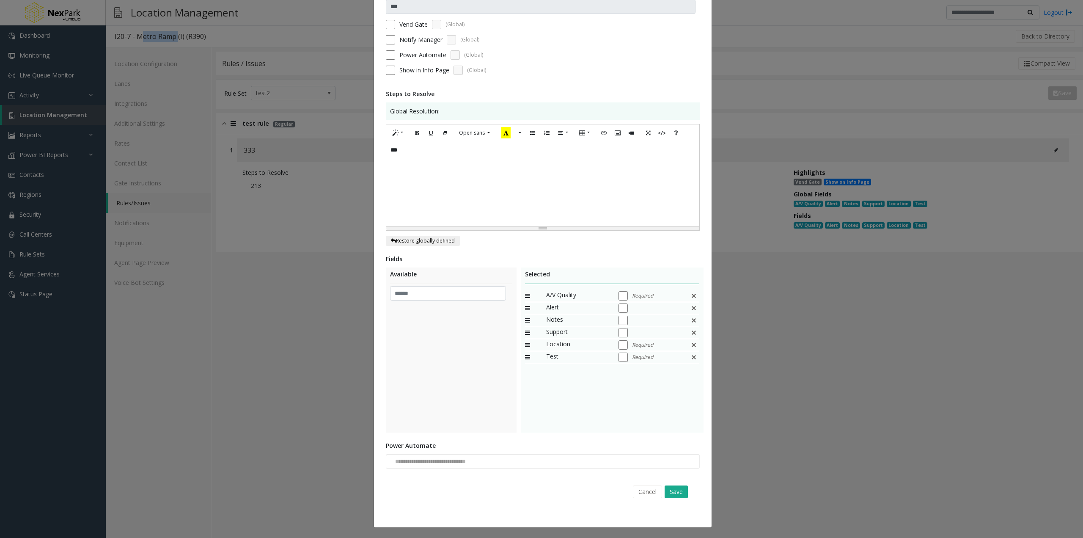
scroll to position [0, 0]
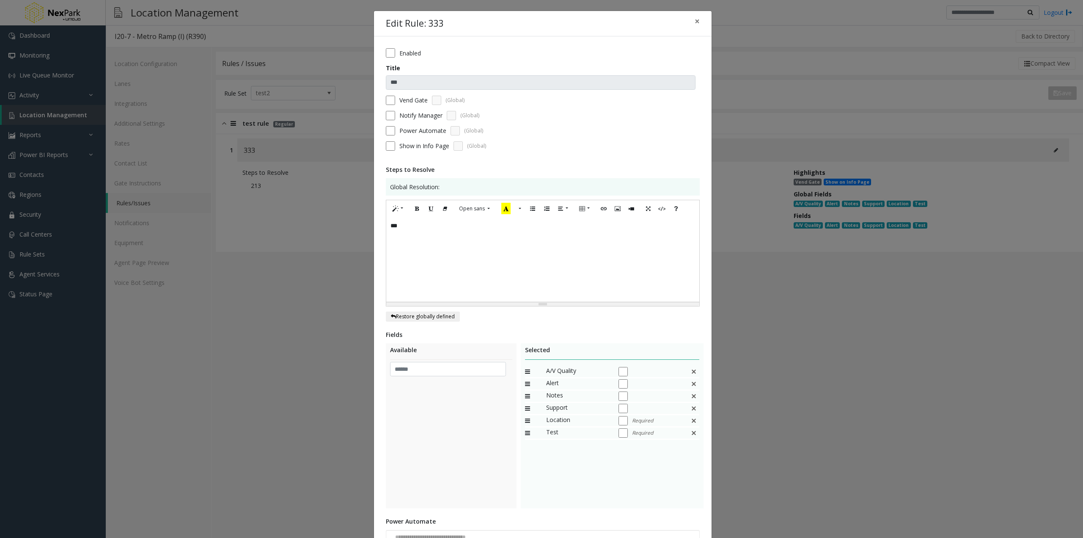
click at [585, 447] on div "A/V Quality Alert Notes Support Location Required Test Required" at bounding box center [612, 429] width 175 height 127
drag, startPoint x: 695, startPoint y: 22, endPoint x: 697, endPoint y: 221, distance: 199.7
click at [697, 221] on div "**********" at bounding box center [543, 307] width 339 height 593
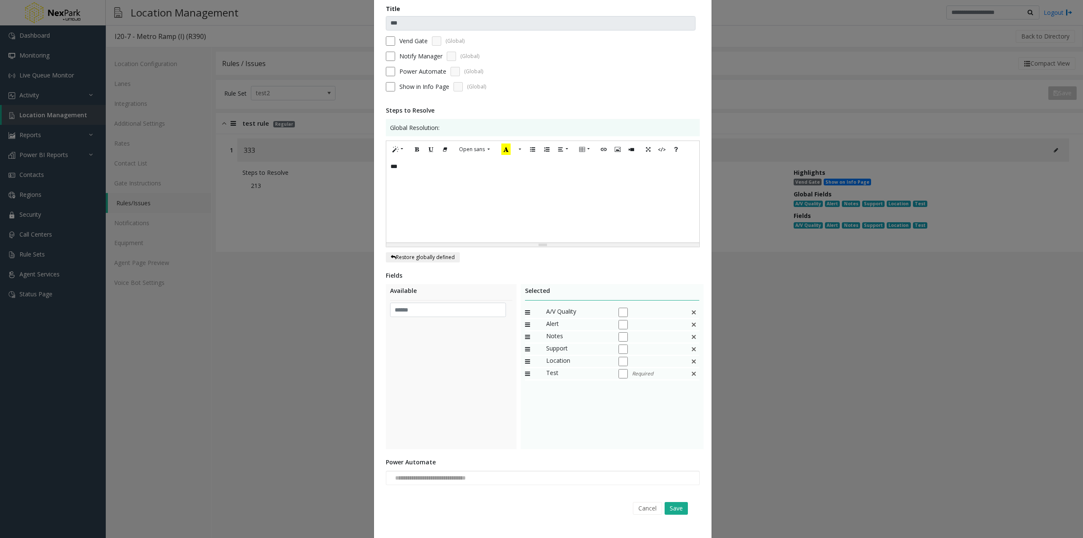
scroll to position [76, 0]
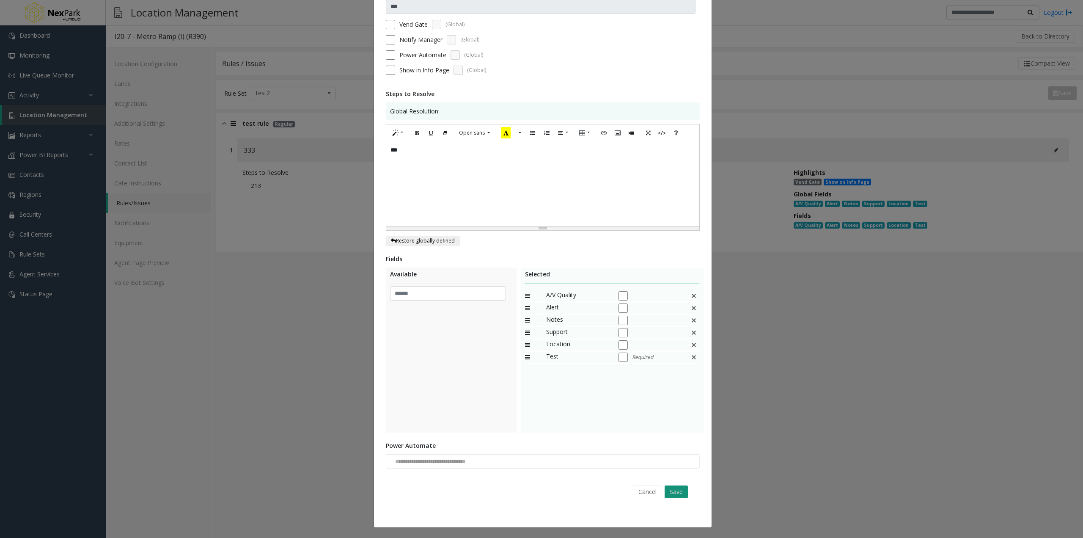
click at [677, 492] on button "Save" at bounding box center [676, 491] width 23 height 13
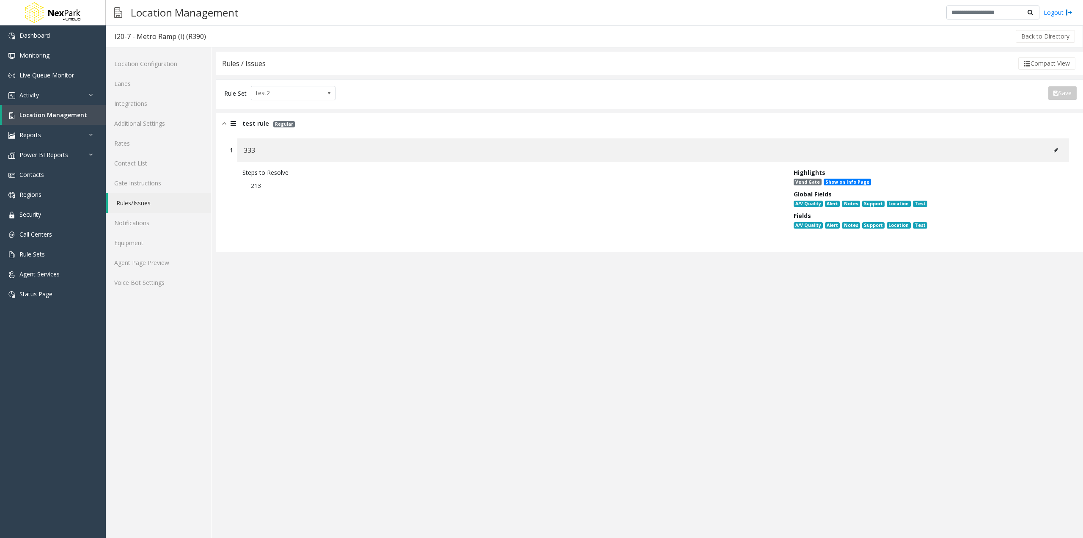
click at [1053, 150] on button at bounding box center [1056, 150] width 14 height 13
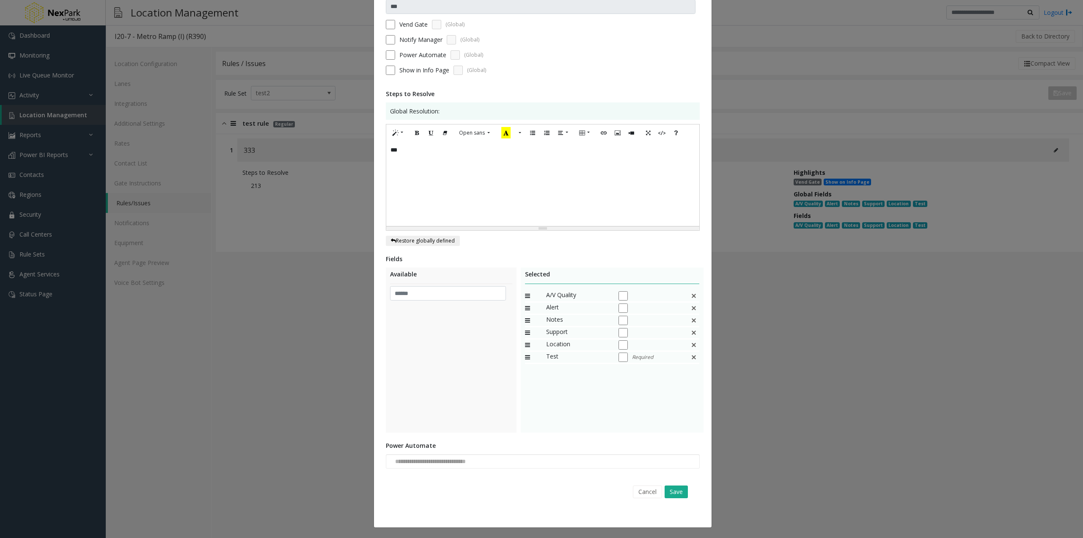
scroll to position [0, 0]
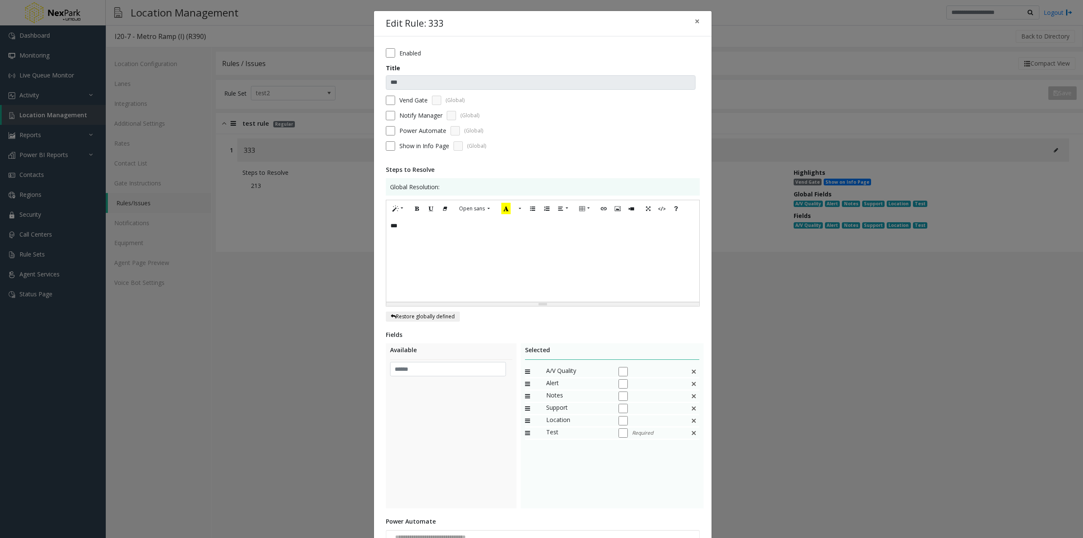
click at [623, 426] on div at bounding box center [650, 420] width 63 height 11
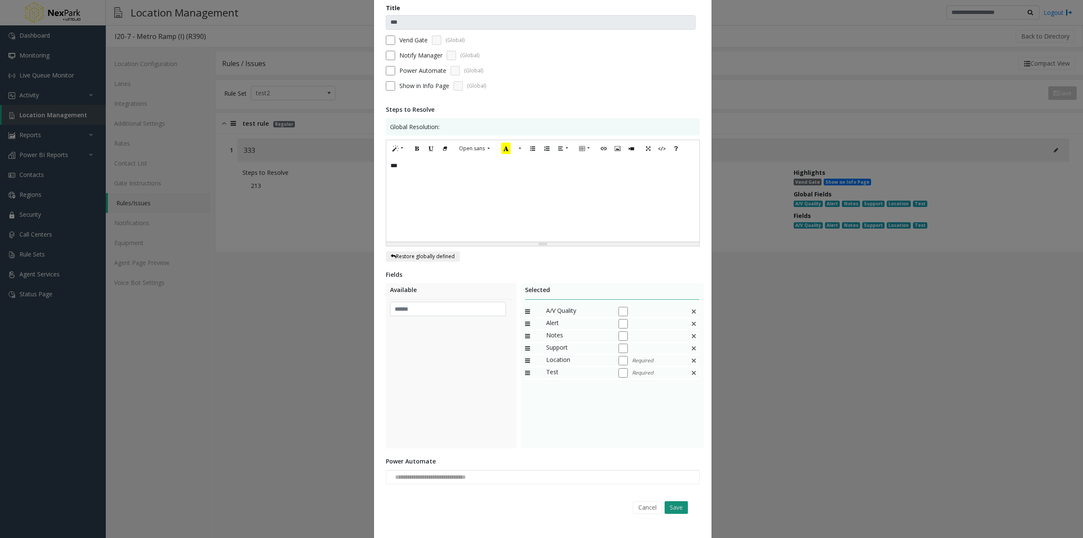
scroll to position [76, 0]
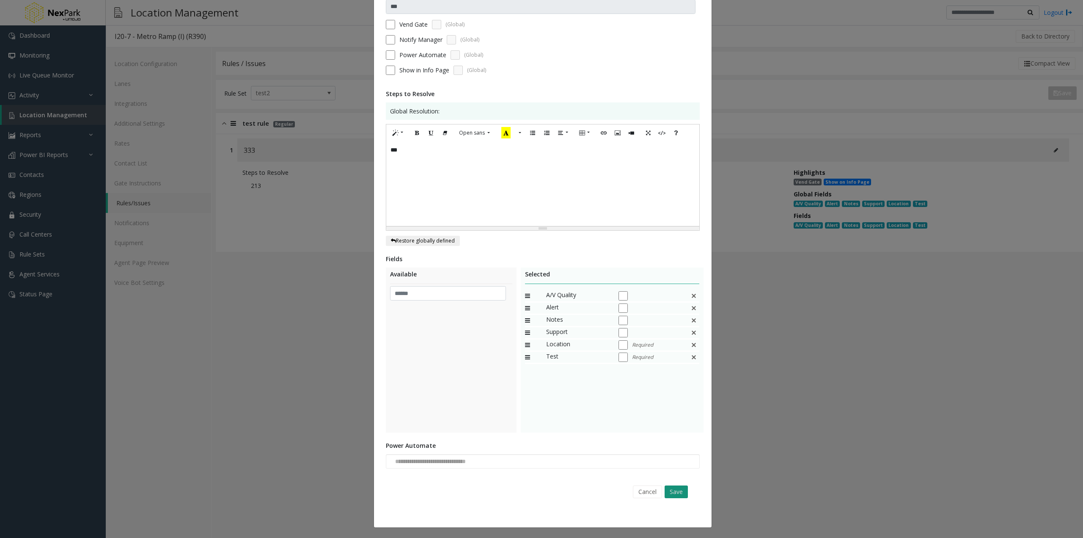
click at [673, 495] on button "Save" at bounding box center [676, 491] width 23 height 13
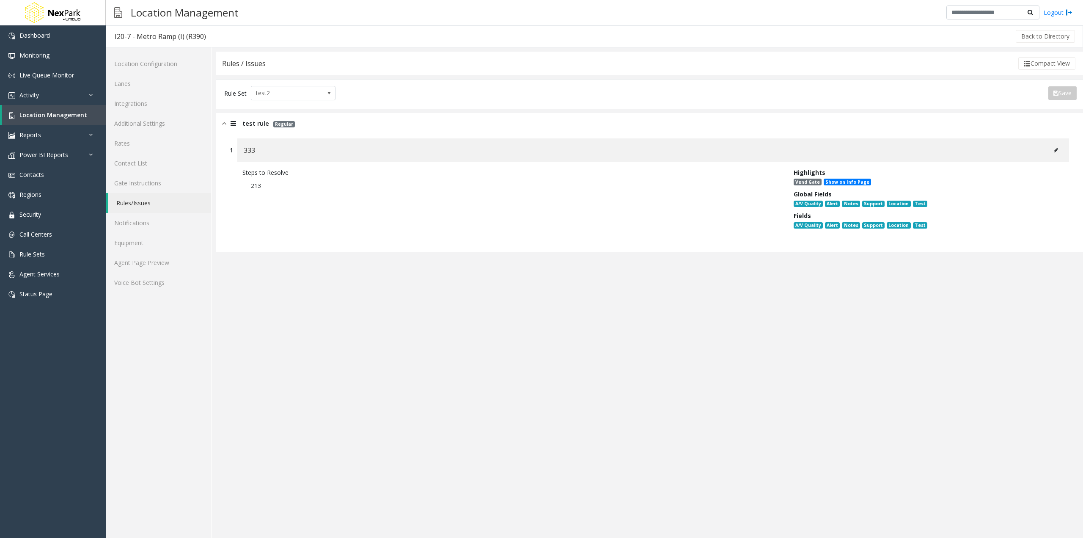
click at [1057, 151] on icon at bounding box center [1056, 150] width 4 height 5
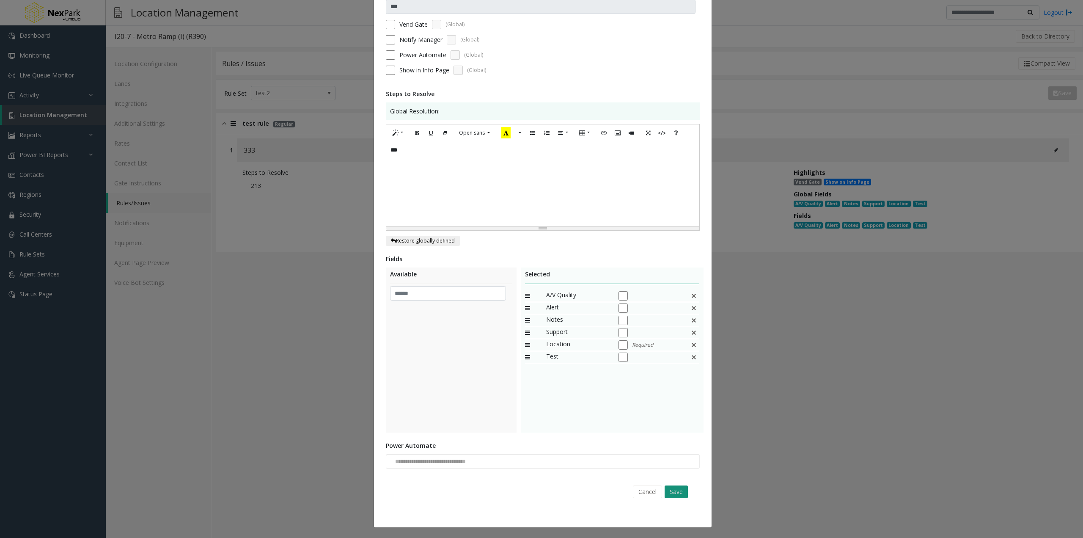
click at [678, 495] on button "Save" at bounding box center [676, 491] width 23 height 13
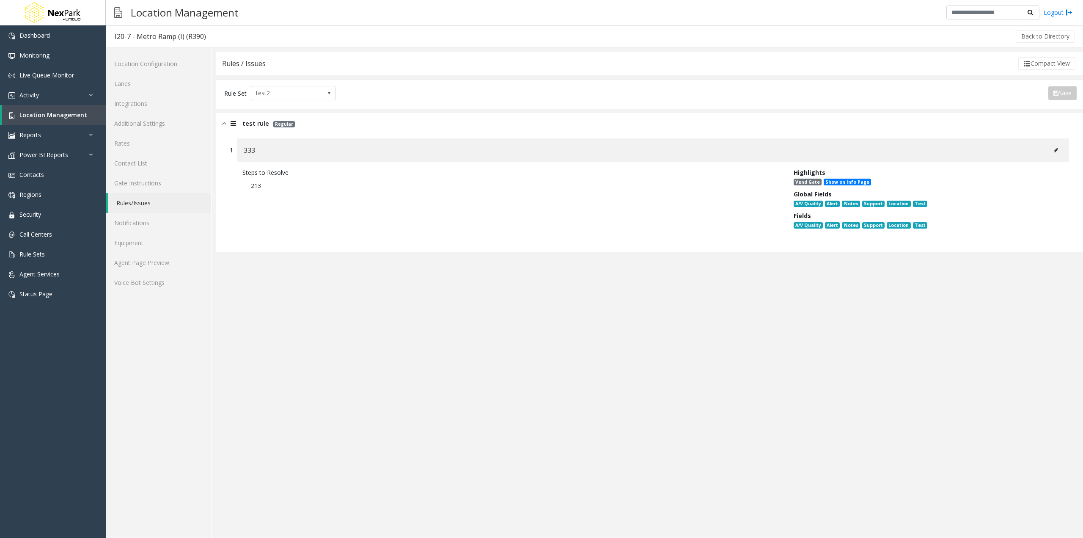
click at [526, 506] on app-rules "Rules / Issues Compact View Rule Set test2 Save Export to PDF Export to Excel I…" at bounding box center [649, 295] width 867 height 486
click at [44, 251] on link "Rule Sets" at bounding box center [53, 254] width 106 height 20
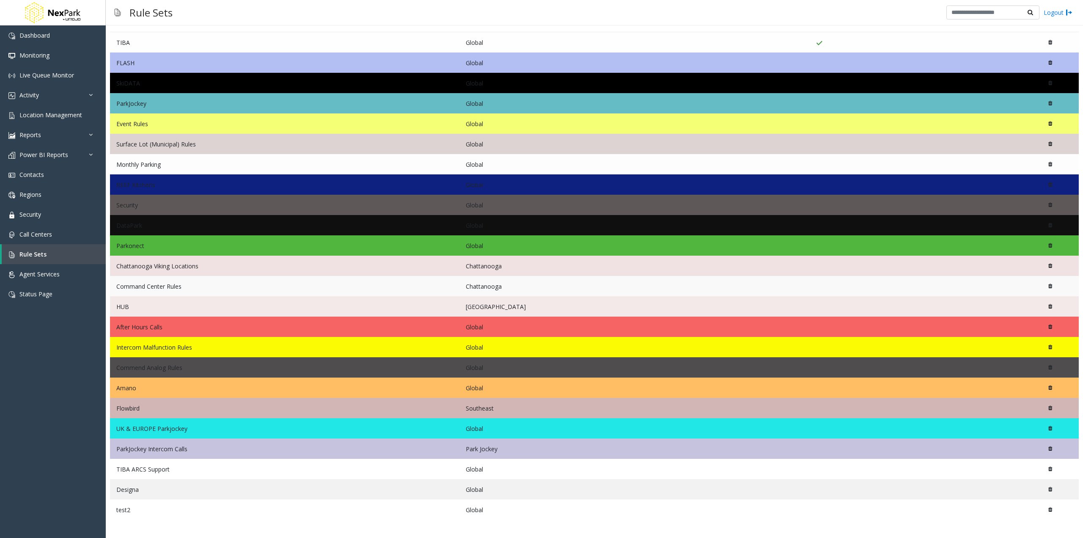
scroll to position [55, 0]
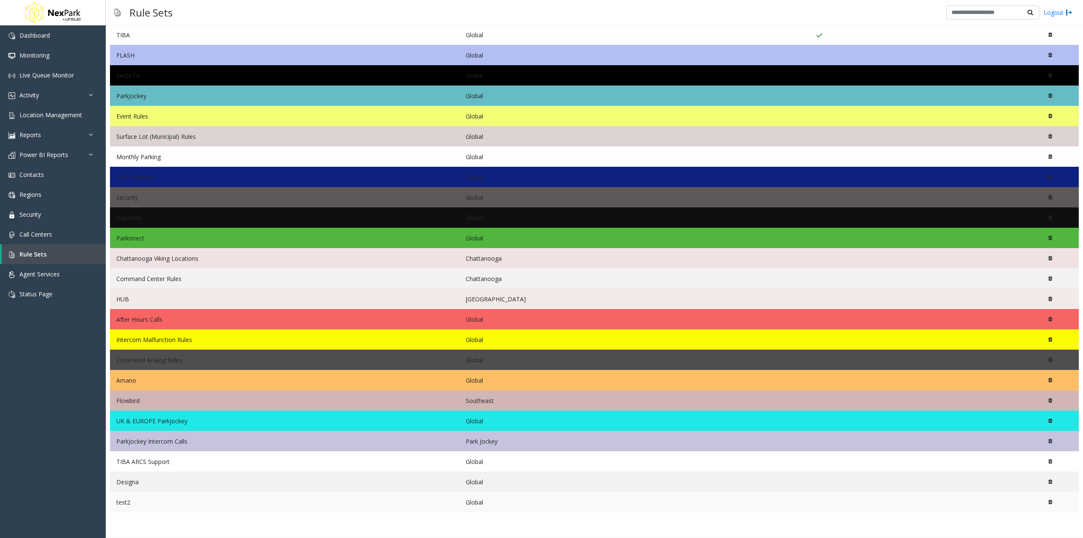
click at [158, 498] on td "test2" at bounding box center [285, 502] width 350 height 20
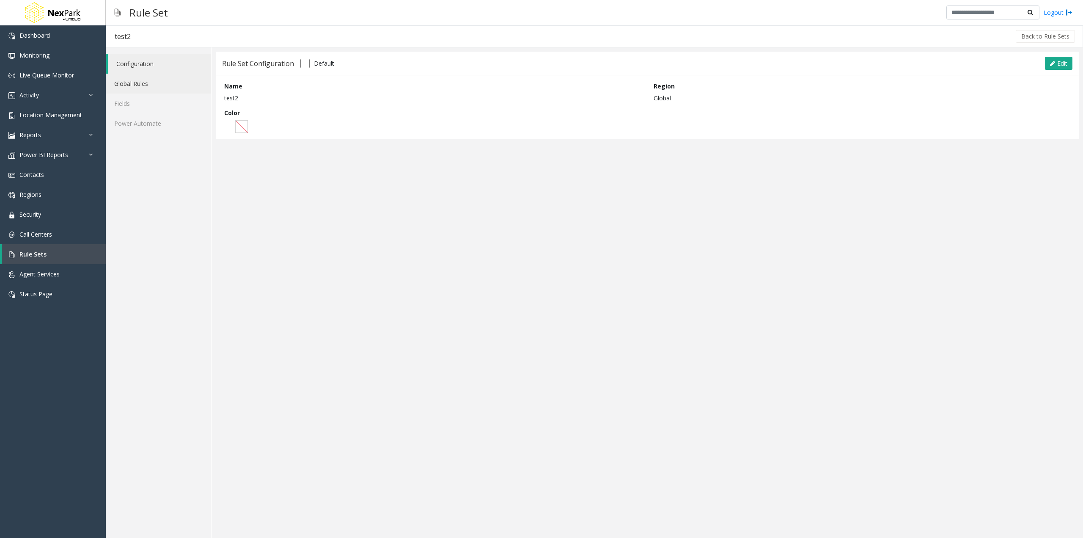
click at [145, 80] on link "Global Rules" at bounding box center [158, 84] width 105 height 20
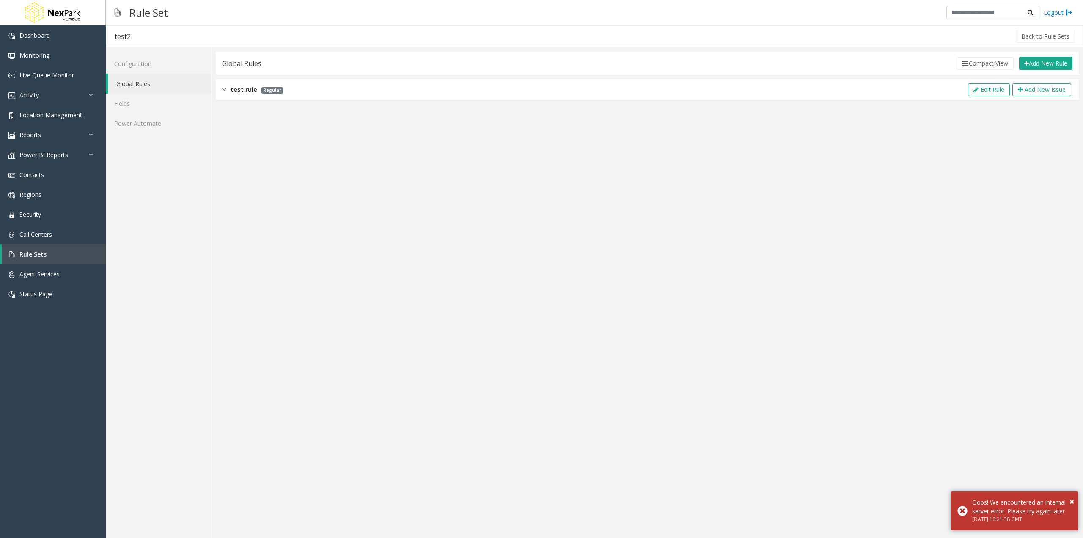
click at [386, 88] on div "test rule Regular Edit Rule Add New Issue" at bounding box center [647, 89] width 863 height 21
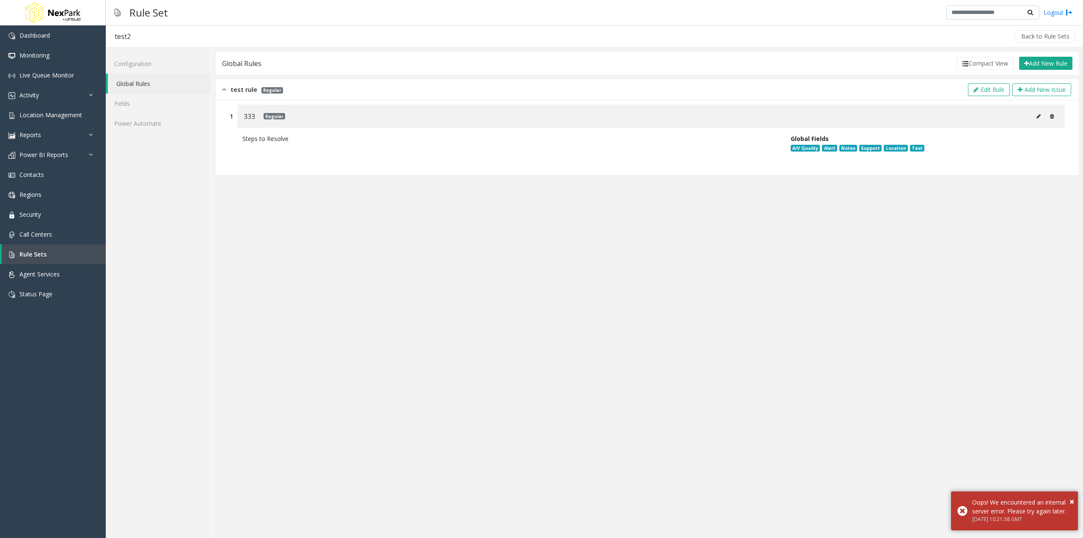
click at [1043, 114] on button at bounding box center [1039, 116] width 14 height 13
type input "***"
click at [135, 104] on link "Fields" at bounding box center [158, 104] width 105 height 20
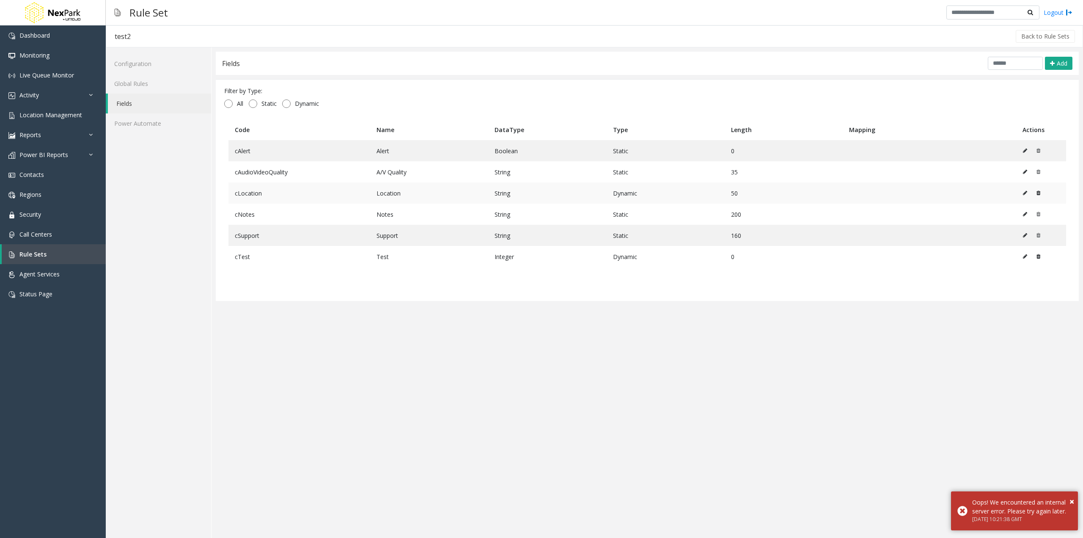
click at [267, 191] on td "cLocation" at bounding box center [299, 192] width 142 height 21
click at [1023, 193] on td at bounding box center [1041, 192] width 50 height 21
click at [1025, 193] on icon at bounding box center [1025, 192] width 4 height 5
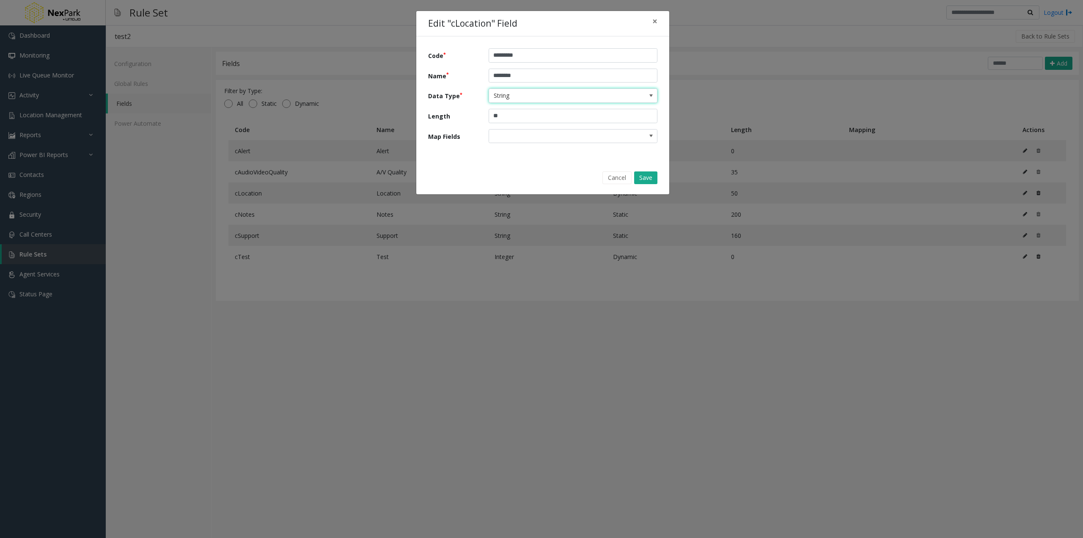
click at [523, 96] on span "String" at bounding box center [556, 96] width 135 height 14
click at [592, 61] on input "*********" at bounding box center [573, 55] width 169 height 14
click at [610, 178] on button "Cancel" at bounding box center [617, 177] width 29 height 13
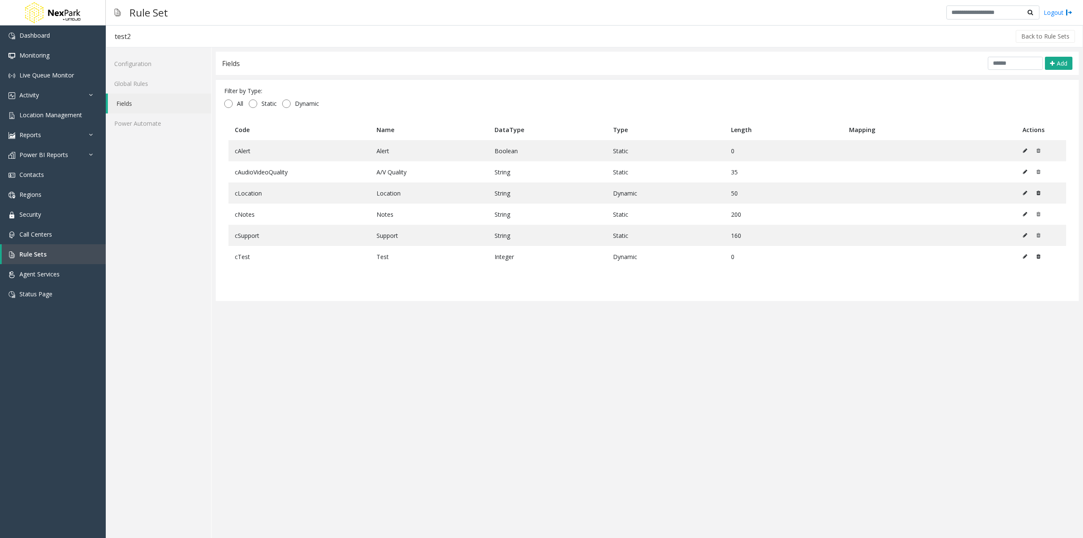
click at [748, 400] on app-field-set "Fields Add Filter by Type: All Static Dynamic Code Name DataType Type Length Ma…" at bounding box center [647, 293] width 863 height 482
click at [831, 339] on app-field-set "Fields Add Filter by Type: All Static Dynamic Code Name DataType Type Length Ma…" at bounding box center [647, 293] width 863 height 482
click at [47, 113] on span "Location Management" at bounding box center [50, 115] width 63 height 8
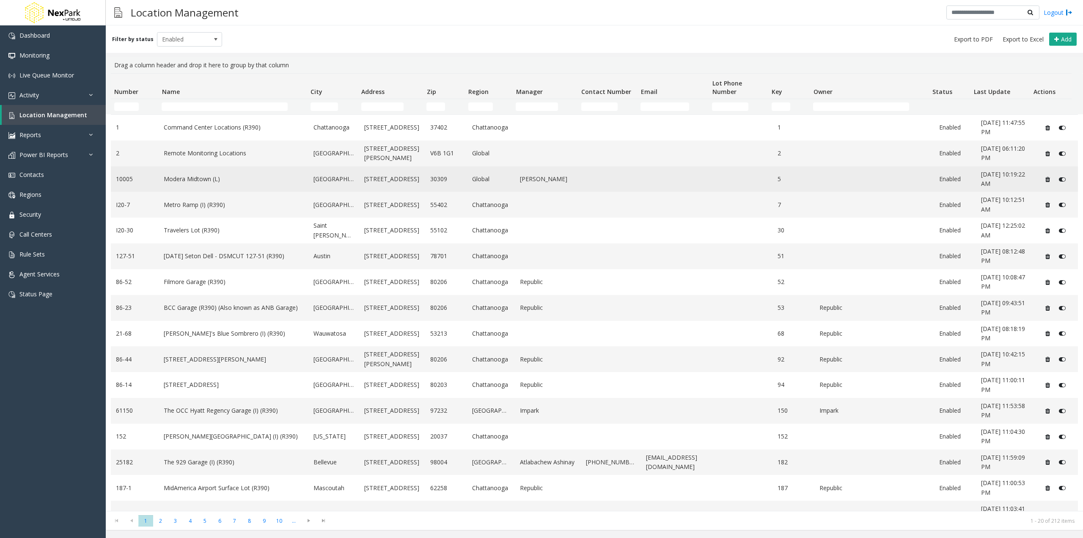
click at [218, 182] on link "Modera Midtown (L)" at bounding box center [234, 178] width 140 height 9
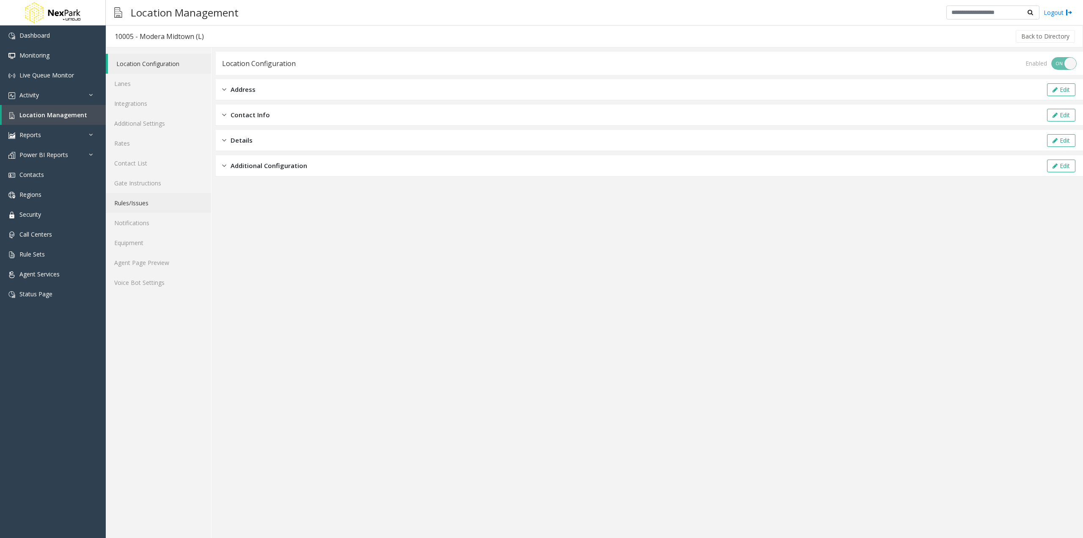
click at [157, 201] on link "Rules/Issues" at bounding box center [158, 203] width 105 height 20
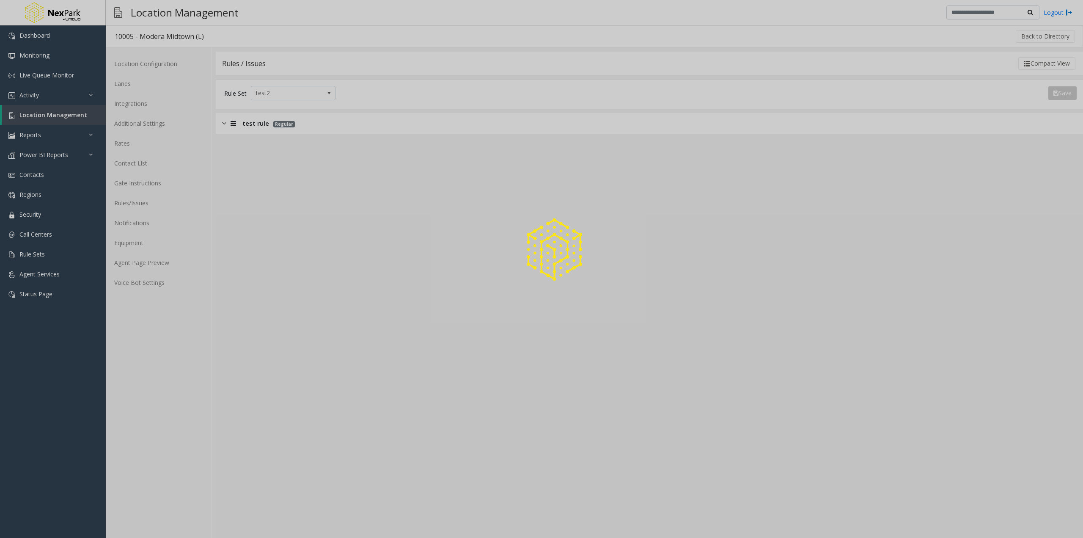
click at [348, 125] on div at bounding box center [541, 269] width 1083 height 538
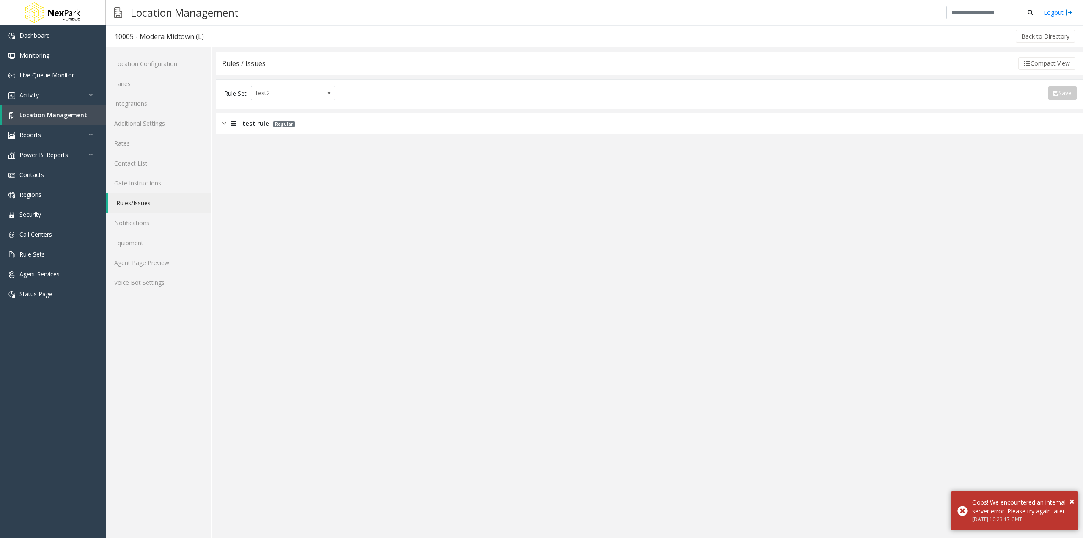
click at [269, 124] on p "Regular" at bounding box center [282, 123] width 26 height 10
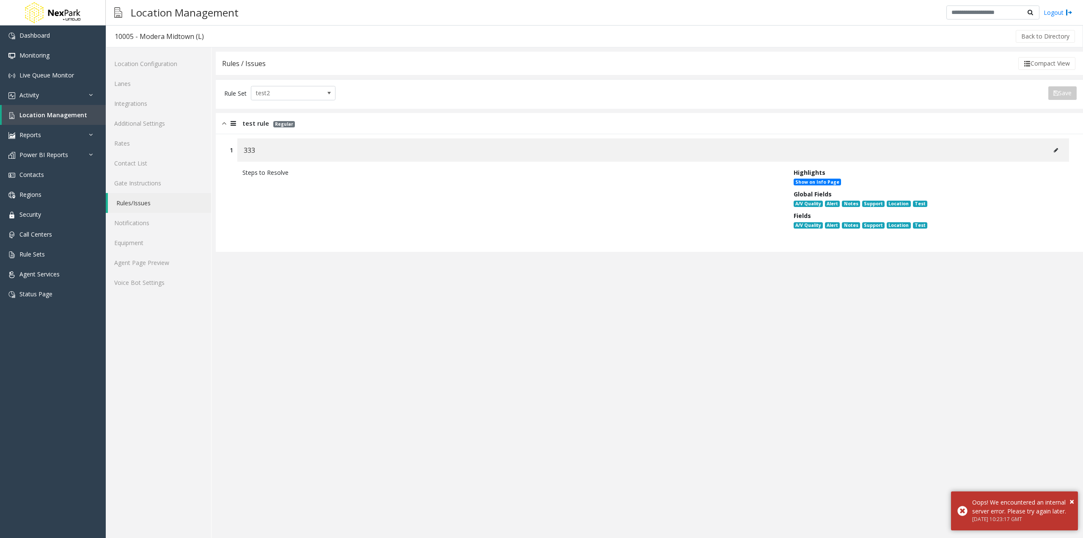
click at [1056, 151] on icon at bounding box center [1056, 150] width 4 height 5
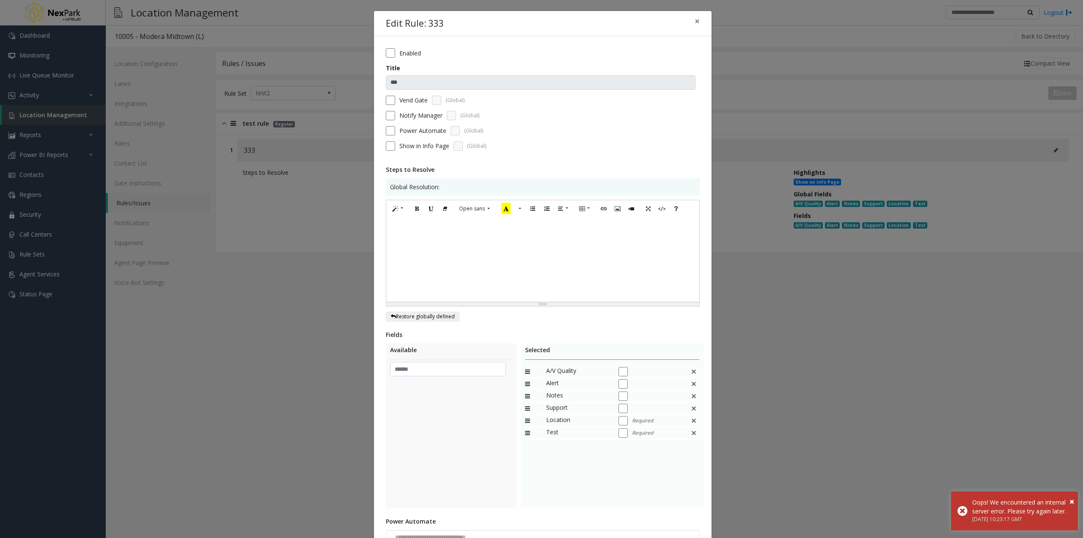
click at [691, 432] on img at bounding box center [694, 432] width 7 height 11
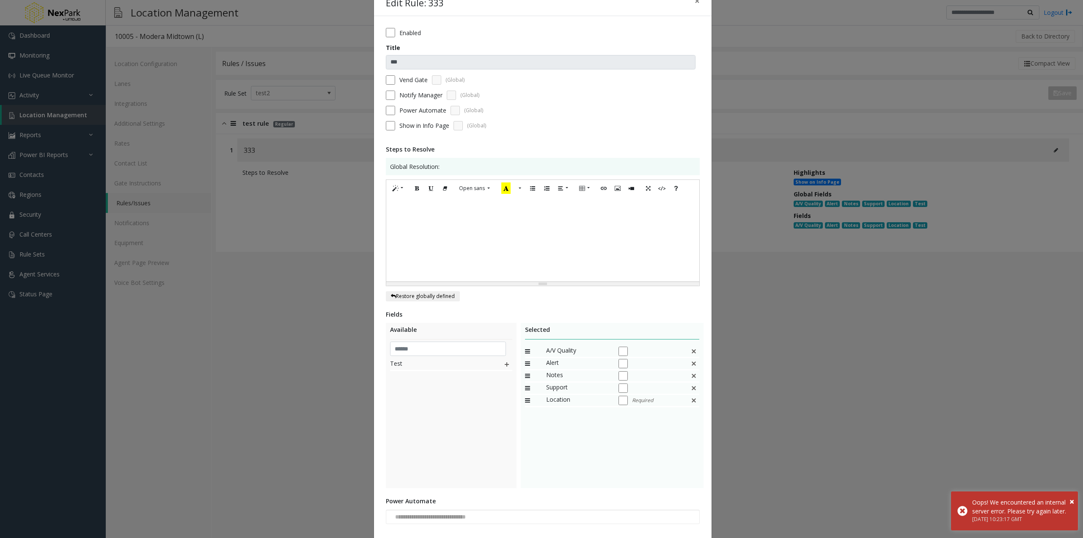
scroll to position [76, 0]
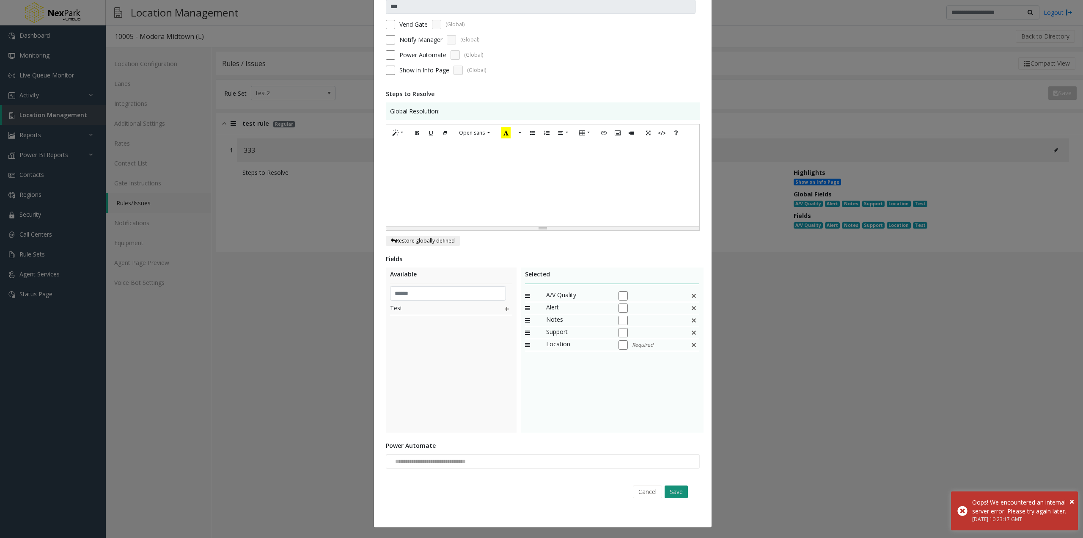
click at [681, 490] on button "Save" at bounding box center [676, 491] width 23 height 13
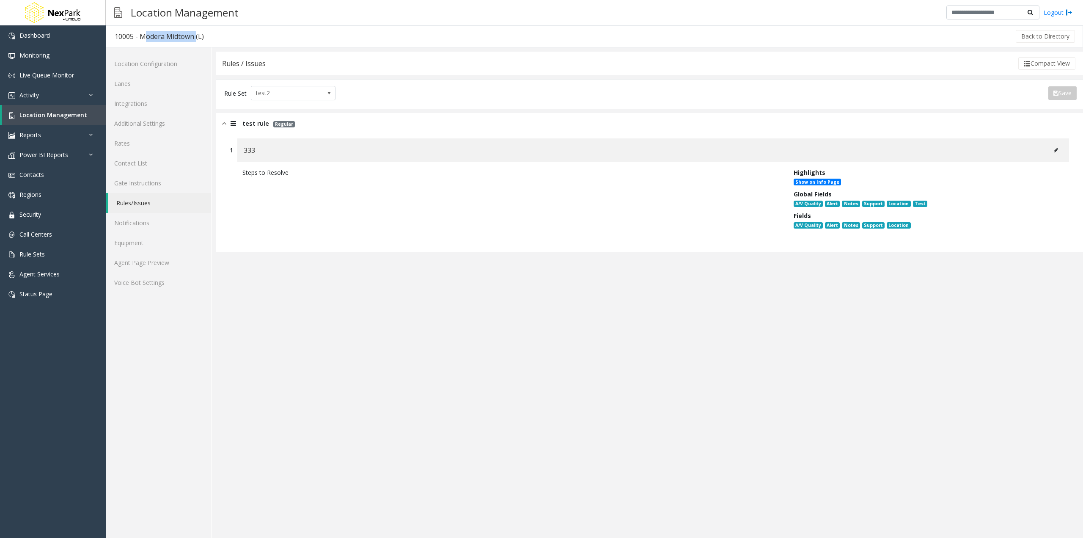
drag, startPoint x: 193, startPoint y: 38, endPoint x: 140, endPoint y: 39, distance: 52.9
click at [140, 39] on div "10005 - Modera Midtown (L)" at bounding box center [159, 36] width 89 height 11
copy div "Modera Midtown"
click at [1055, 150] on icon at bounding box center [1056, 150] width 4 height 5
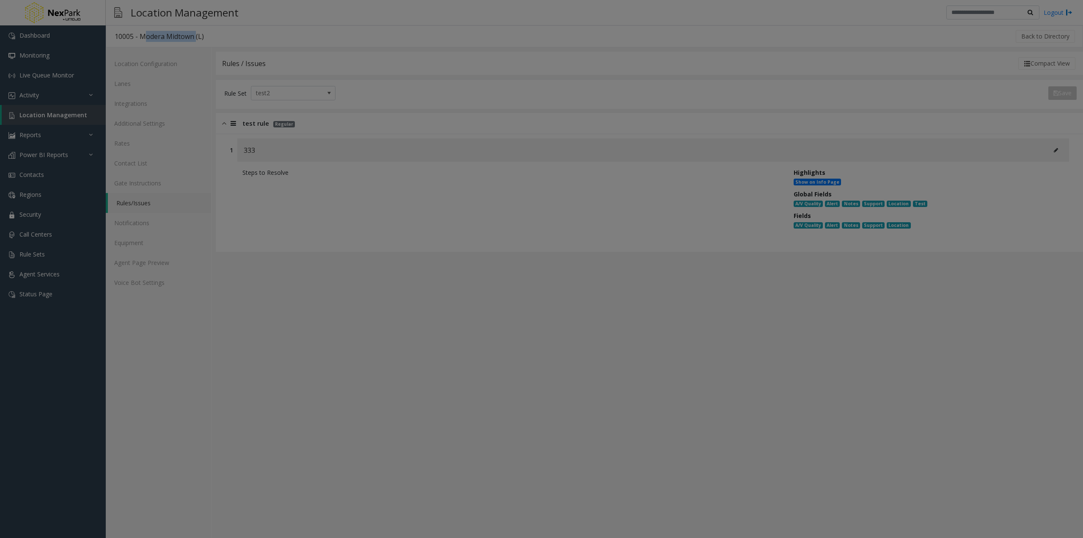
scroll to position [0, 0]
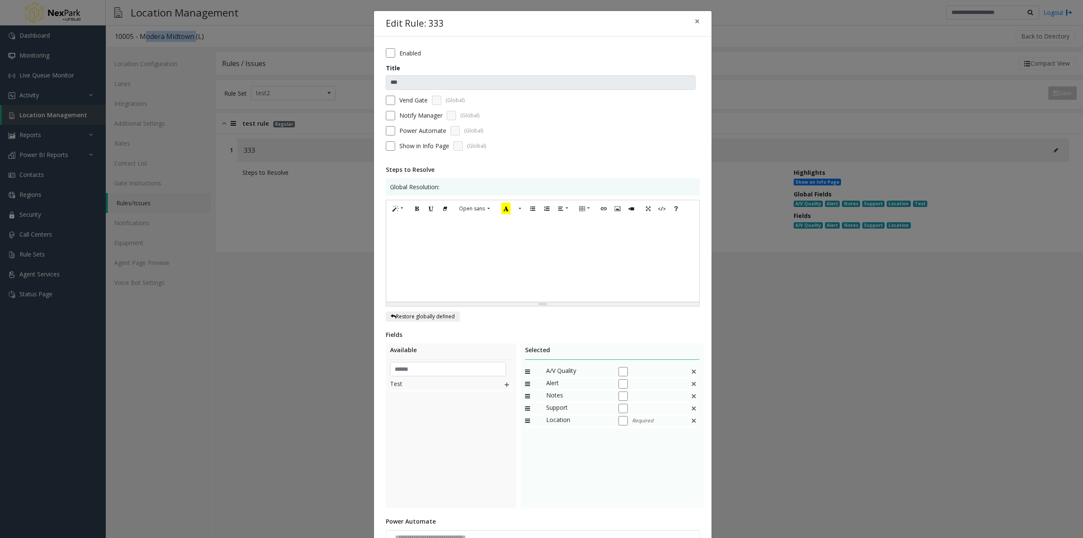
click at [504, 383] on img at bounding box center [507, 384] width 7 height 11
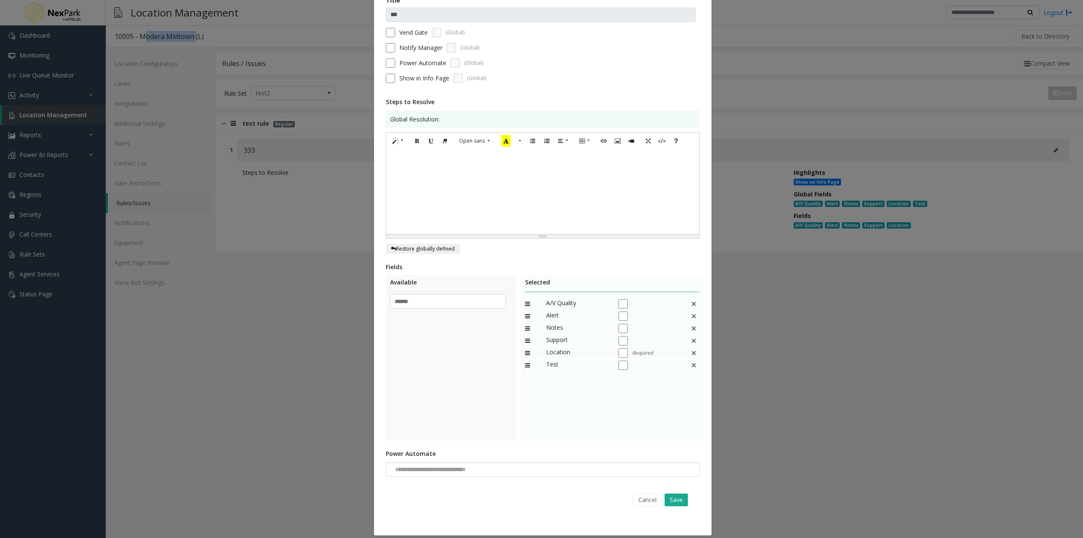
scroll to position [76, 0]
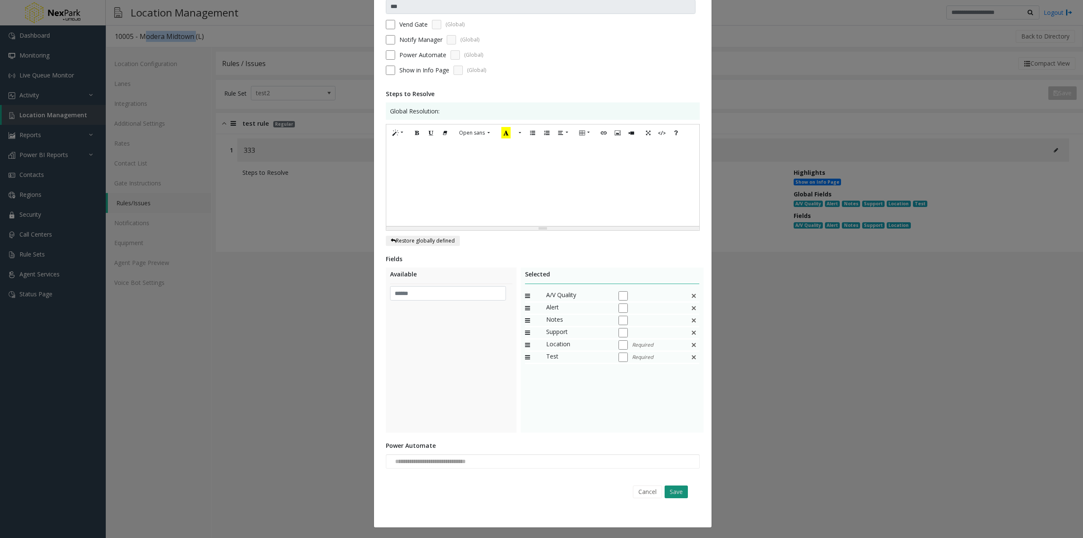
click at [677, 490] on button "Save" at bounding box center [676, 491] width 23 height 13
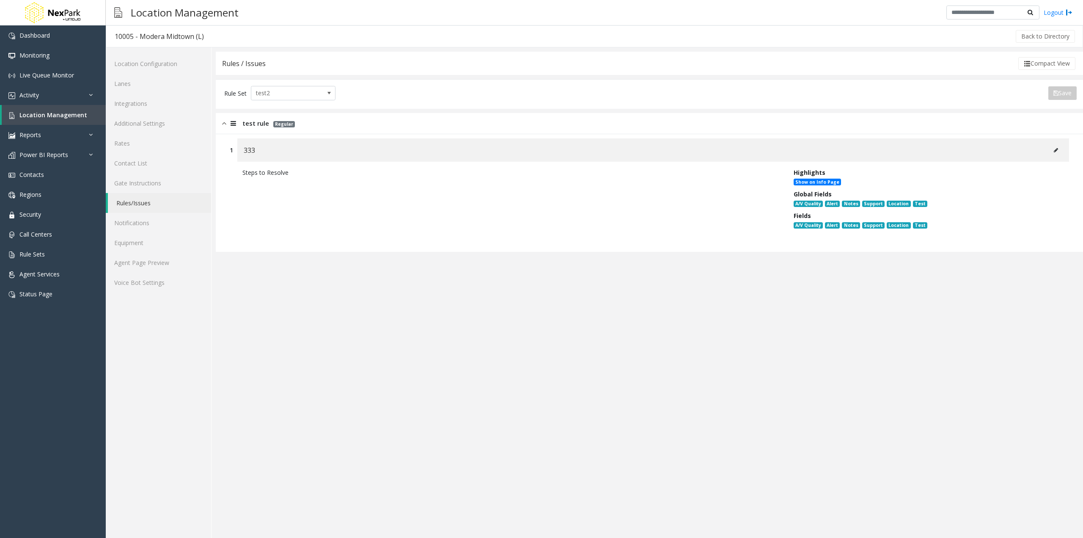
click at [931, 216] on div "Fields" at bounding box center [925, 215] width 263 height 9
click at [1059, 146] on button at bounding box center [1056, 150] width 14 height 13
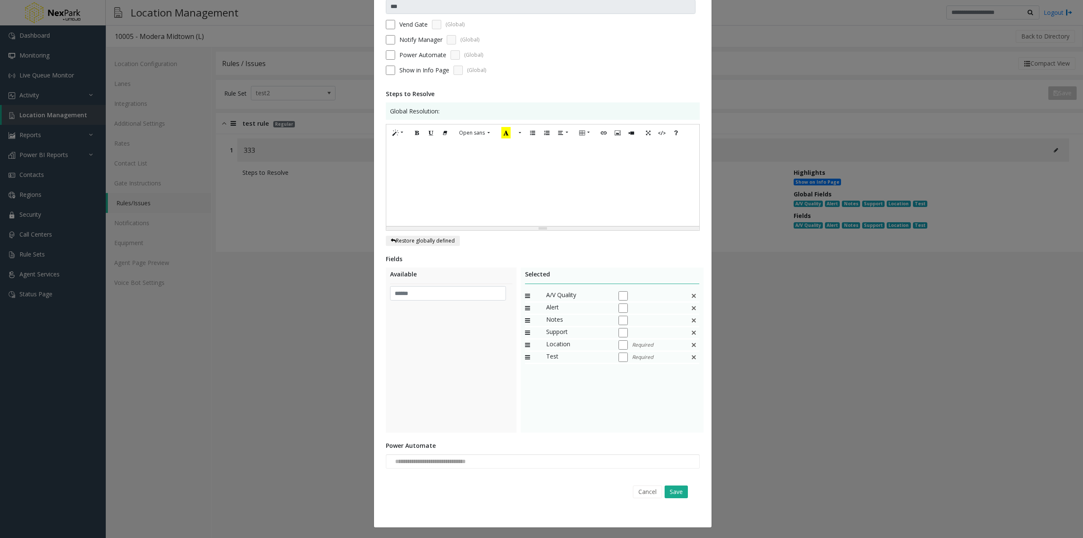
click at [694, 343] on img at bounding box center [694, 344] width 7 height 11
click at [676, 490] on button "Save" at bounding box center [676, 491] width 23 height 13
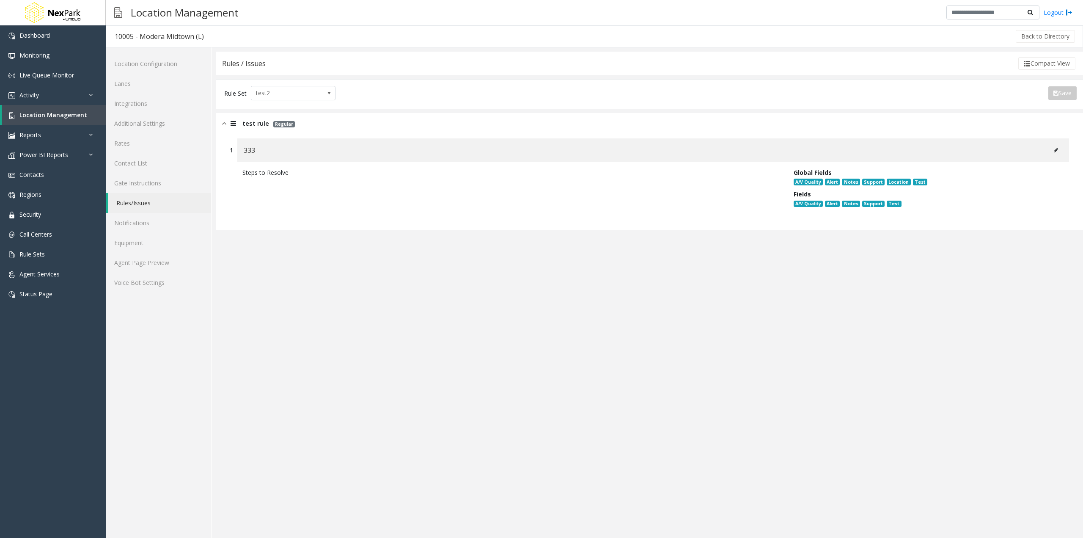
click at [655, 363] on app-rules "**********" at bounding box center [649, 295] width 867 height 486
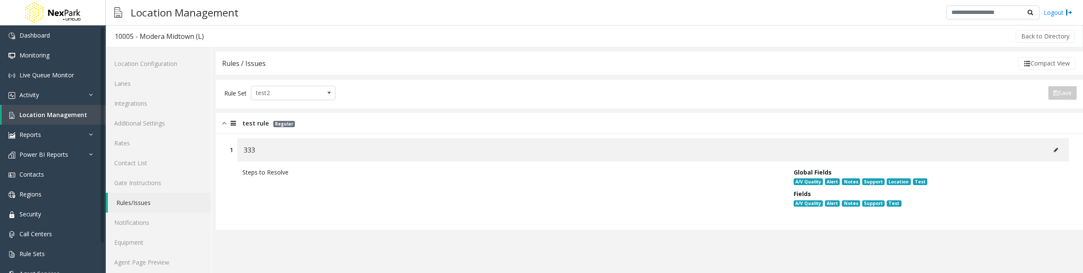
click at [1052, 151] on button at bounding box center [1056, 150] width 14 height 13
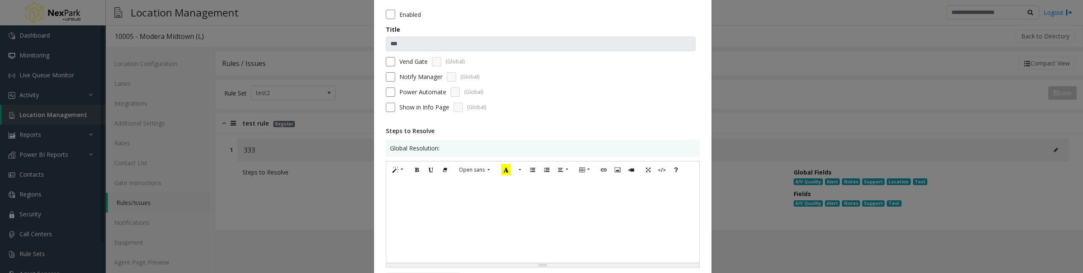
scroll to position [254, 0]
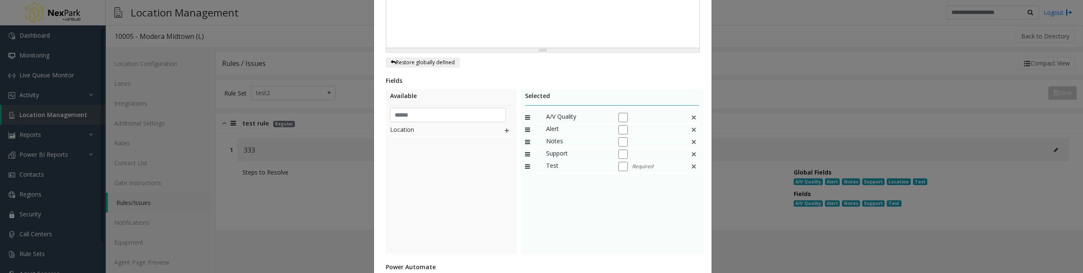
click at [504, 129] on img at bounding box center [507, 130] width 7 height 11
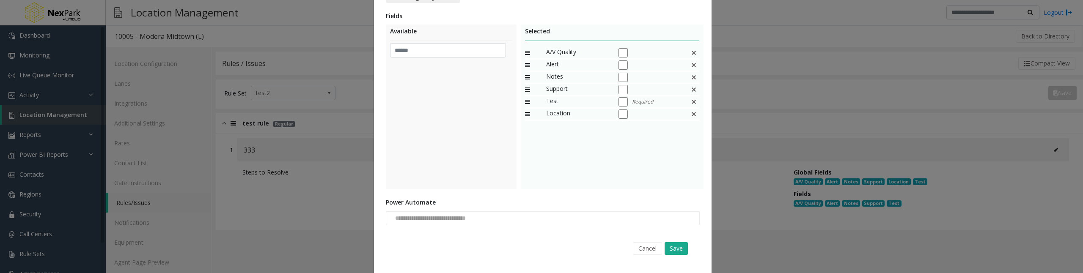
scroll to position [340, 0]
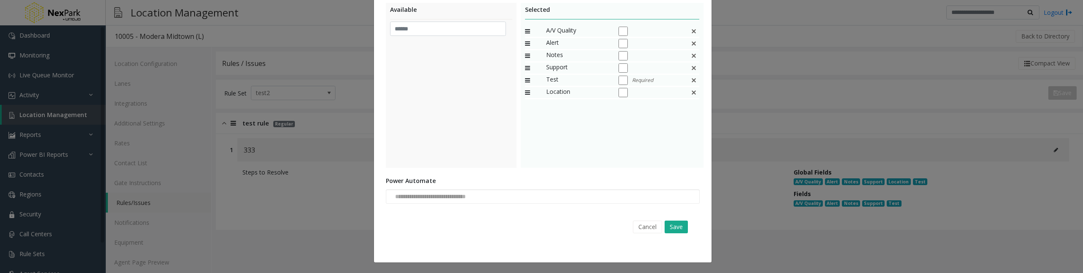
drag, startPoint x: 681, startPoint y: 228, endPoint x: 46, endPoint y: 333, distance: 643.7
click at [46, 273] on html "Dashboard Monitoring Live Queue Monitor Activity Daily Activity Lane Activity A…" at bounding box center [541, 136] width 1083 height 273
click at [672, 230] on button "Save" at bounding box center [676, 227] width 23 height 13
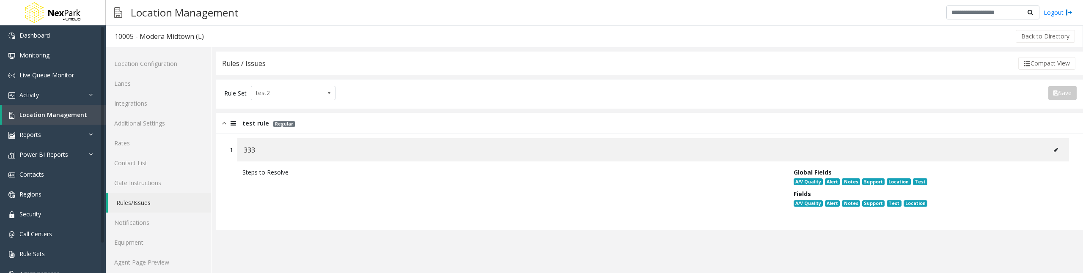
click at [1049, 150] on button at bounding box center [1056, 150] width 14 height 13
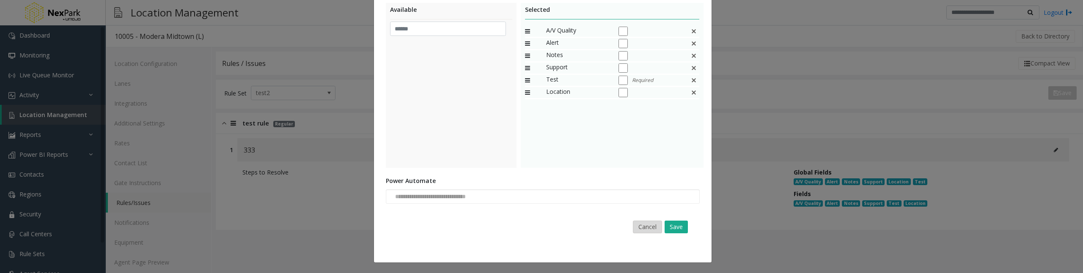
click at [649, 225] on button "Cancel" at bounding box center [647, 227] width 29 height 13
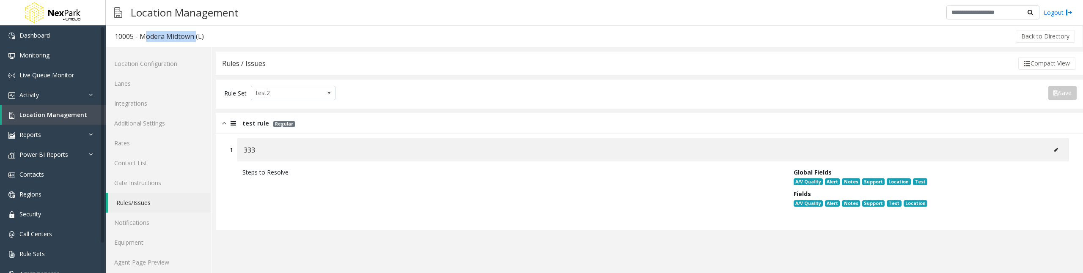
drag, startPoint x: 195, startPoint y: 37, endPoint x: 140, endPoint y: 36, distance: 54.6
click at [140, 36] on div "10005 - Modera Midtown (L)" at bounding box center [159, 36] width 89 height 11
copy div "Modera Midtown"
